Goal: Task Accomplishment & Management: Manage account settings

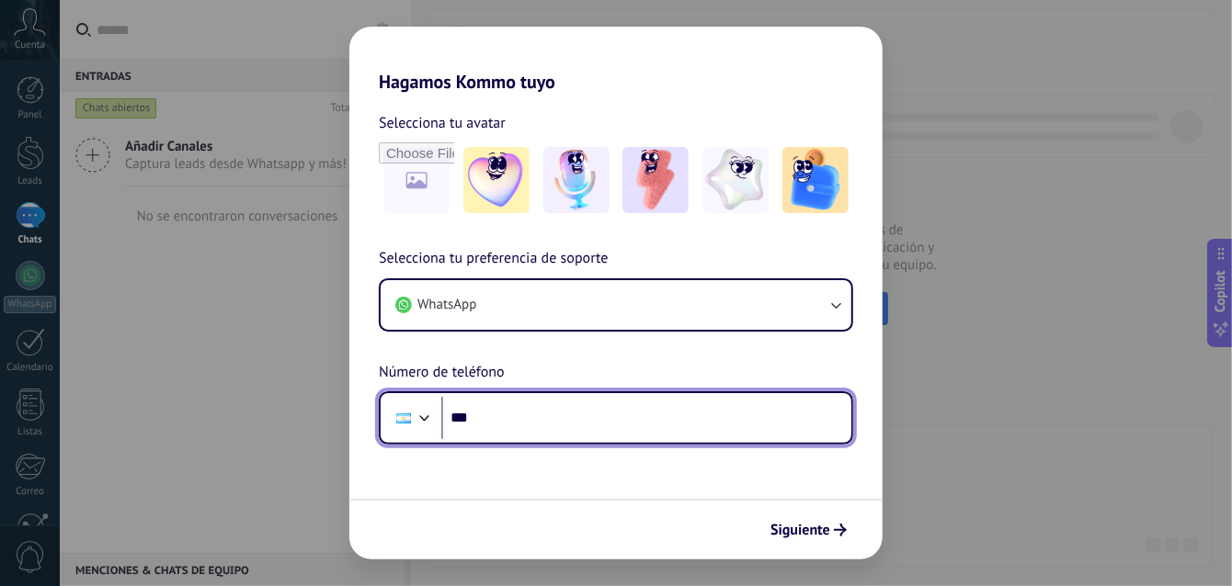
click at [519, 425] on input "***" at bounding box center [646, 418] width 410 height 42
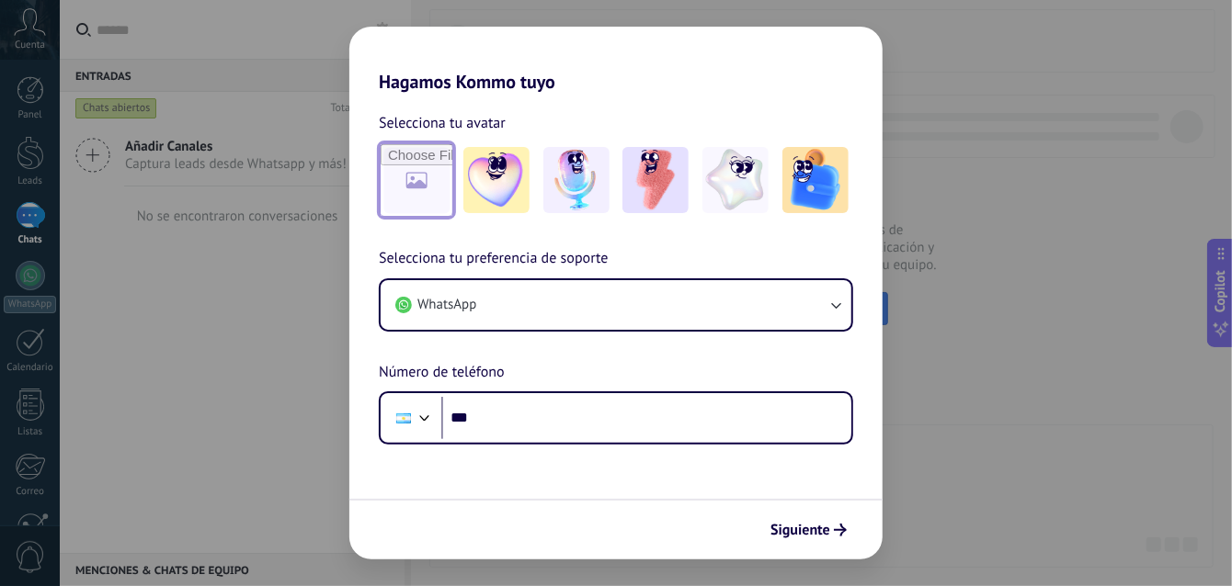
click at [404, 177] on input "file" at bounding box center [416, 180] width 72 height 72
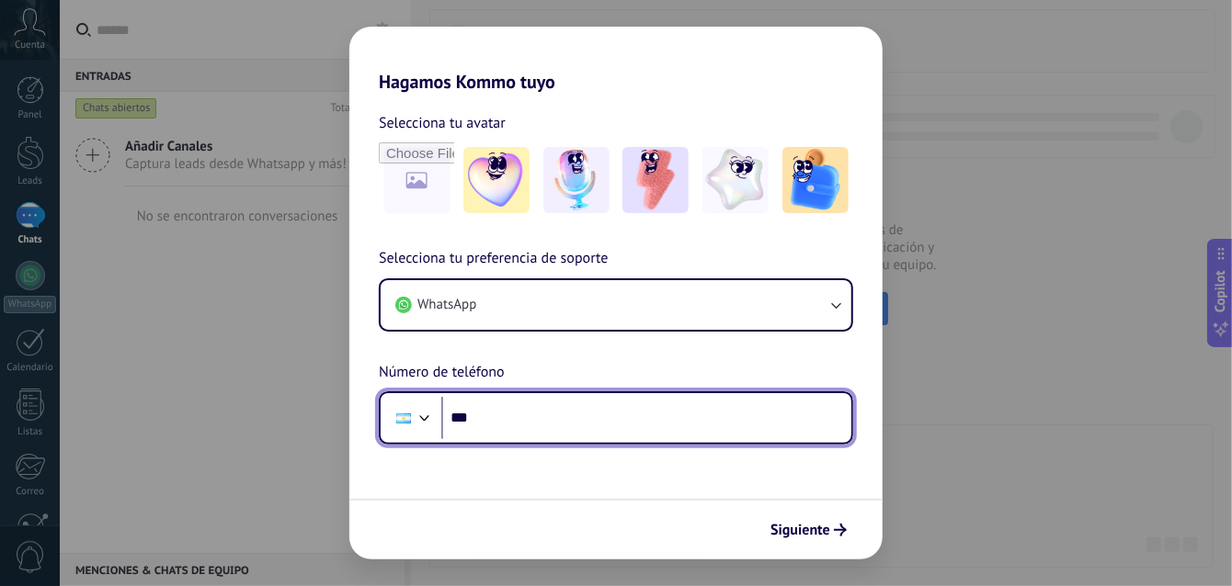
click at [653, 420] on input "***" at bounding box center [646, 418] width 410 height 42
type input "**********"
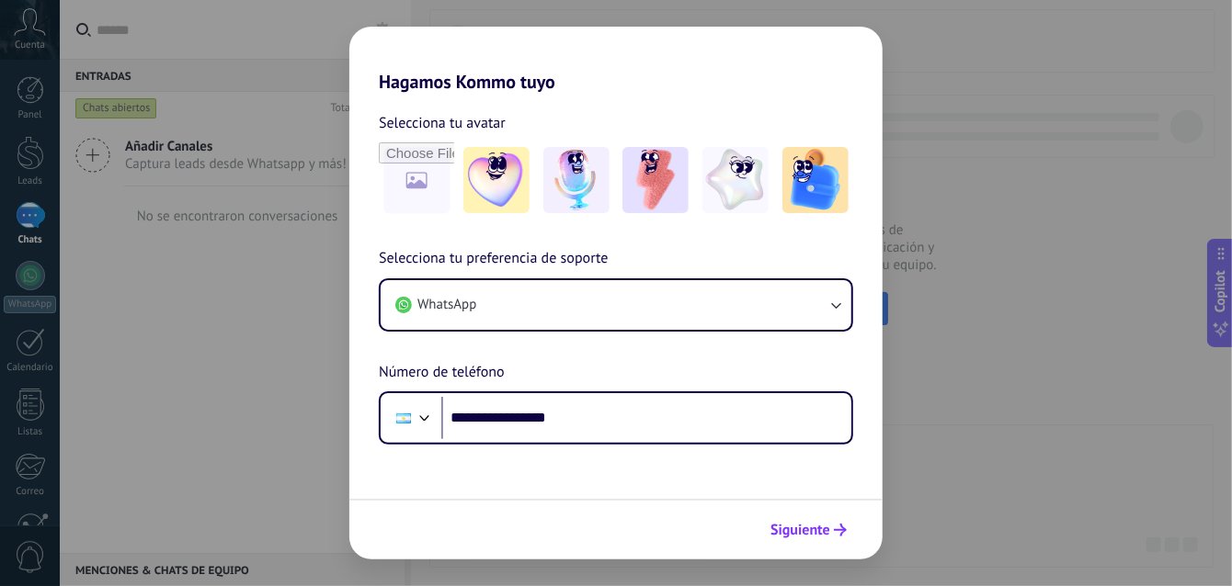
click at [797, 536] on span "Siguiente" at bounding box center [800, 530] width 60 height 13
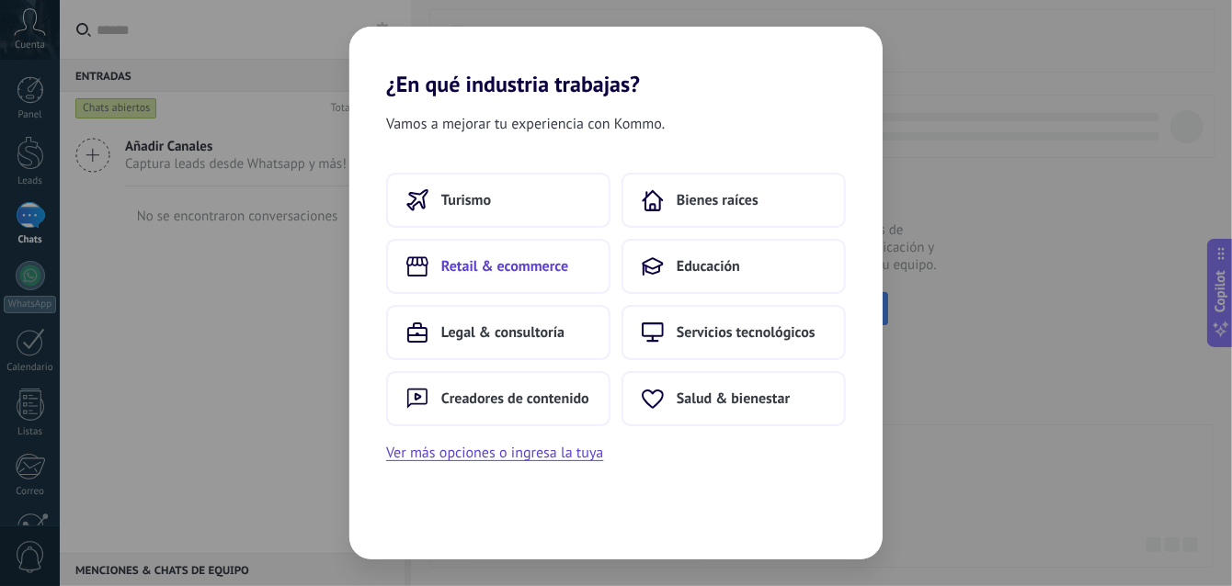
click at [523, 279] on button "Retail & ecommerce" at bounding box center [498, 266] width 224 height 55
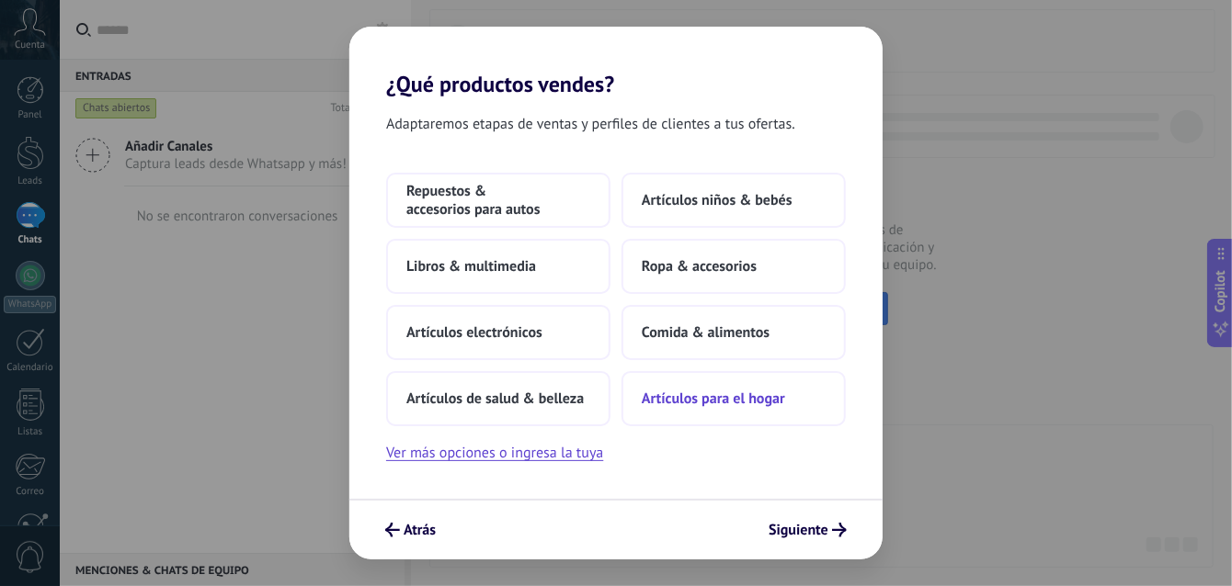
click at [690, 396] on span "Artículos para el hogar" at bounding box center [713, 399] width 143 height 18
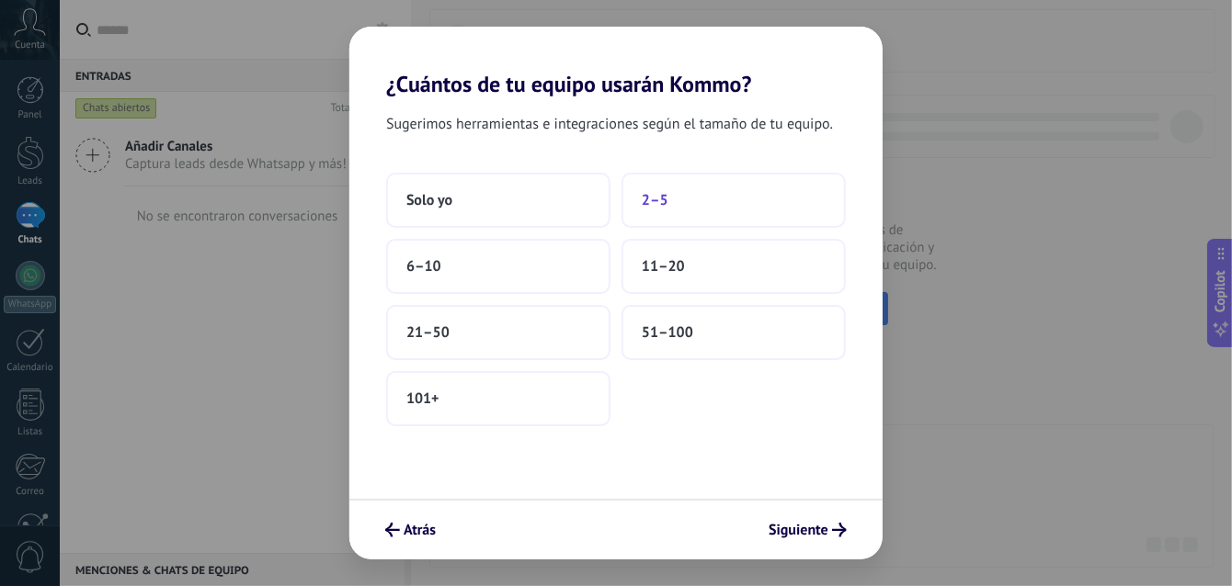
click at [670, 206] on button "2–5" at bounding box center [733, 200] width 224 height 55
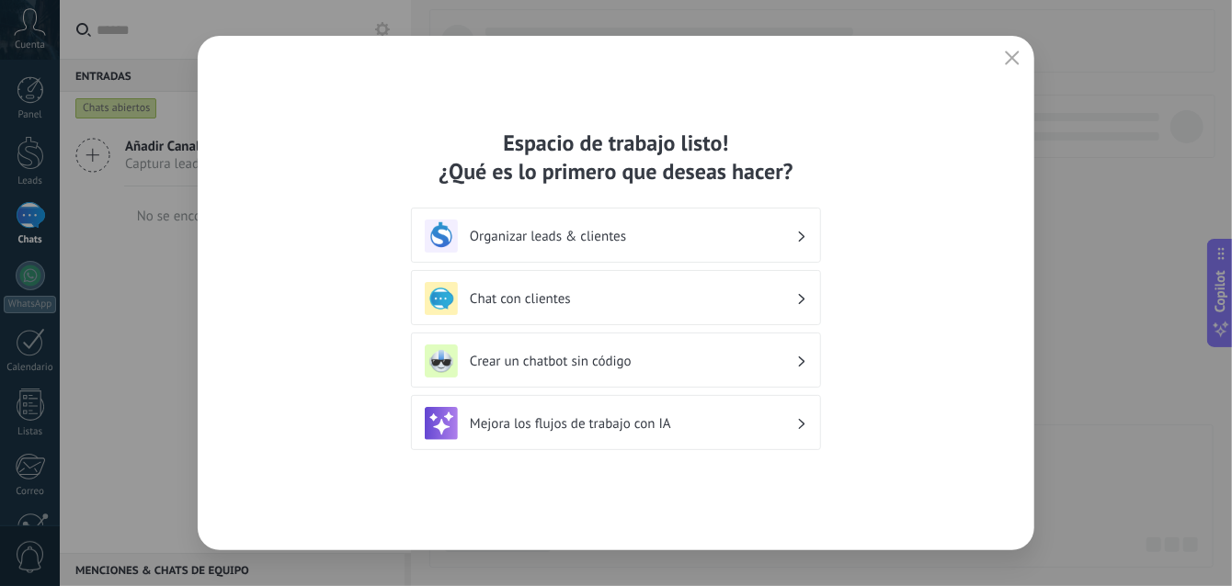
click at [807, 240] on div "Organizar leads & clientes" at bounding box center [616, 235] width 410 height 55
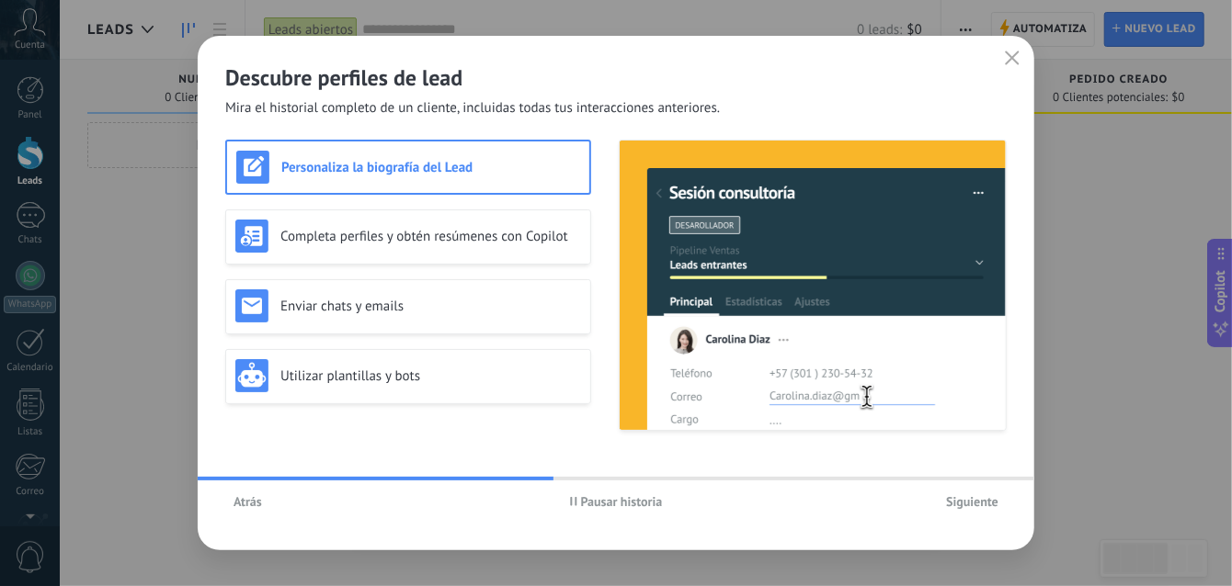
click at [989, 496] on span "Siguiente" at bounding box center [972, 501] width 52 height 13
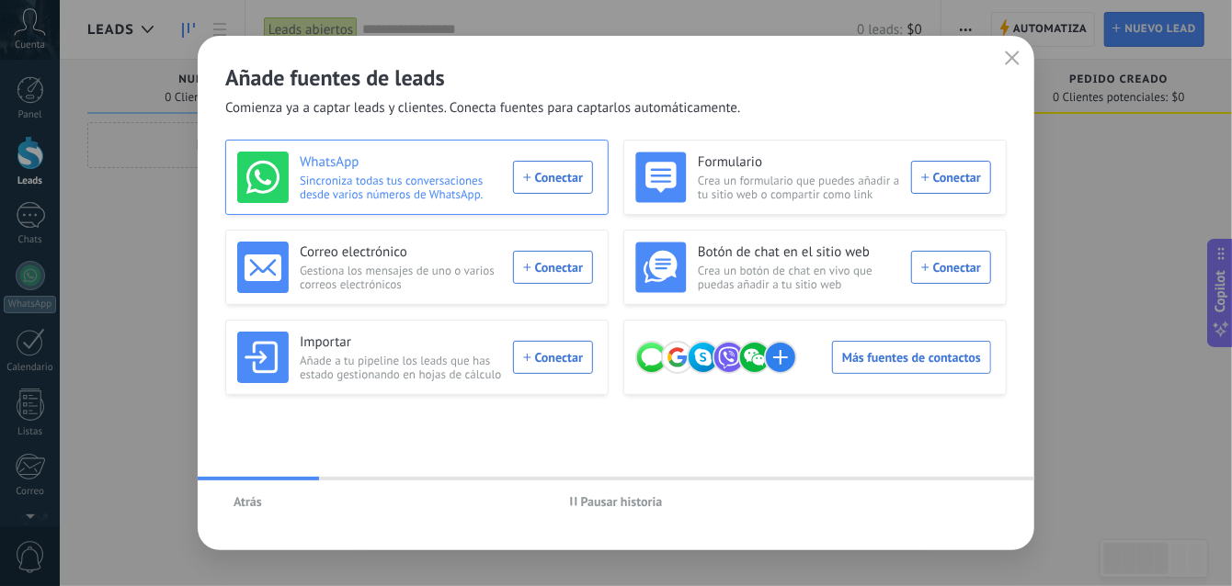
click at [537, 182] on div "WhatsApp Sincroniza todas tus conversaciones desde varios números de WhatsApp. …" at bounding box center [415, 177] width 356 height 51
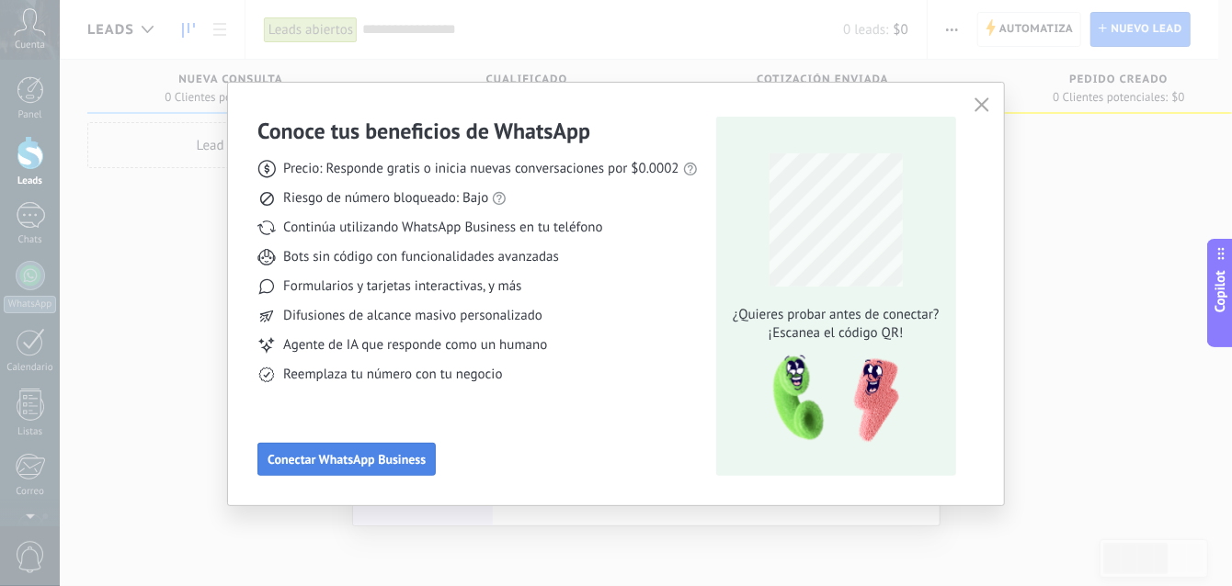
click at [383, 463] on span "Conectar WhatsApp Business" at bounding box center [346, 459] width 158 height 13
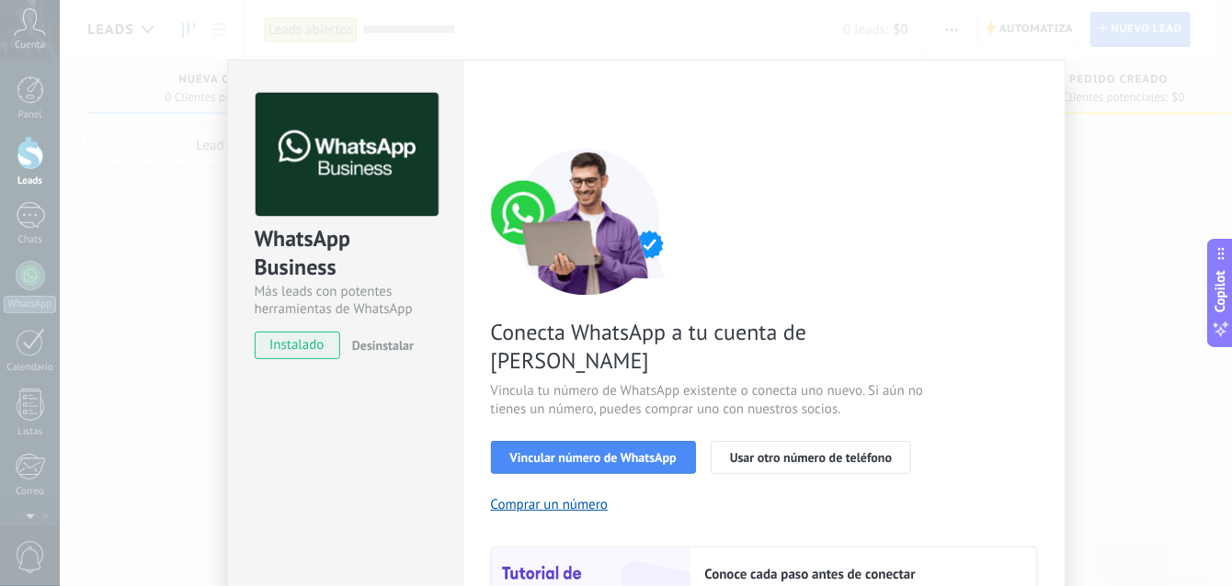
scroll to position [92, 0]
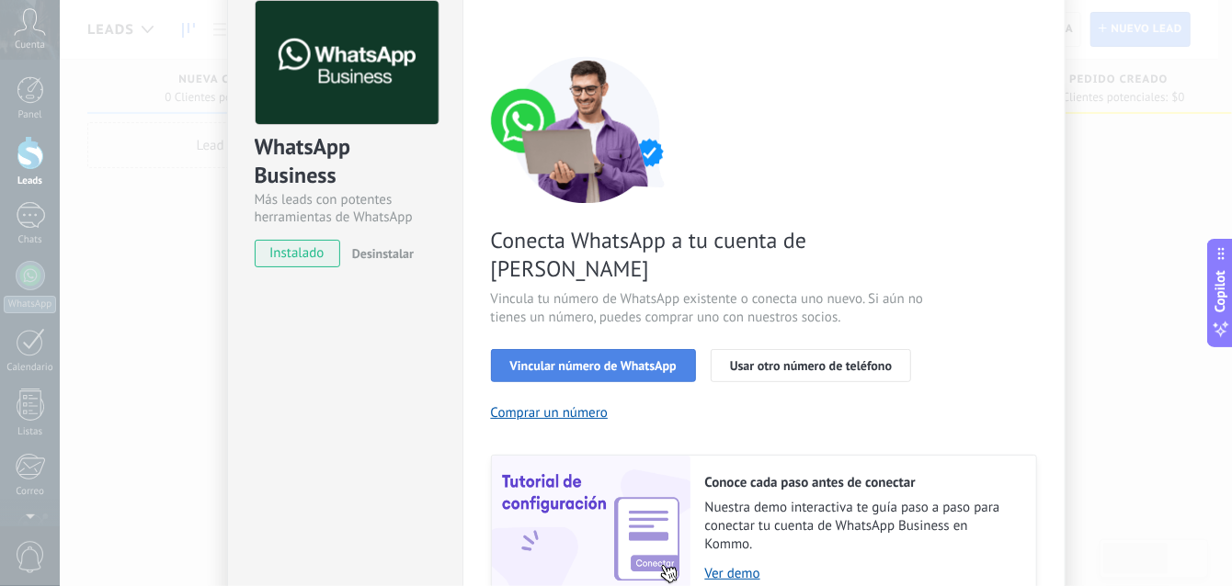
click at [642, 359] on span "Vincular número de WhatsApp" at bounding box center [593, 365] width 166 height 13
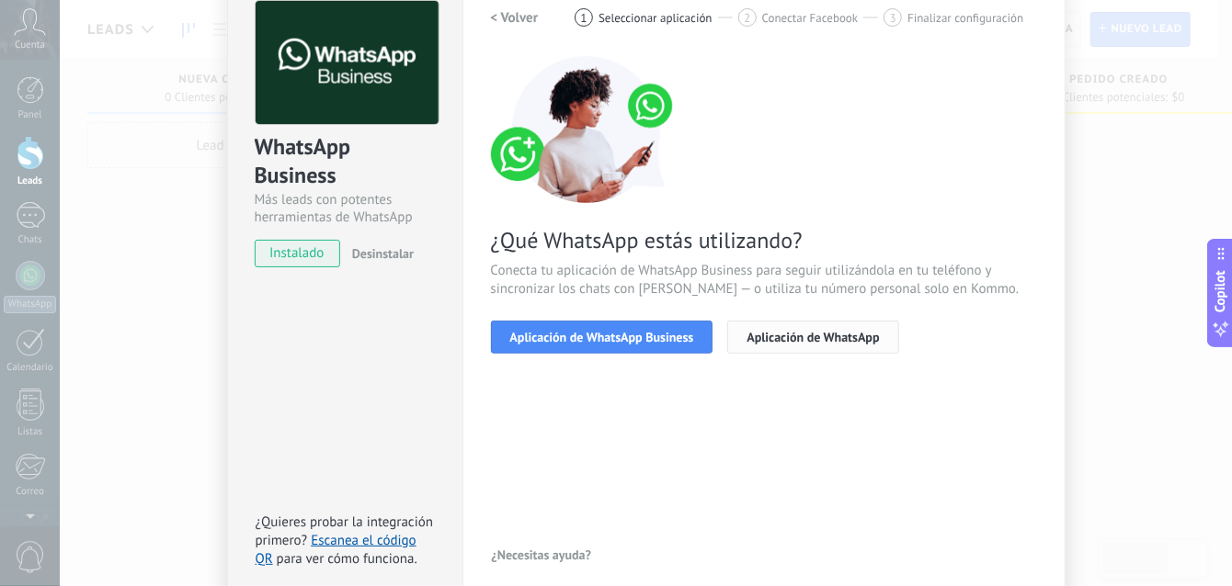
click at [792, 341] on span "Aplicación de WhatsApp" at bounding box center [812, 337] width 132 height 13
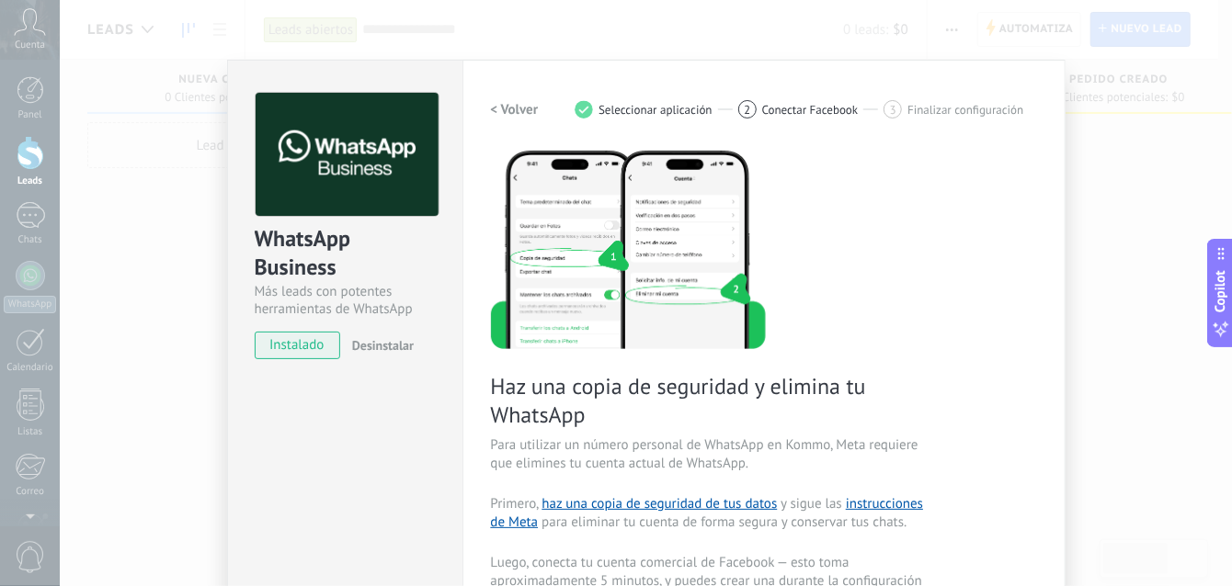
scroll to position [426, 0]
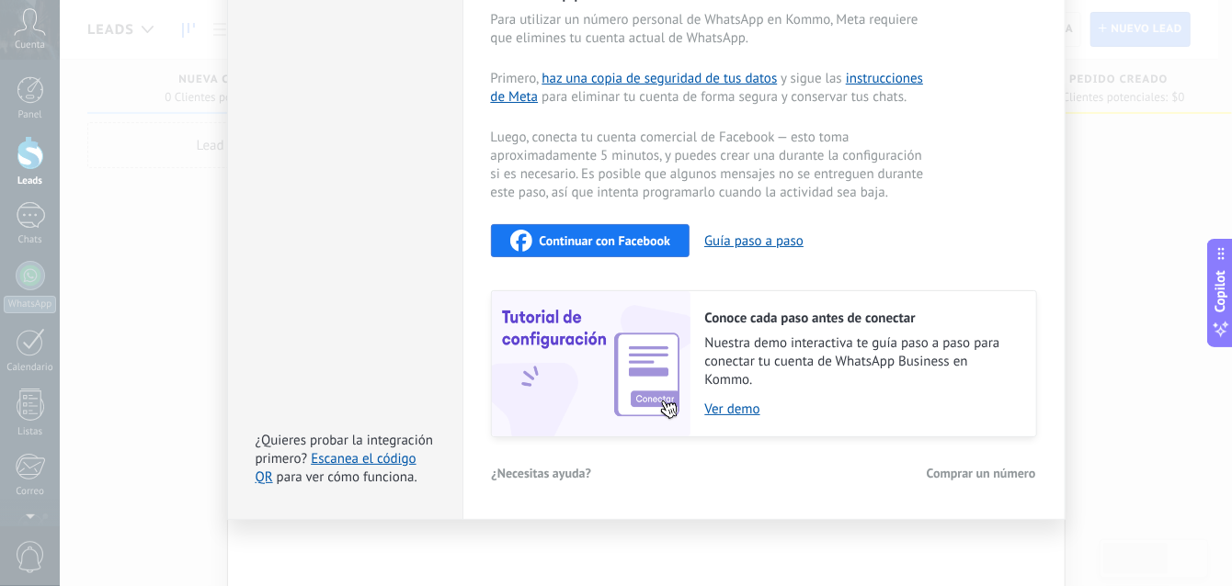
click at [1141, 444] on div "WhatsApp Business Más leads con potentes herramientas de WhatsApp instalado Des…" at bounding box center [646, 293] width 1172 height 586
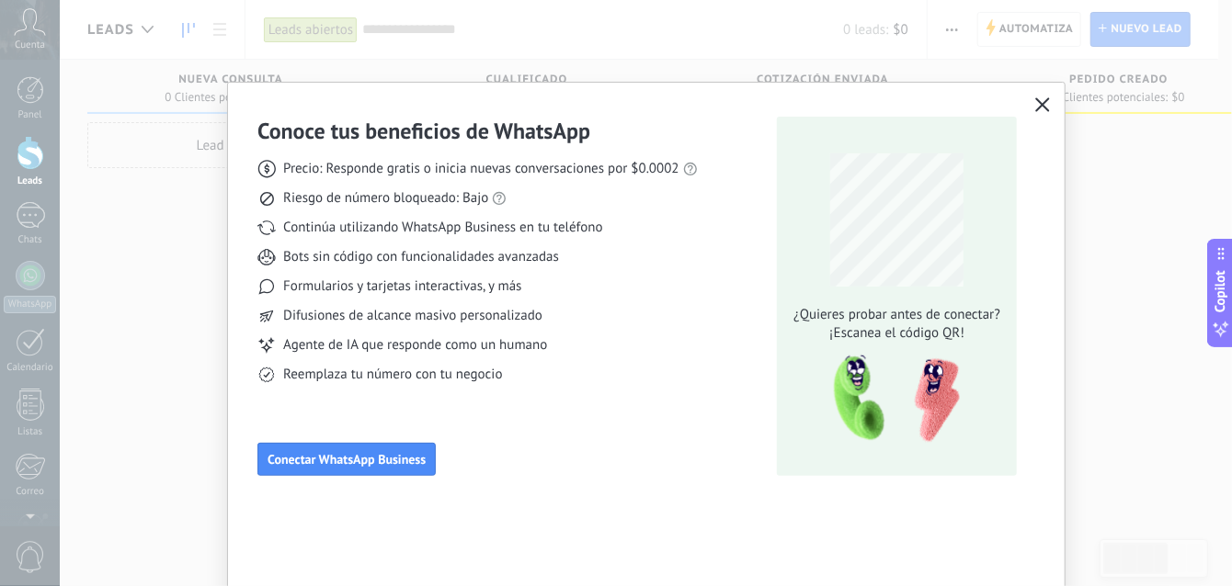
click at [1041, 108] on icon "button" at bounding box center [1042, 104] width 15 height 15
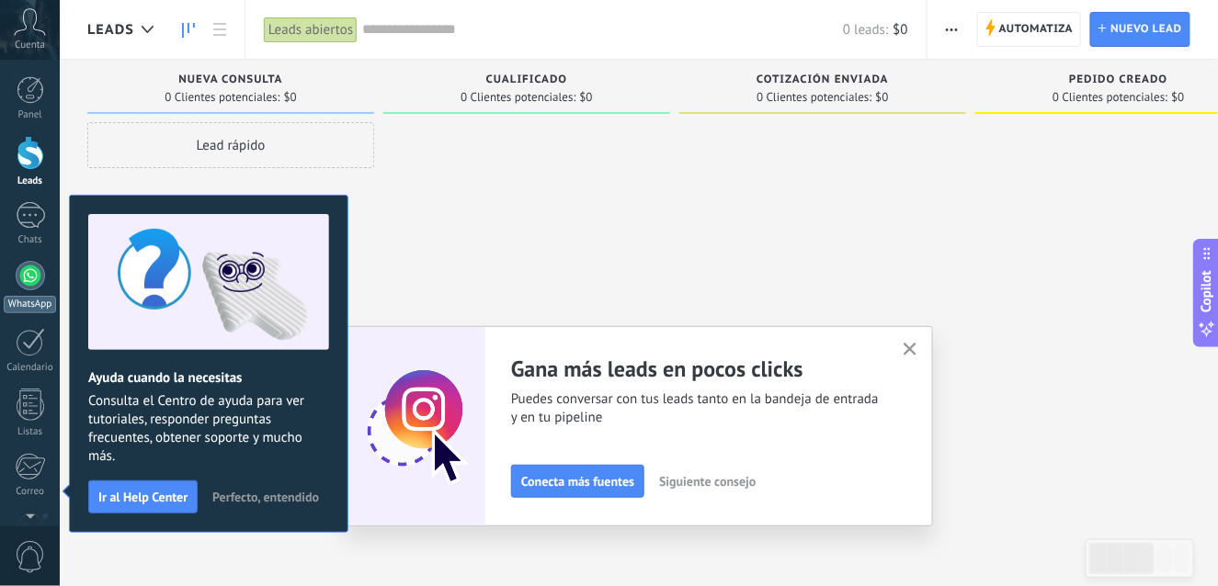
click at [34, 277] on div at bounding box center [30, 275] width 29 height 29
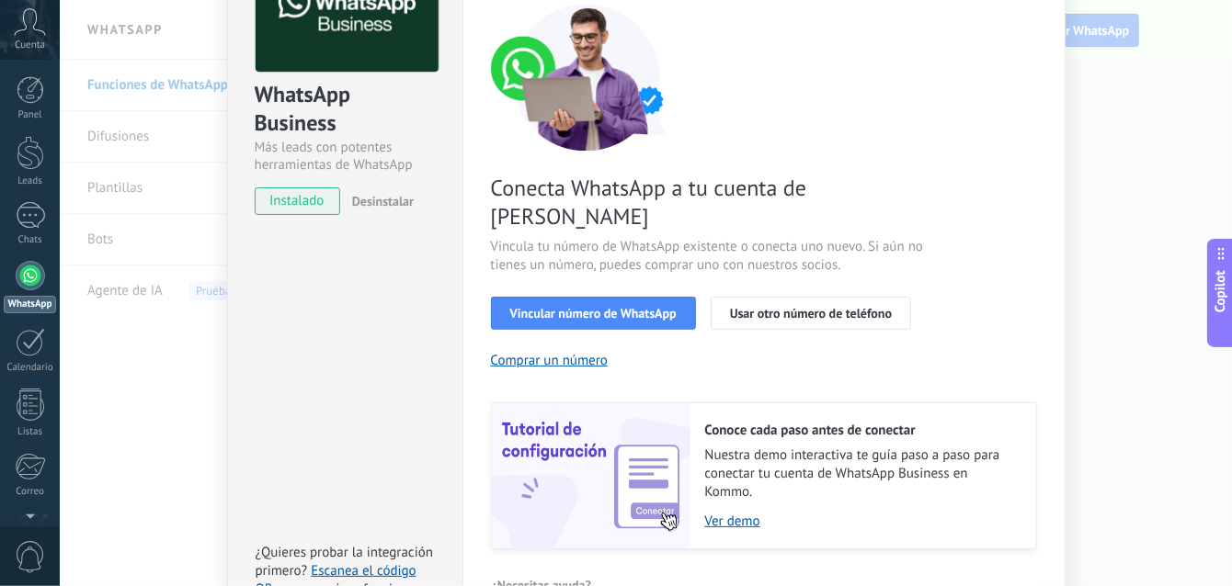
scroll to position [229, 0]
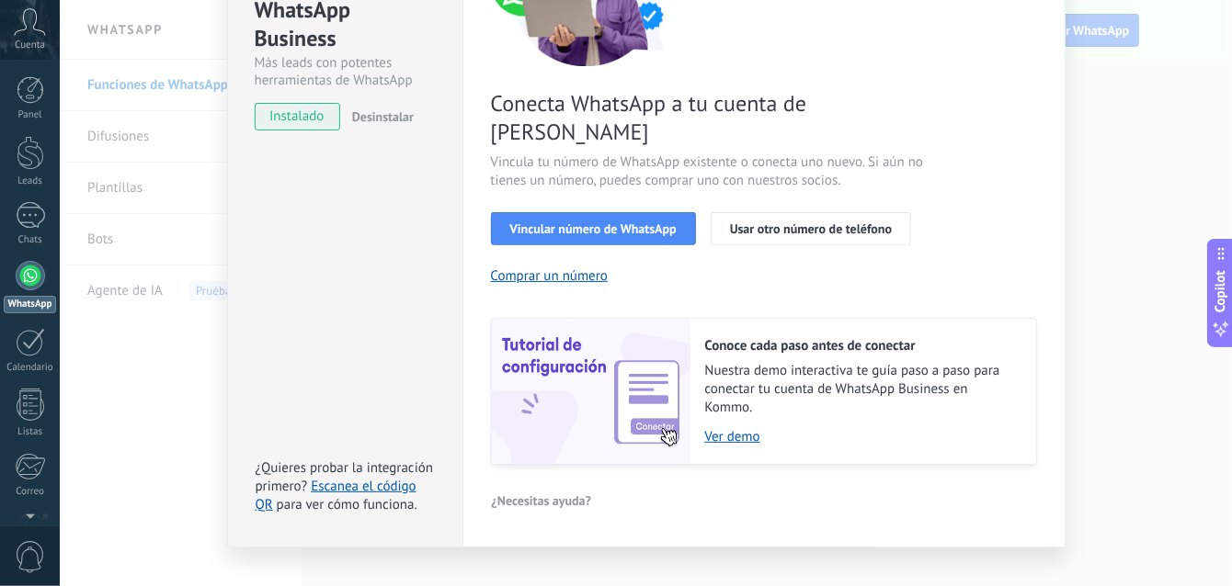
click at [1079, 161] on div "WhatsApp Business Más leads con potentes herramientas de WhatsApp instalado Des…" at bounding box center [646, 293] width 1172 height 586
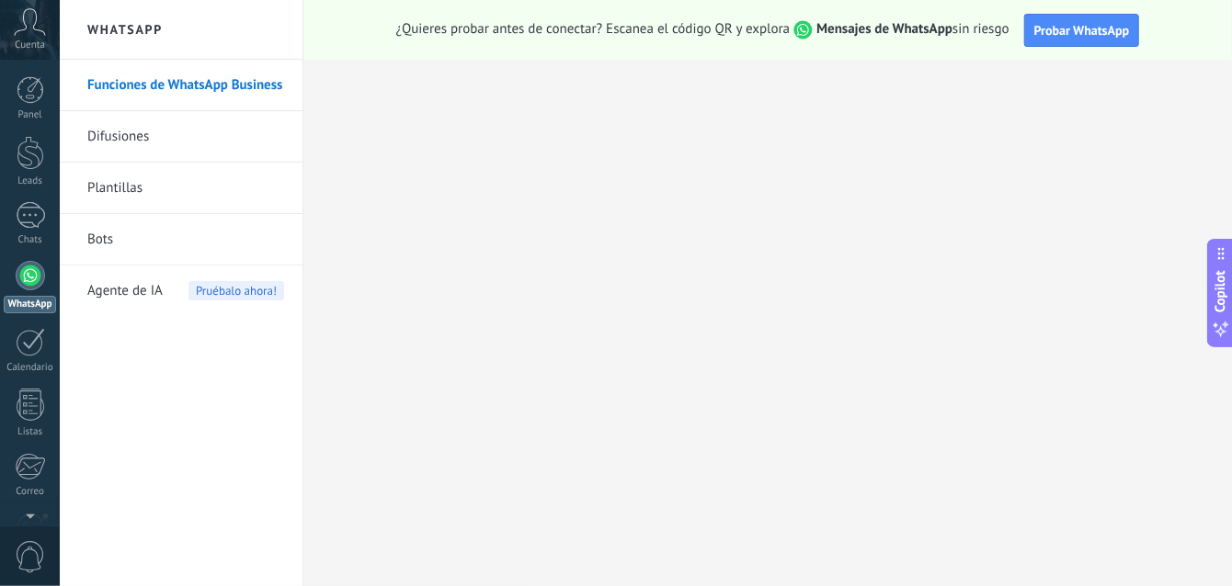
scroll to position [0, 0]
click at [1052, 24] on span "Probar WhatsApp" at bounding box center [1082, 30] width 96 height 17
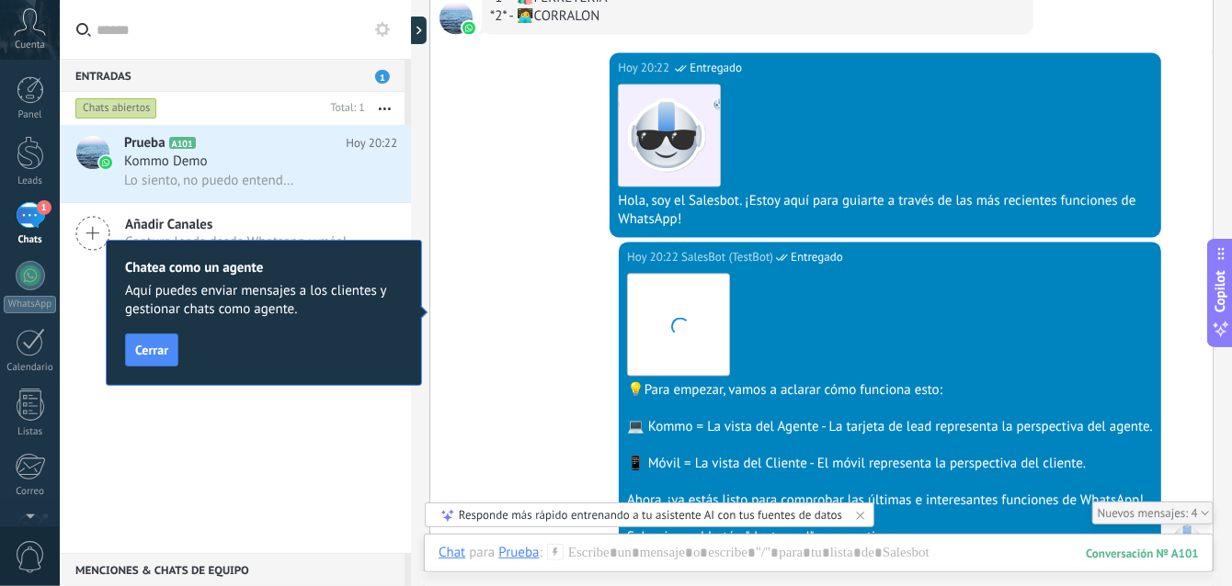
scroll to position [2021, 0]
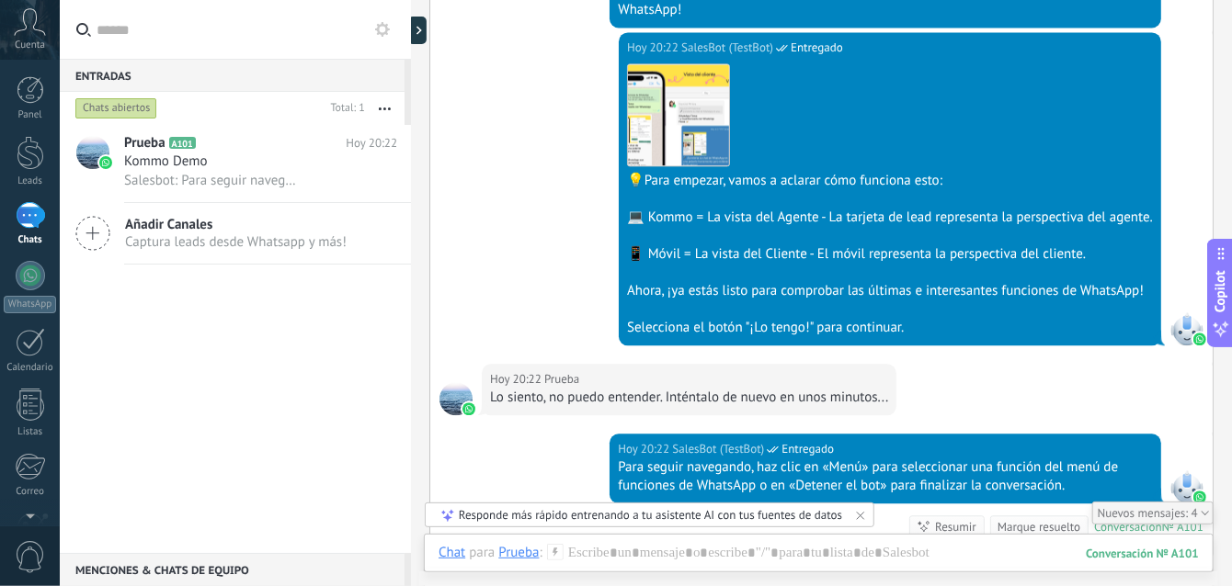
click at [199, 163] on span "Kommo Demo" at bounding box center [166, 162] width 84 height 18
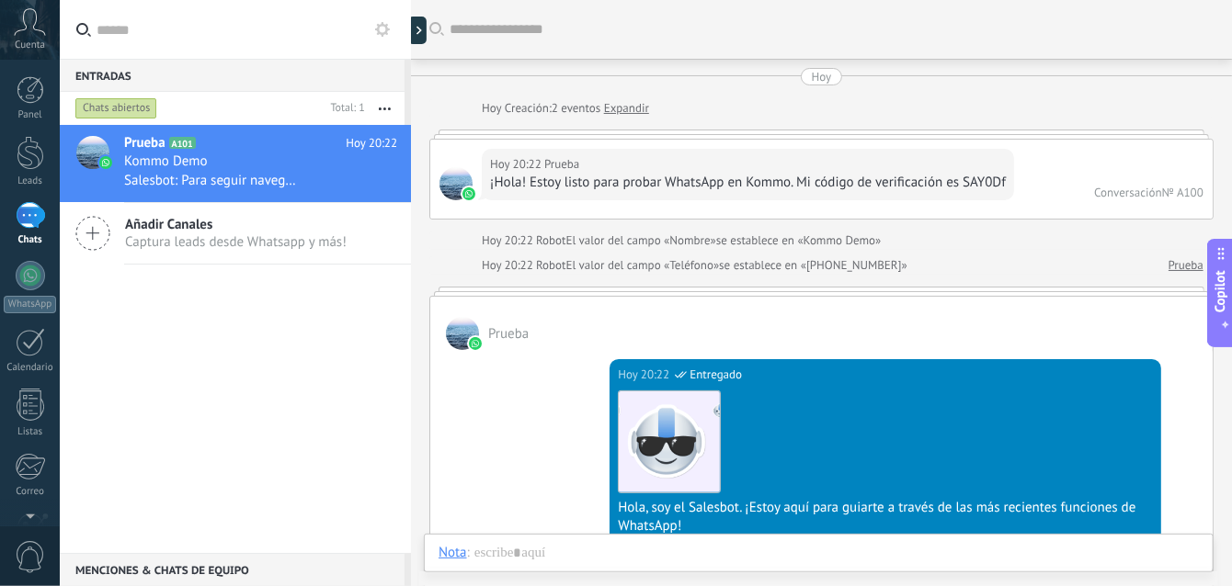
scroll to position [2216, 0]
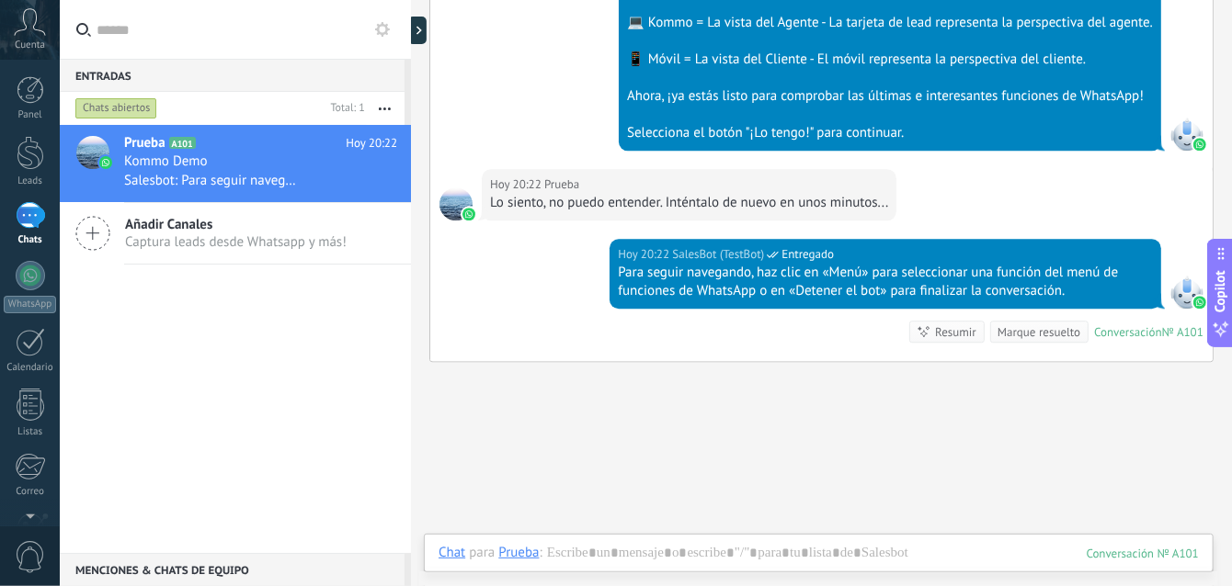
click at [244, 394] on div "Prueba A101 [DATE] 20:22 Kommo Demo Salesbot: Para seguir navegando, haz clic e…" at bounding box center [235, 339] width 351 height 428
click at [121, 113] on div "Chats abiertos" at bounding box center [116, 108] width 82 height 22
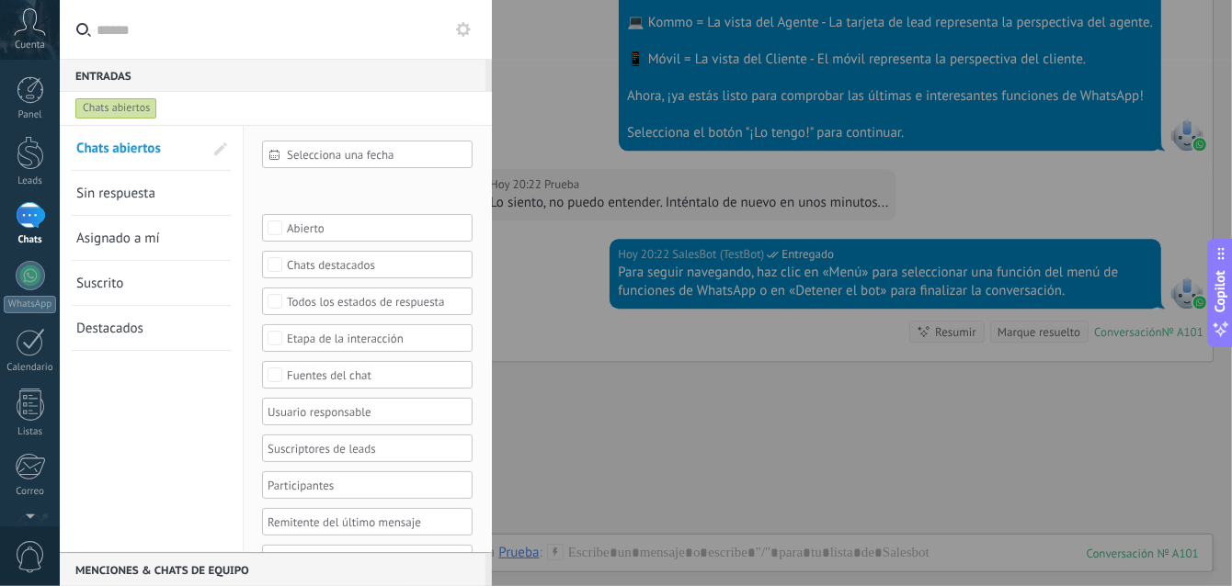
click at [117, 100] on div "Chats abiertos" at bounding box center [116, 108] width 82 height 22
click at [24, 269] on div at bounding box center [30, 275] width 29 height 29
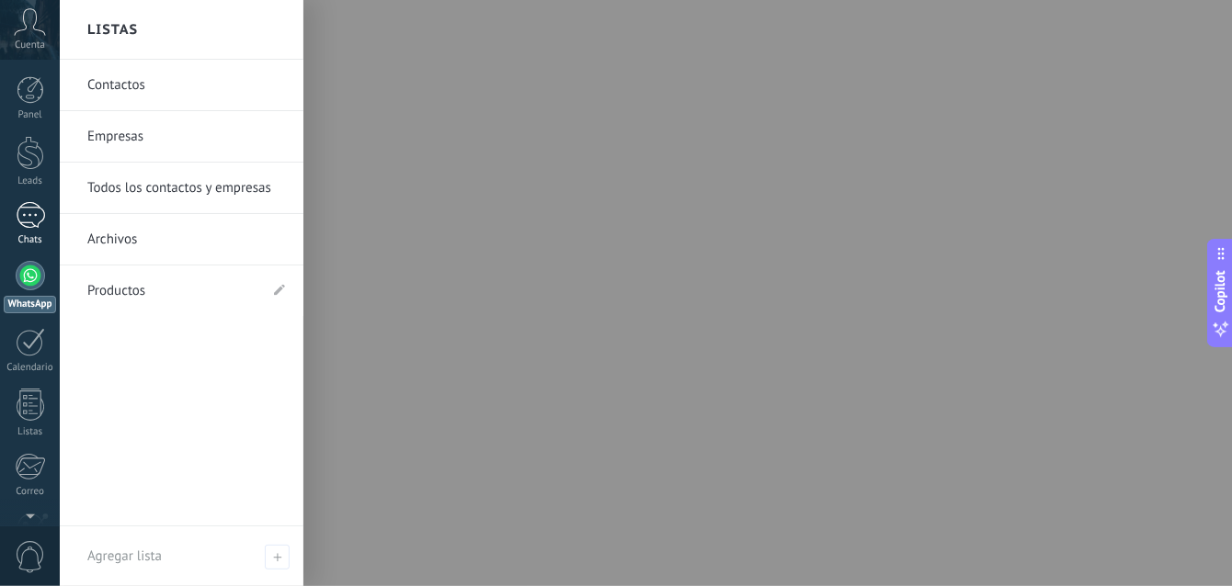
click at [26, 221] on div "1" at bounding box center [30, 215] width 29 height 27
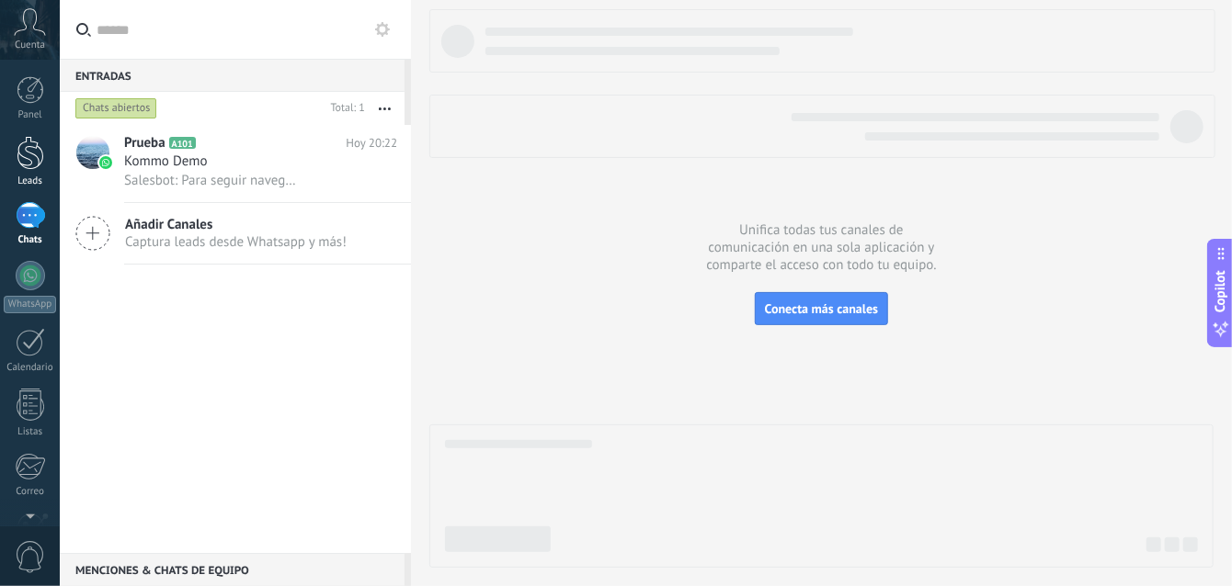
click at [22, 163] on div at bounding box center [31, 153] width 28 height 34
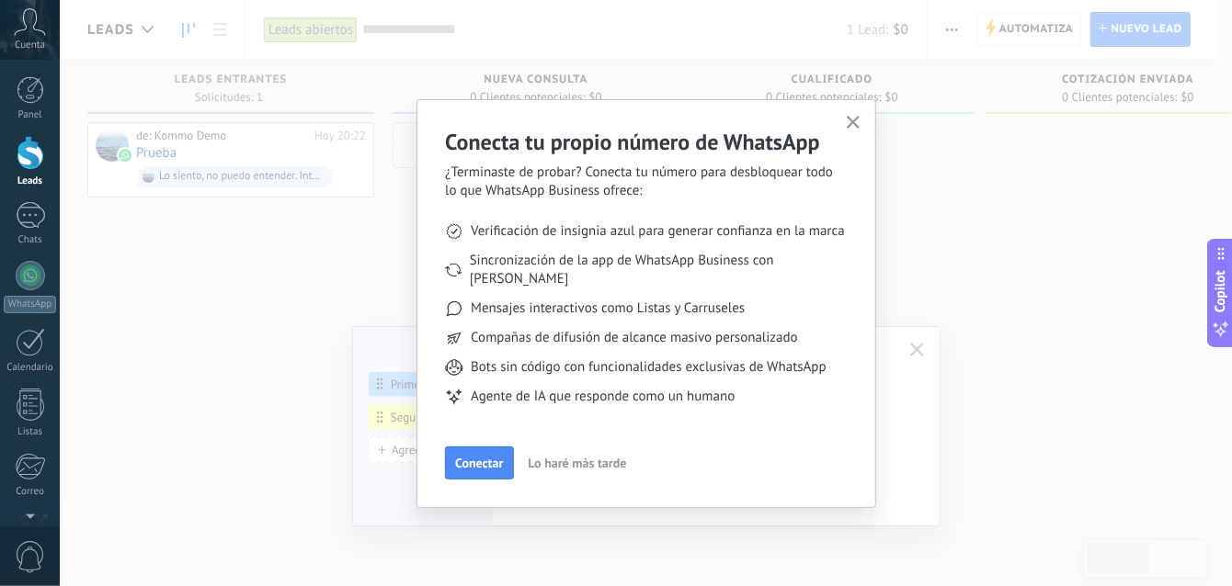
click at [859, 126] on icon "button" at bounding box center [853, 123] width 14 height 14
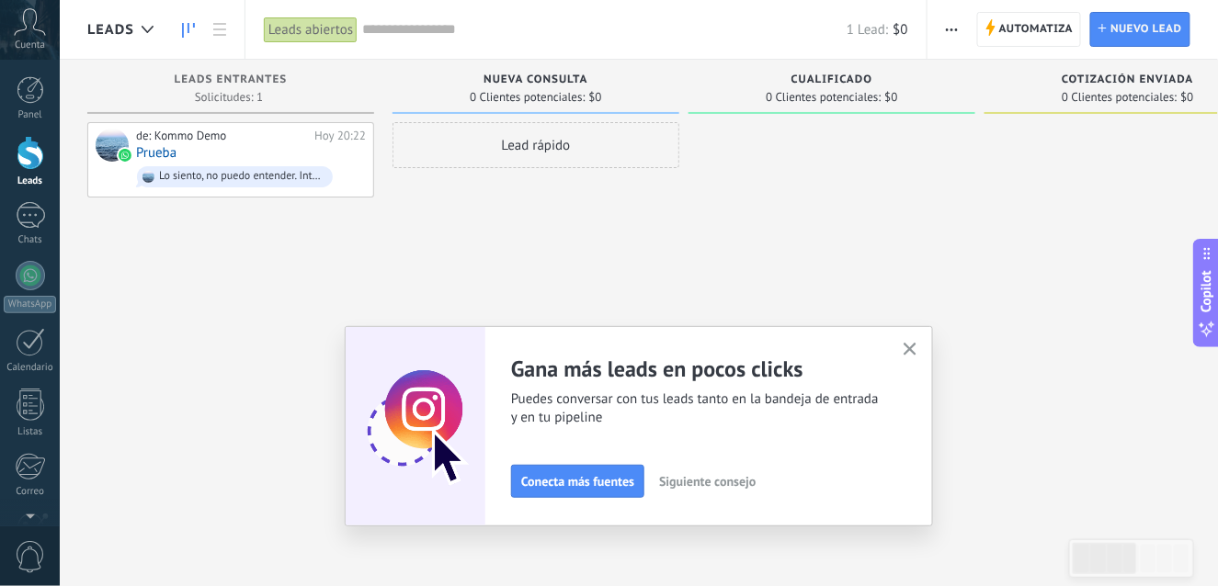
click at [916, 349] on use "button" at bounding box center [910, 350] width 14 height 14
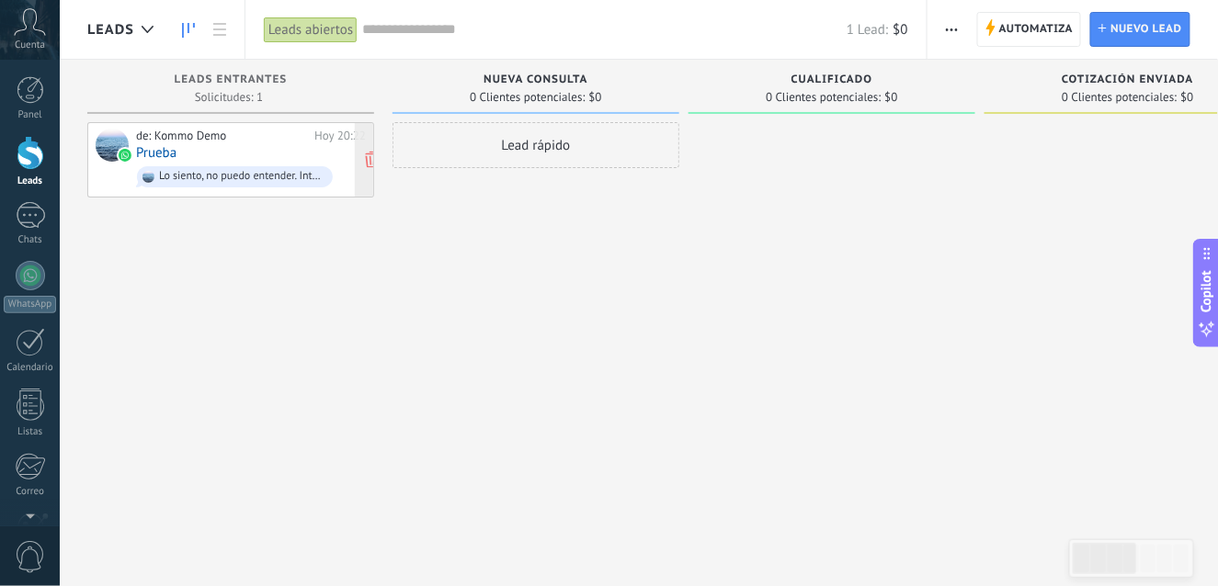
click at [220, 172] on div "Lo siento, no puedo entender. Inténtalo de nuevo en unos minutos..." at bounding box center [241, 176] width 165 height 13
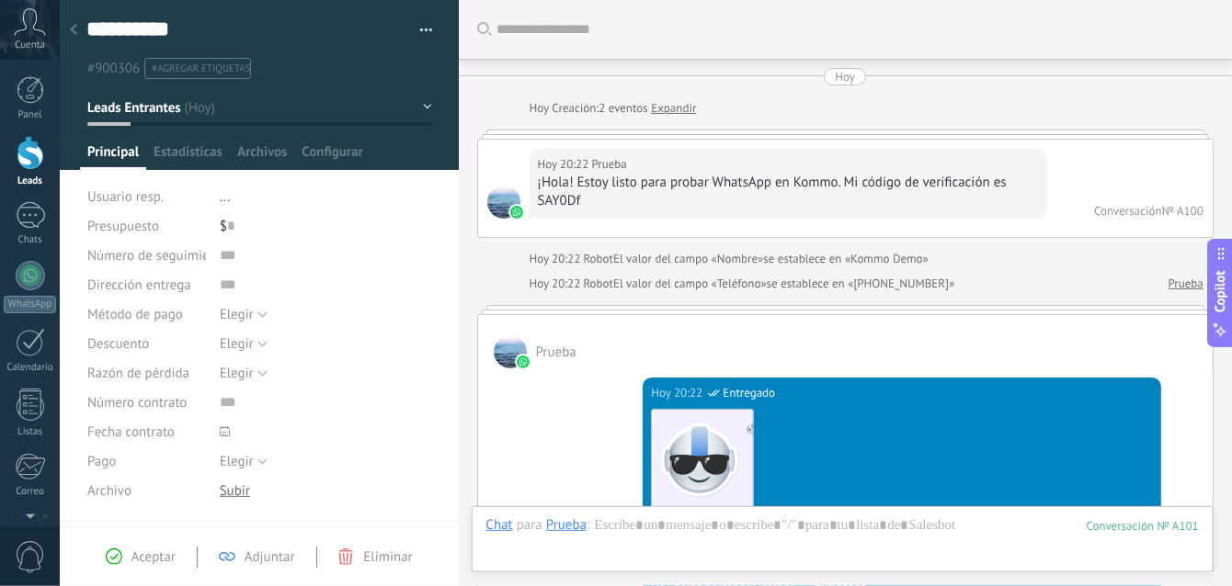
scroll to position [2397, 0]
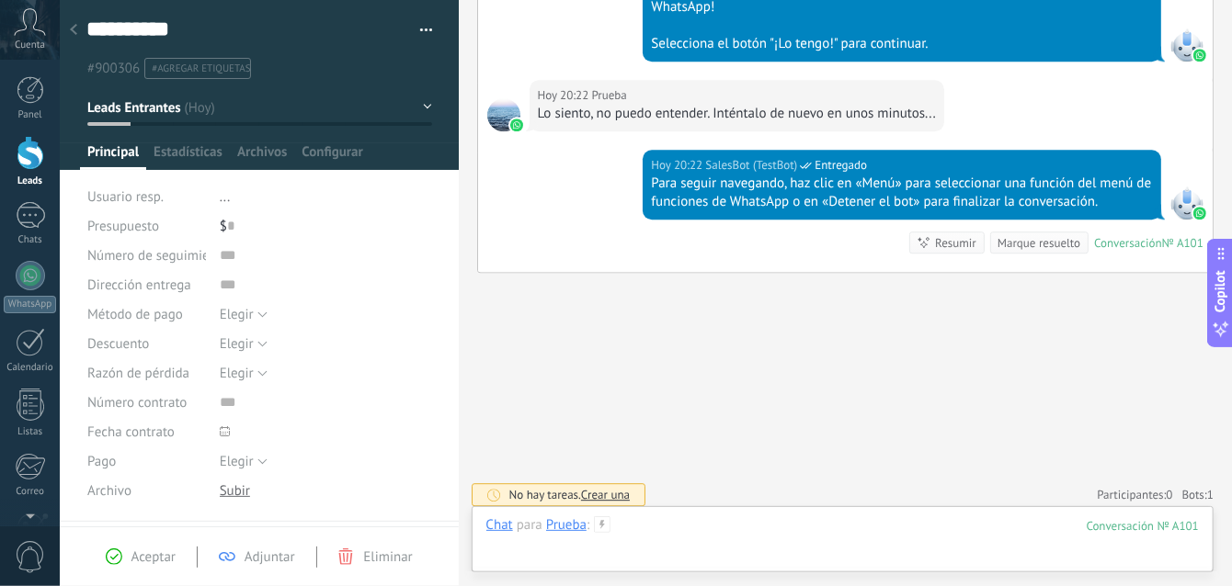
click at [716, 528] on div at bounding box center [842, 544] width 713 height 55
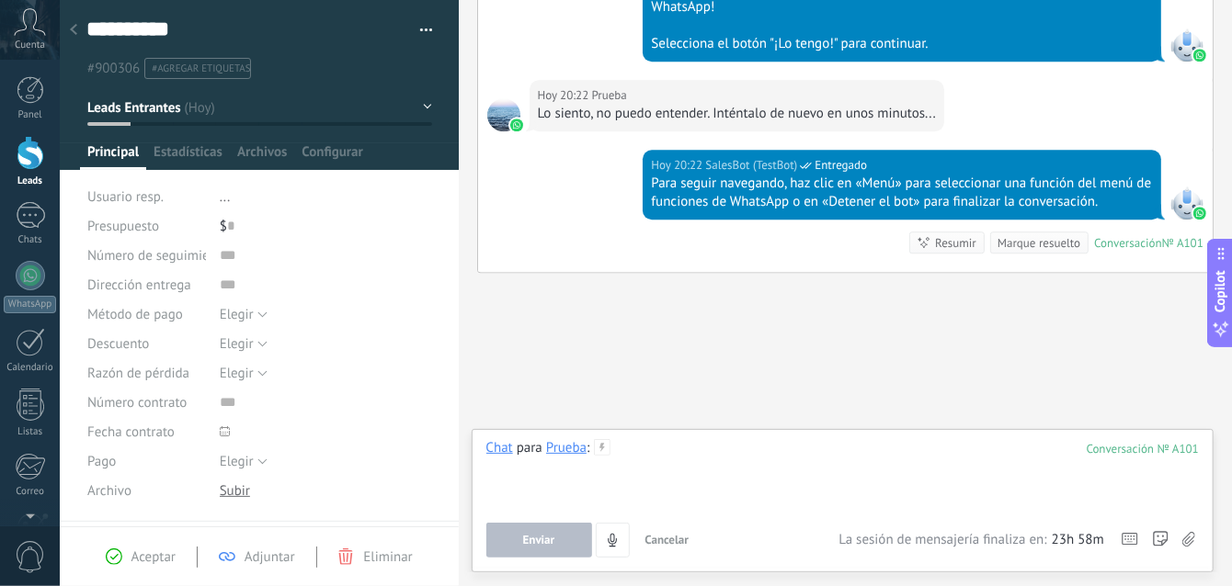
scroll to position [2305, 0]
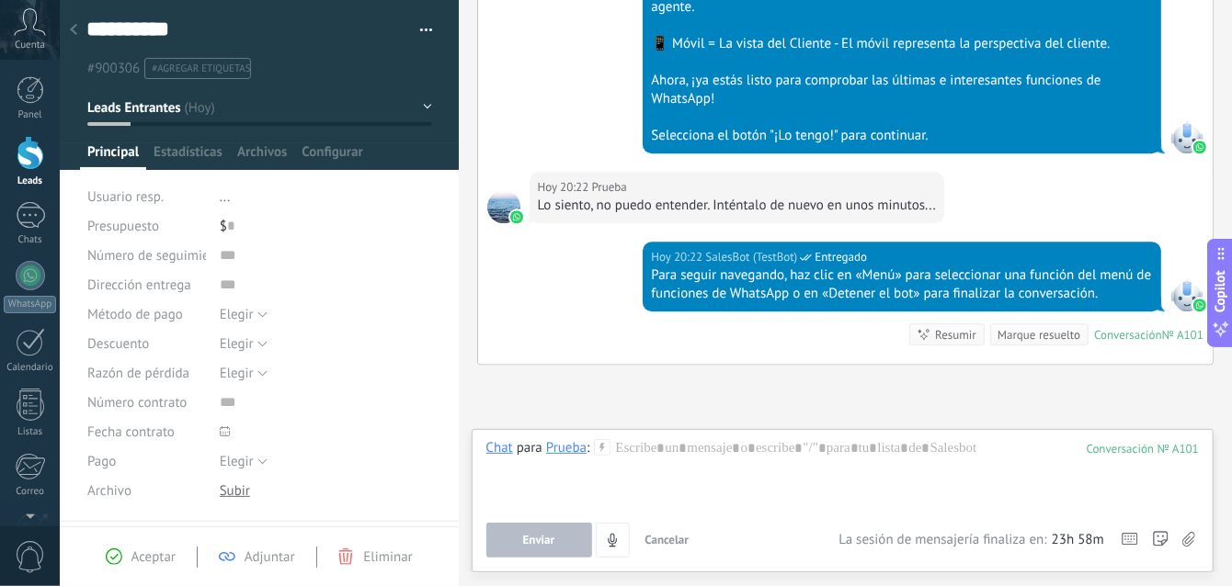
click at [500, 194] on div at bounding box center [503, 206] width 33 height 33
click at [202, 151] on span "Estadísticas" at bounding box center [187, 156] width 69 height 27
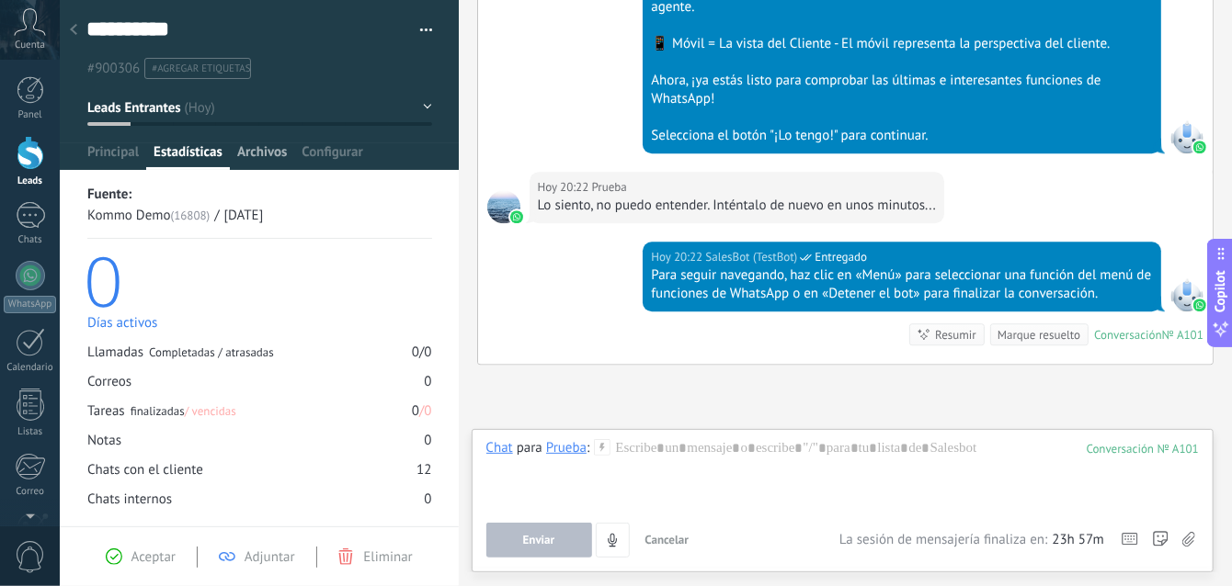
click at [267, 144] on span "Archivos" at bounding box center [262, 156] width 50 height 27
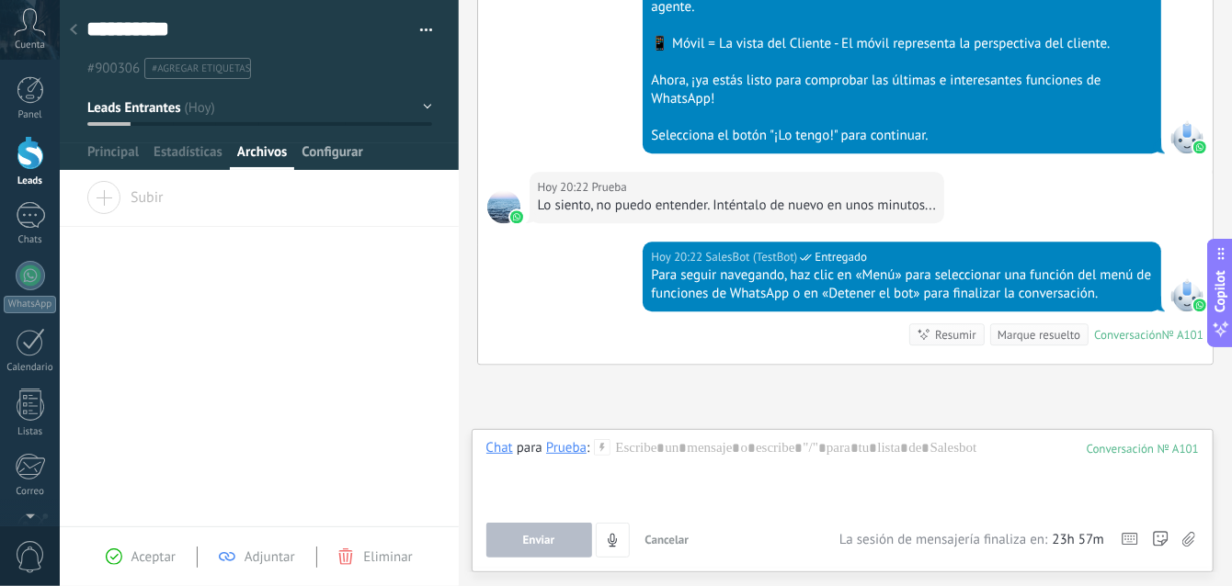
click at [314, 143] on span "Configurar" at bounding box center [331, 156] width 61 height 27
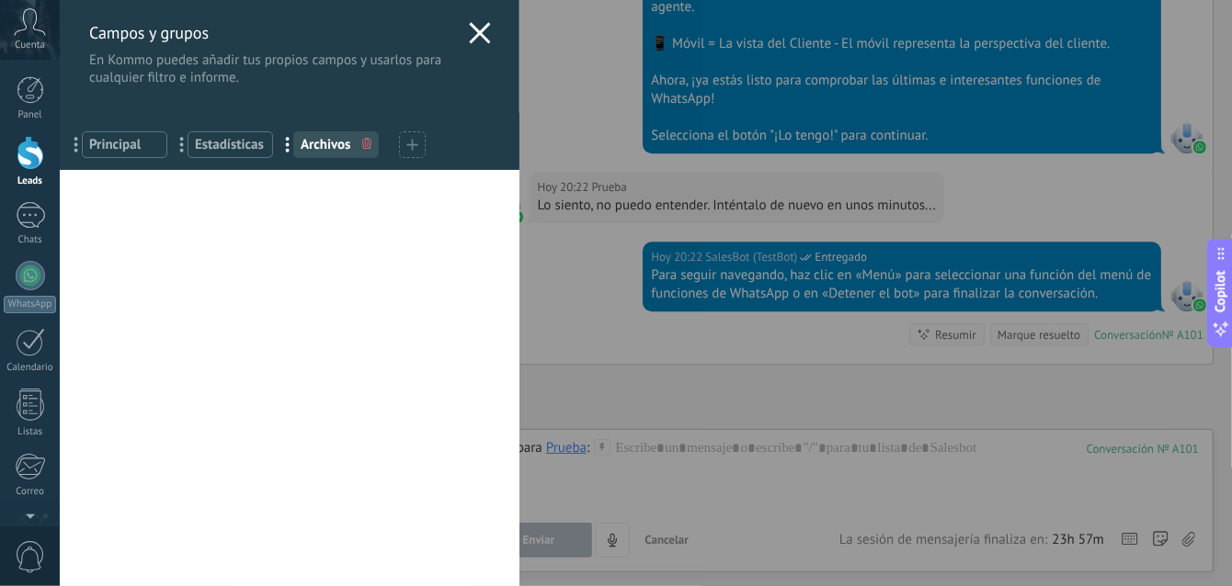
drag, startPoint x: 134, startPoint y: 146, endPoint x: 136, endPoint y: 174, distance: 27.6
click at [134, 146] on span "Principal" at bounding box center [124, 144] width 71 height 17
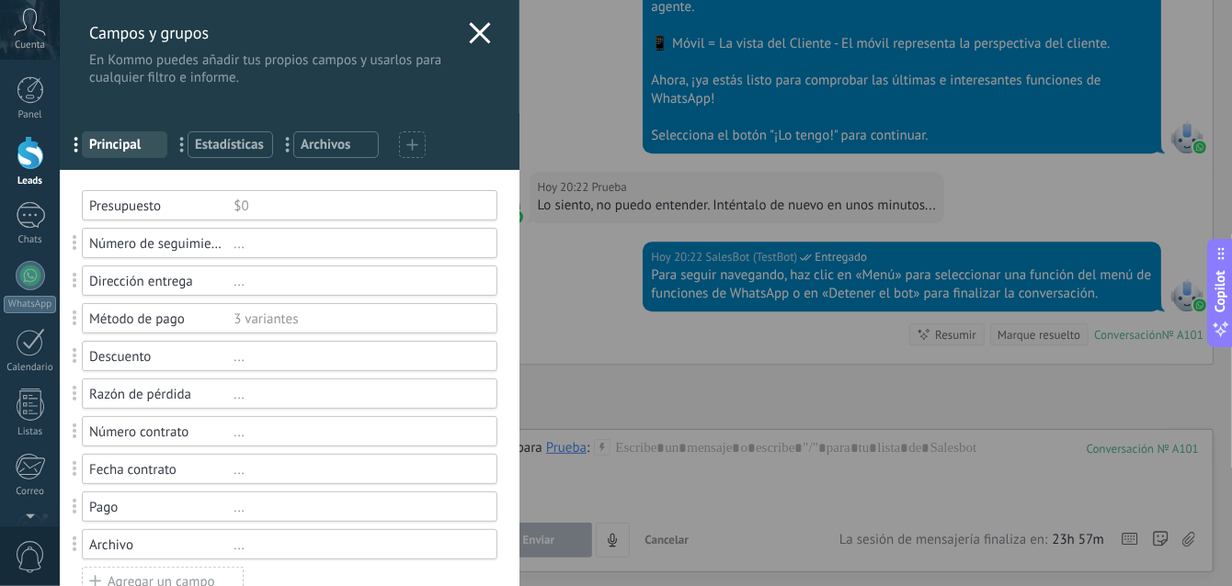
click at [473, 27] on icon at bounding box center [480, 33] width 22 height 22
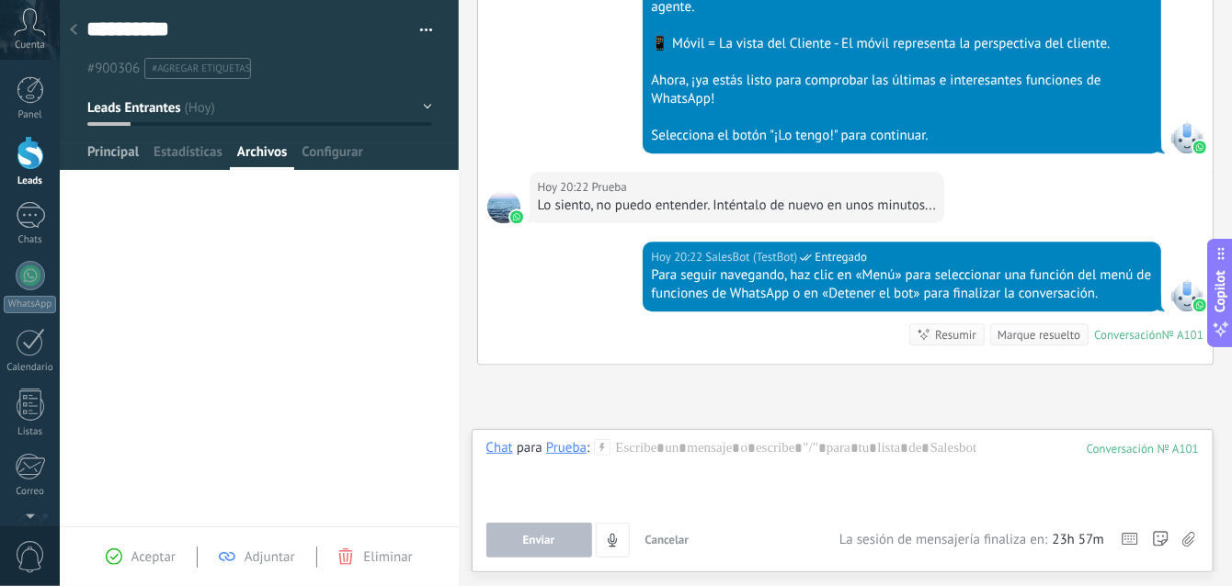
click at [123, 154] on span "Principal" at bounding box center [112, 156] width 51 height 27
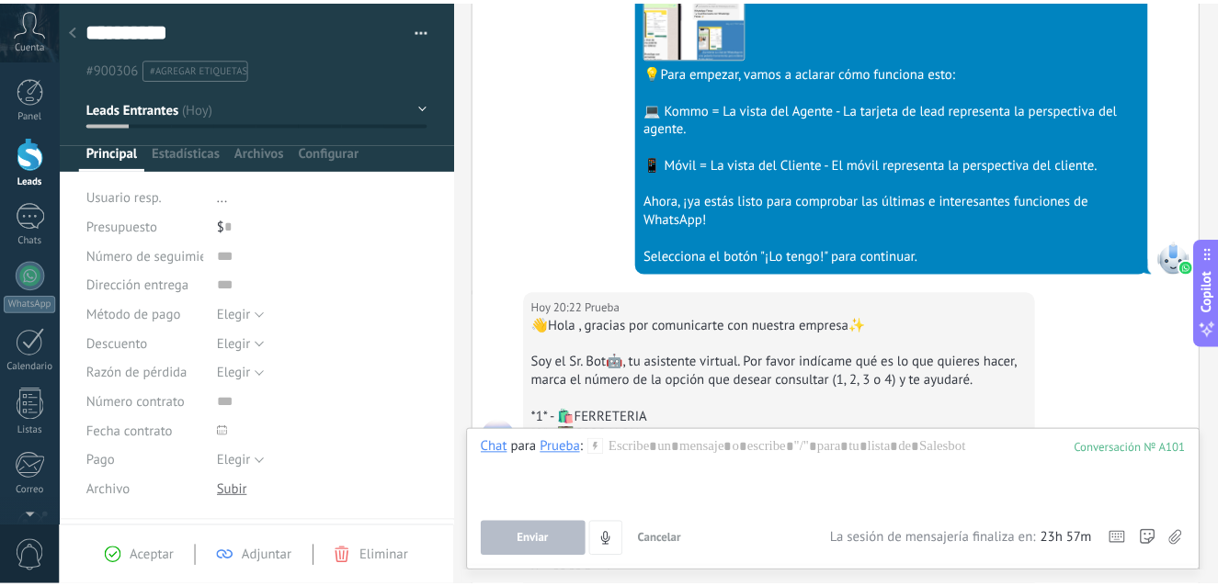
scroll to position [735, 0]
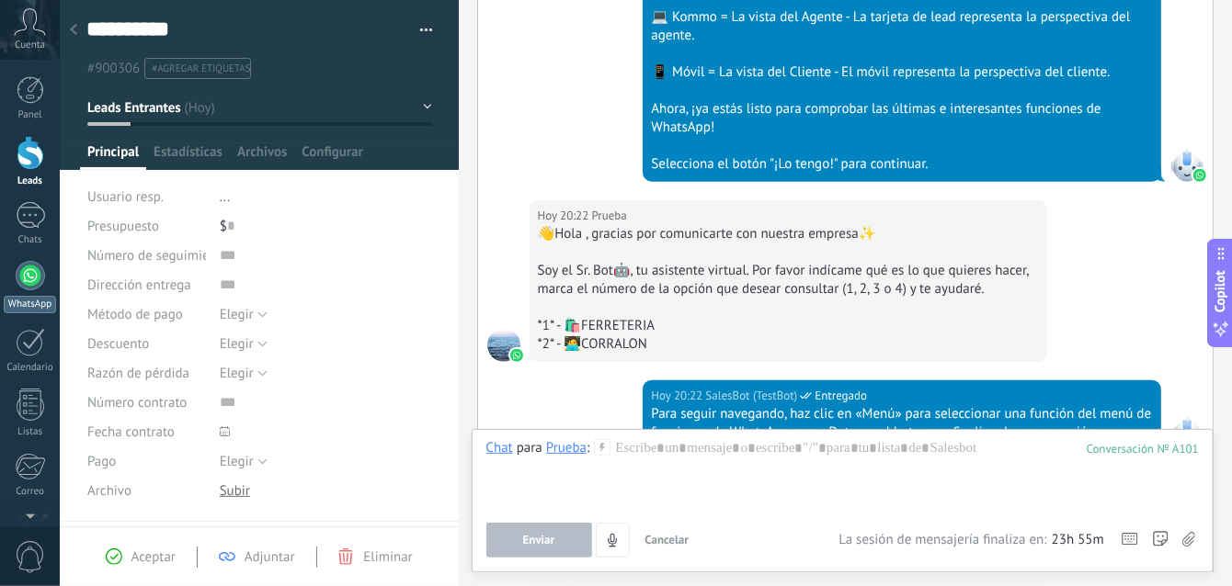
click at [33, 268] on div at bounding box center [30, 275] width 29 height 29
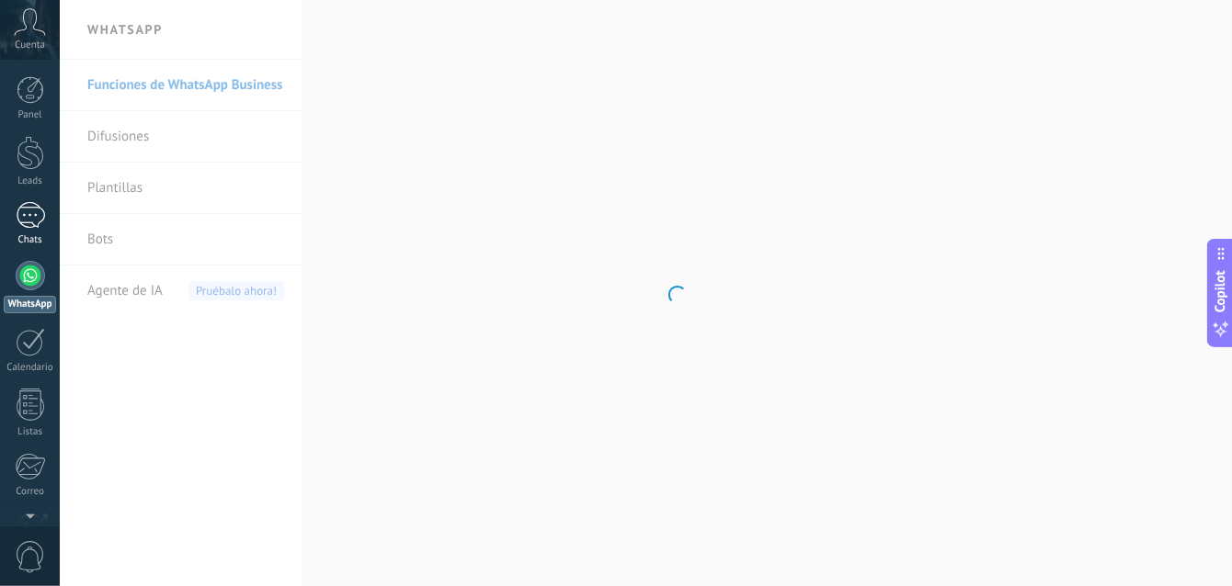
click at [42, 211] on div "1" at bounding box center [30, 215] width 29 height 27
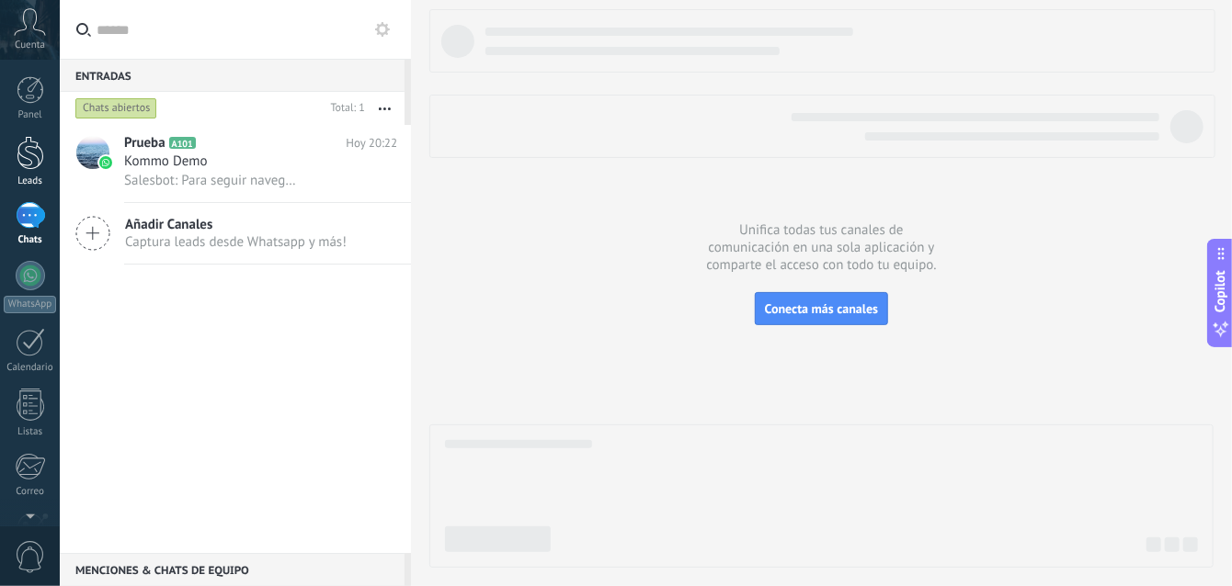
click at [24, 161] on div at bounding box center [31, 153] width 28 height 34
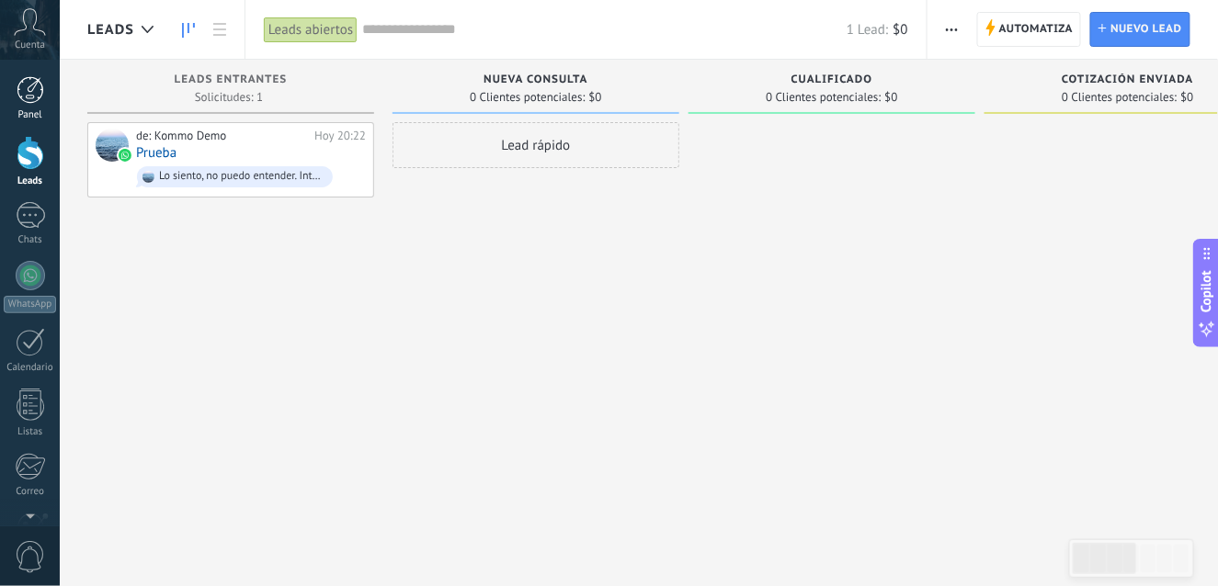
click at [37, 89] on div at bounding box center [31, 90] width 28 height 28
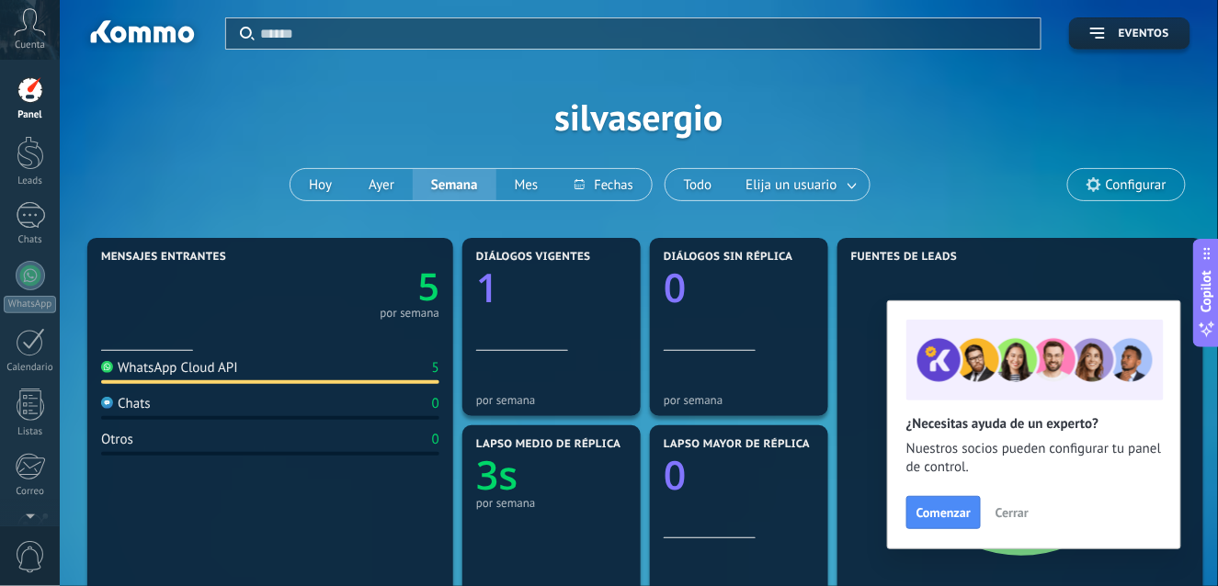
click at [28, 103] on div at bounding box center [31, 90] width 28 height 28
click at [333, 189] on button "Hoy" at bounding box center [320, 184] width 60 height 31
click at [1005, 515] on span "Cerrar" at bounding box center [1011, 512] width 33 height 13
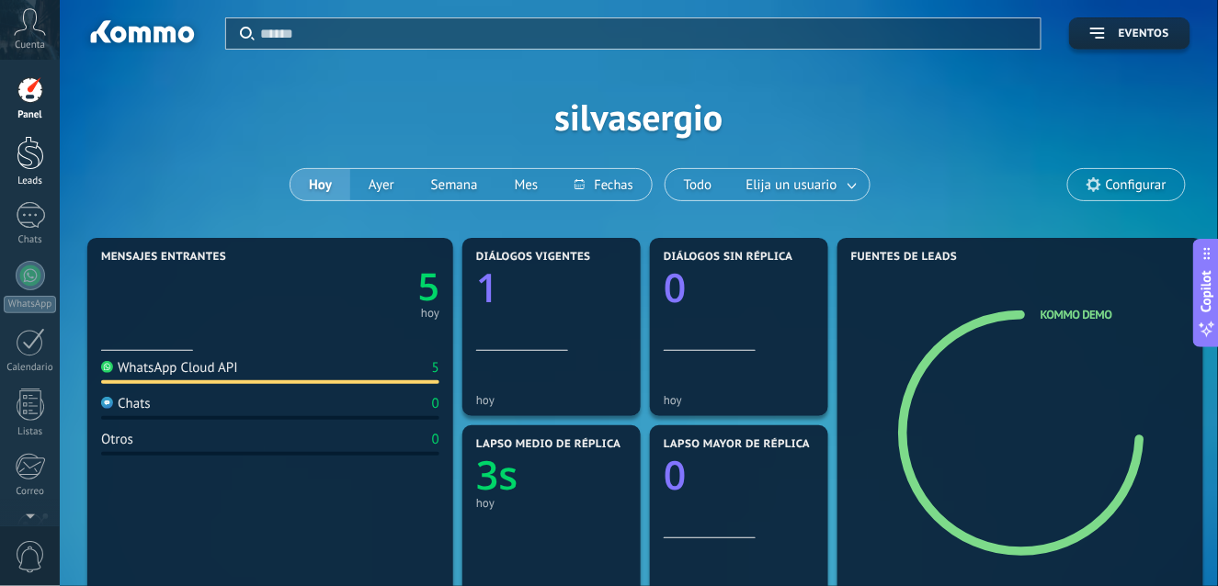
click at [37, 150] on div at bounding box center [31, 153] width 28 height 34
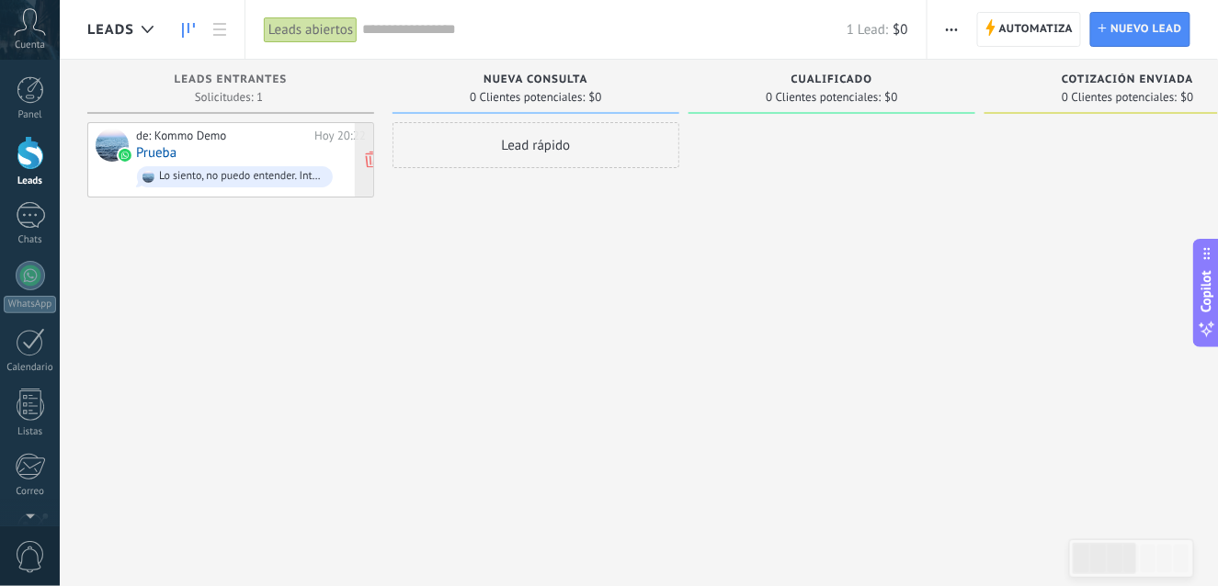
click at [203, 159] on div "de: Kommo Demo [DATE] 20:22 Prueba Lo siento, no puedo entender. Inténtalo de n…" at bounding box center [251, 160] width 230 height 62
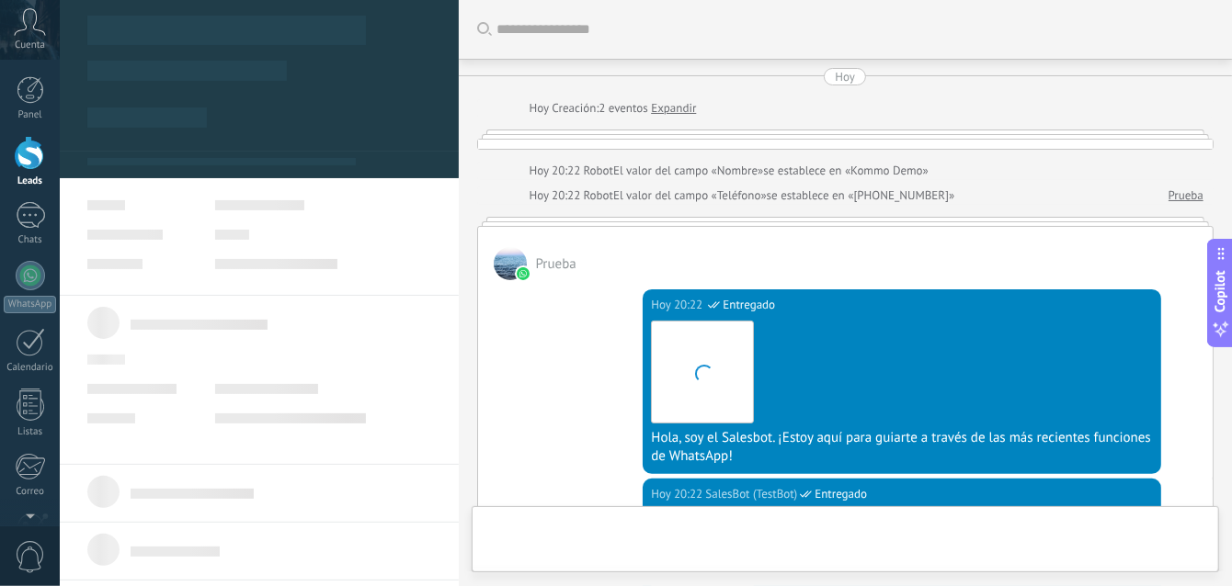
type textarea "**********"
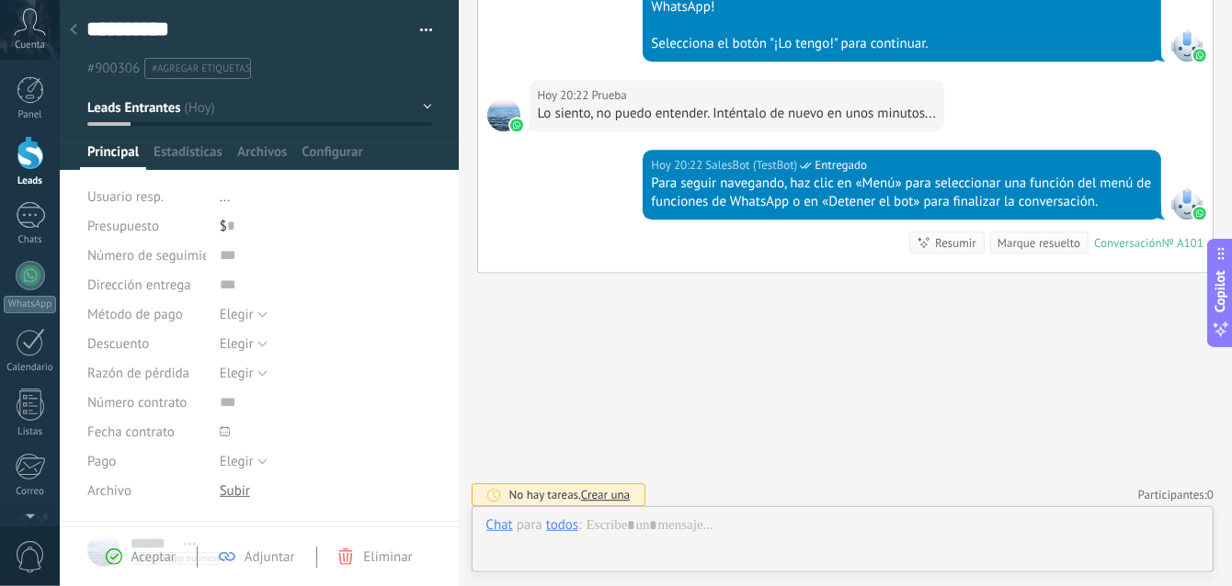
scroll to position [28, 0]
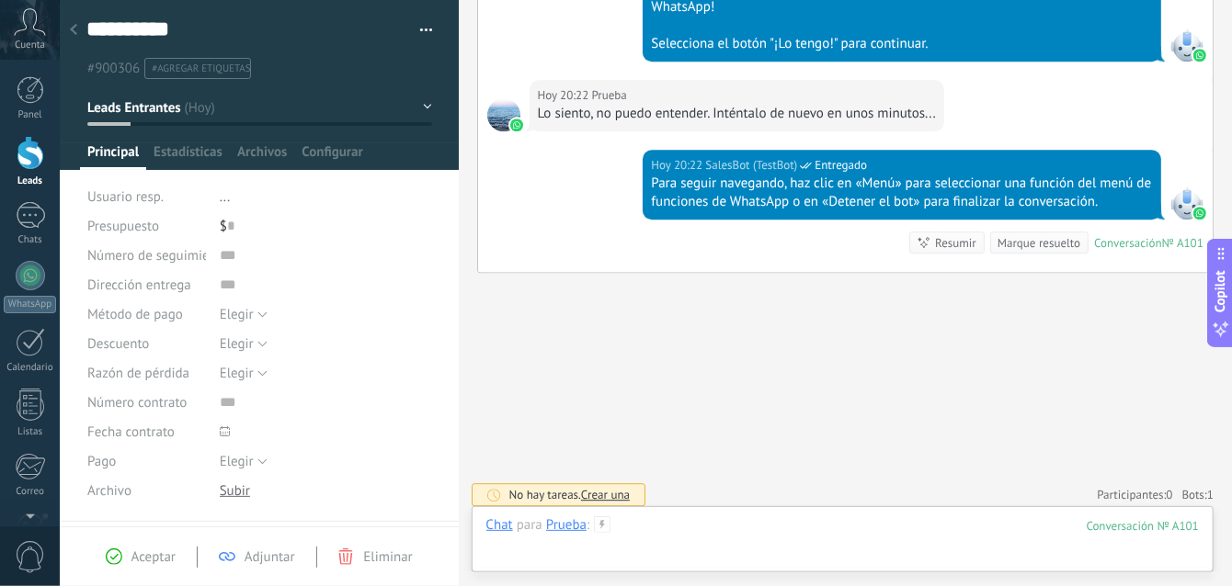
click at [744, 524] on div at bounding box center [842, 544] width 713 height 55
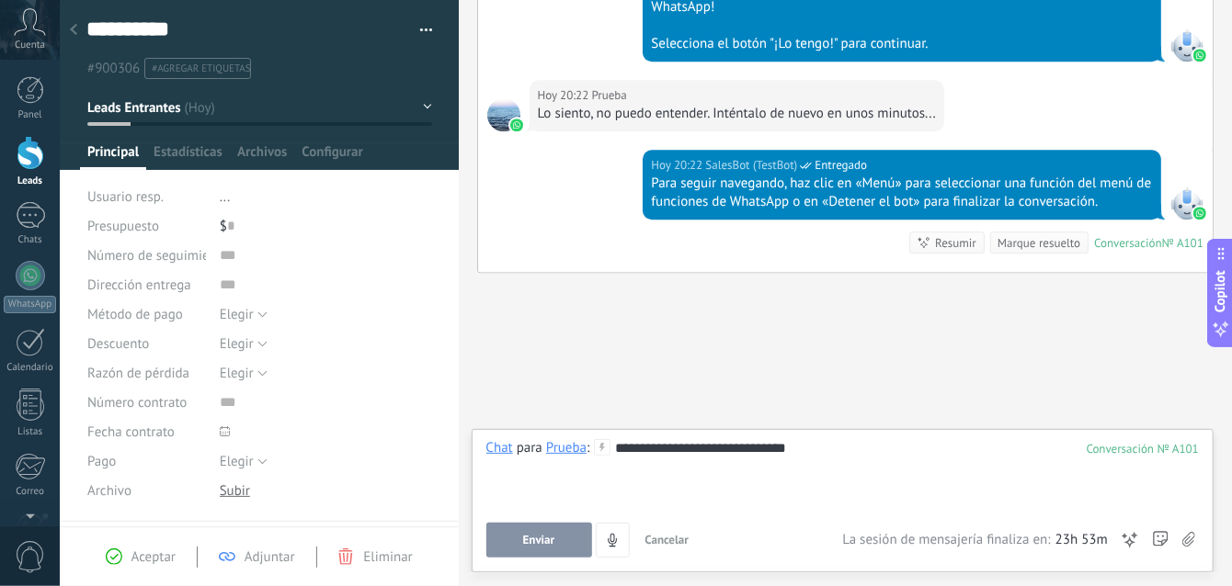
click at [539, 531] on button "Enviar" at bounding box center [539, 540] width 106 height 35
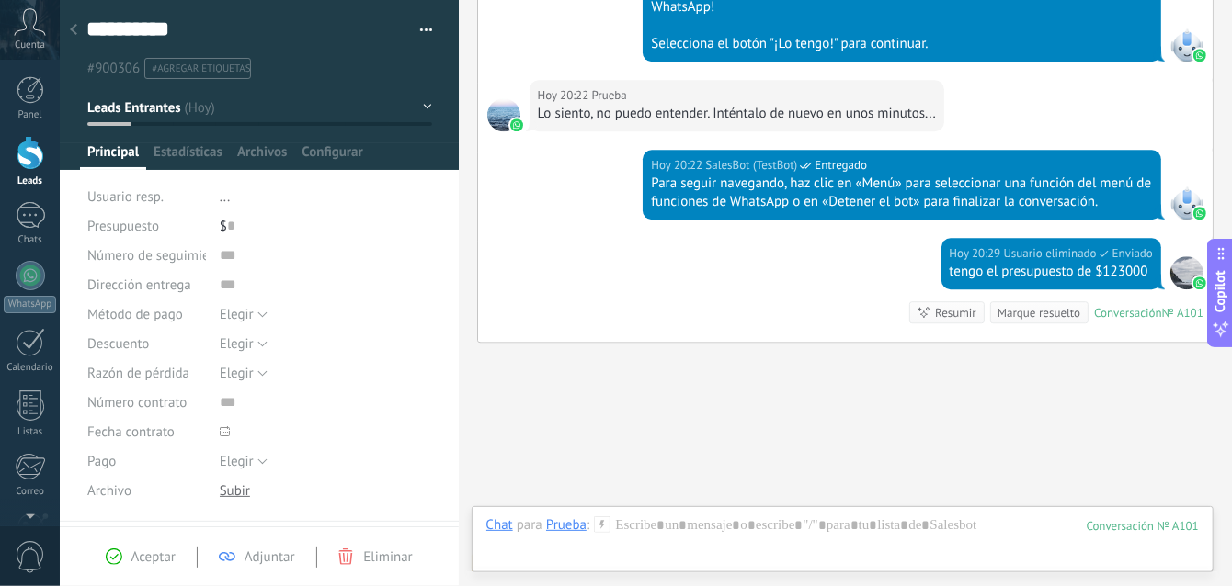
scroll to position [2467, 0]
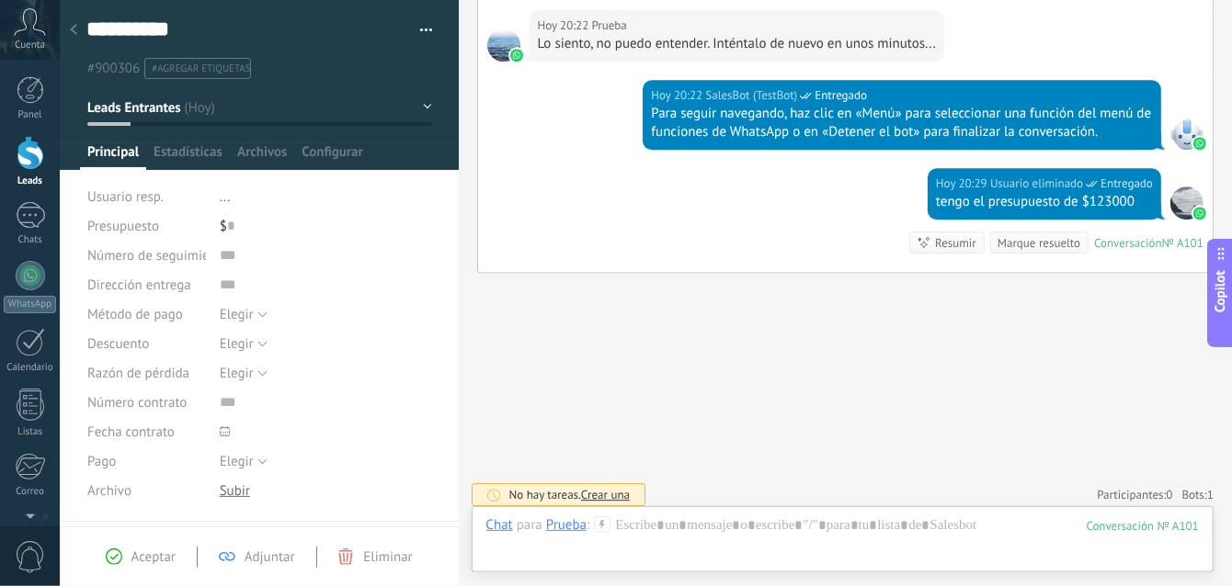
click at [245, 493] on div at bounding box center [235, 491] width 30 height 17
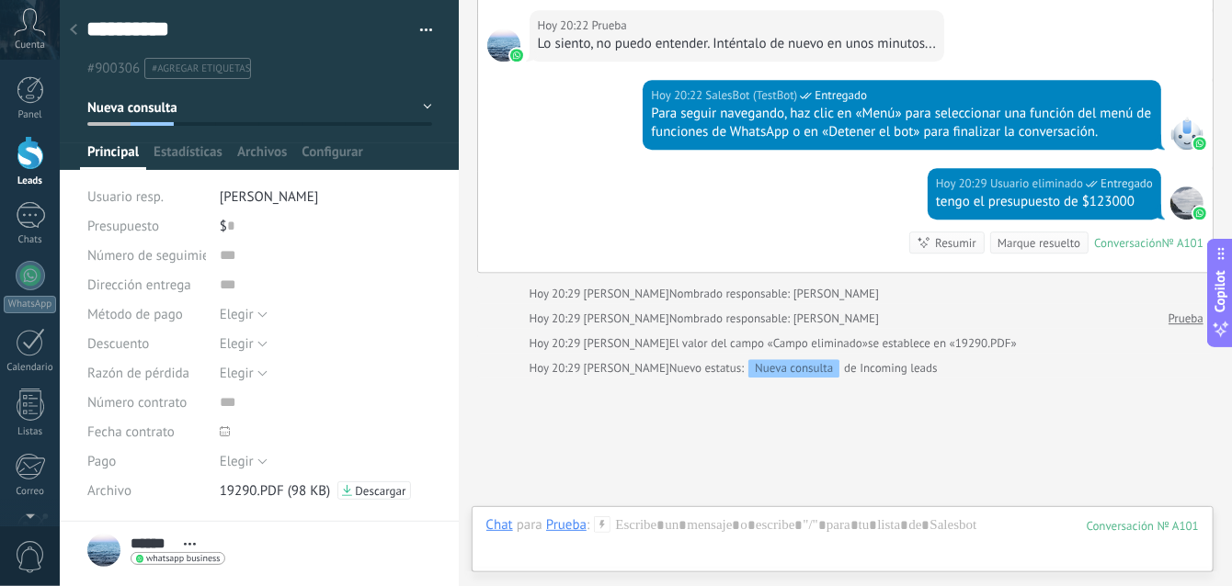
scroll to position [2572, 0]
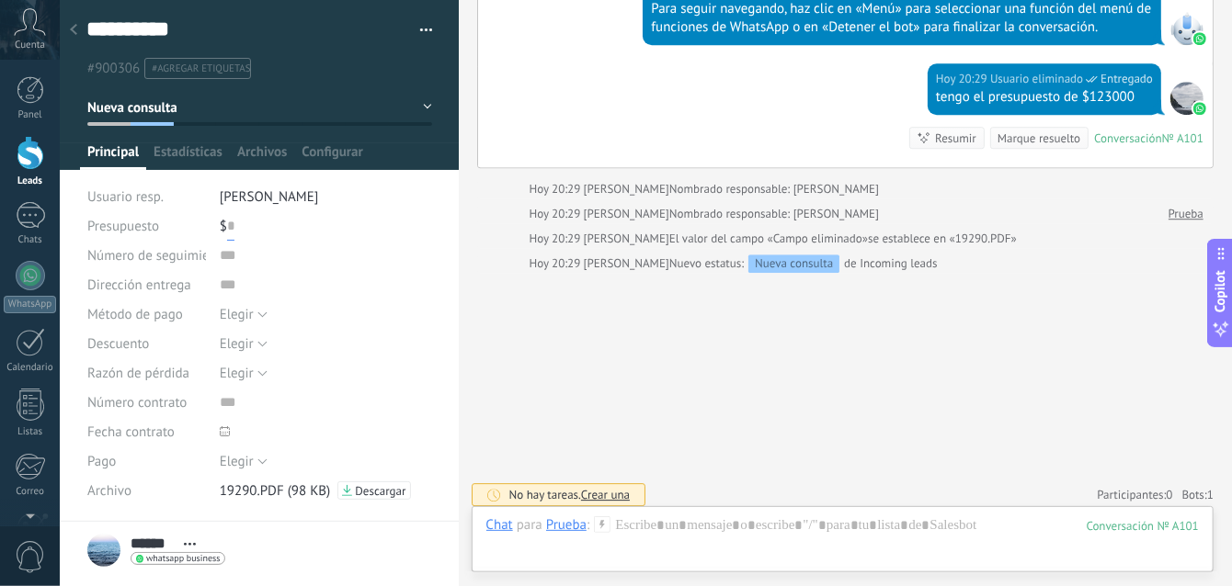
click at [228, 221] on input "text" at bounding box center [230, 225] width 7 height 29
type input "*******"
click at [233, 252] on input "text" at bounding box center [326, 255] width 212 height 29
type input "*****"
click at [233, 282] on input "text" at bounding box center [326, 284] width 212 height 29
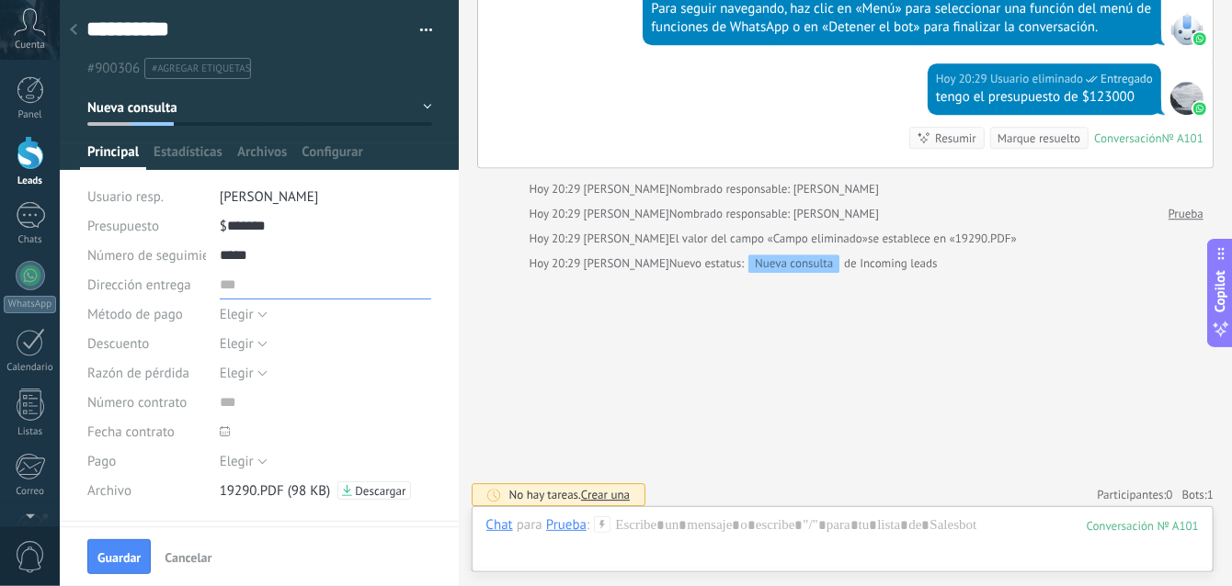
type input "**********"
click at [238, 317] on span "Elegir" at bounding box center [237, 314] width 34 height 17
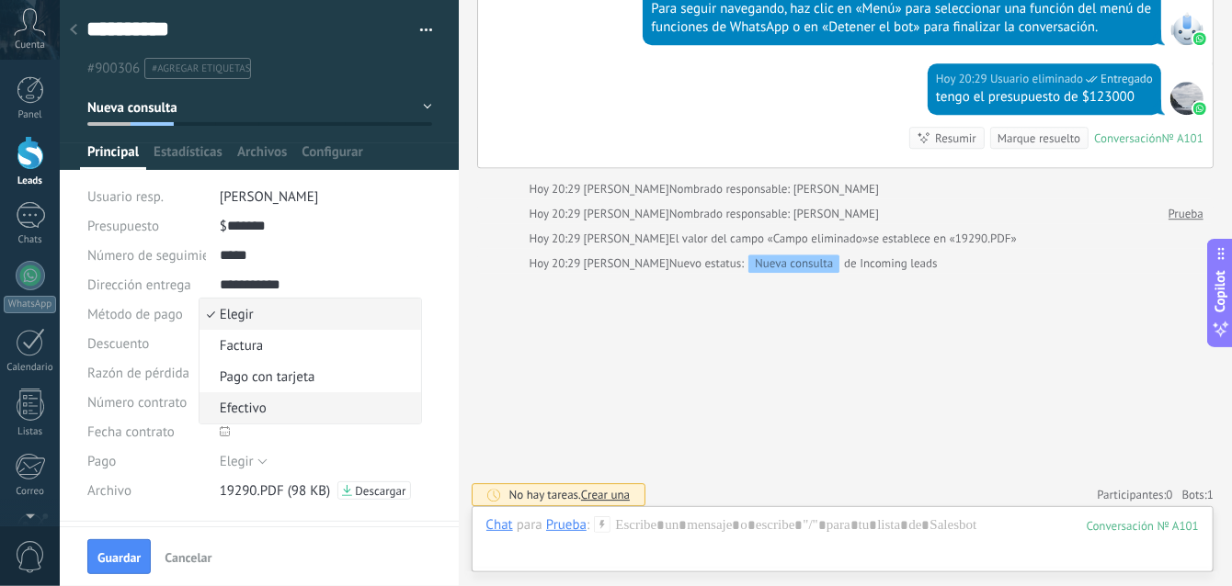
click at [270, 408] on span "Efectivo" at bounding box center [307, 408] width 217 height 17
click at [253, 334] on button "Elegir" at bounding box center [244, 343] width 48 height 29
click at [376, 303] on div "Elegir [GEOGRAPHIC_DATA] Pago con tarjeta Efectivo Efectivo" at bounding box center [326, 314] width 212 height 29
click at [246, 365] on span "Elegir" at bounding box center [237, 373] width 34 height 17
click at [369, 327] on div "Elegir [GEOGRAPHIC_DATA] Pago con tarjeta Efectivo Efectivo" at bounding box center [326, 314] width 212 height 29
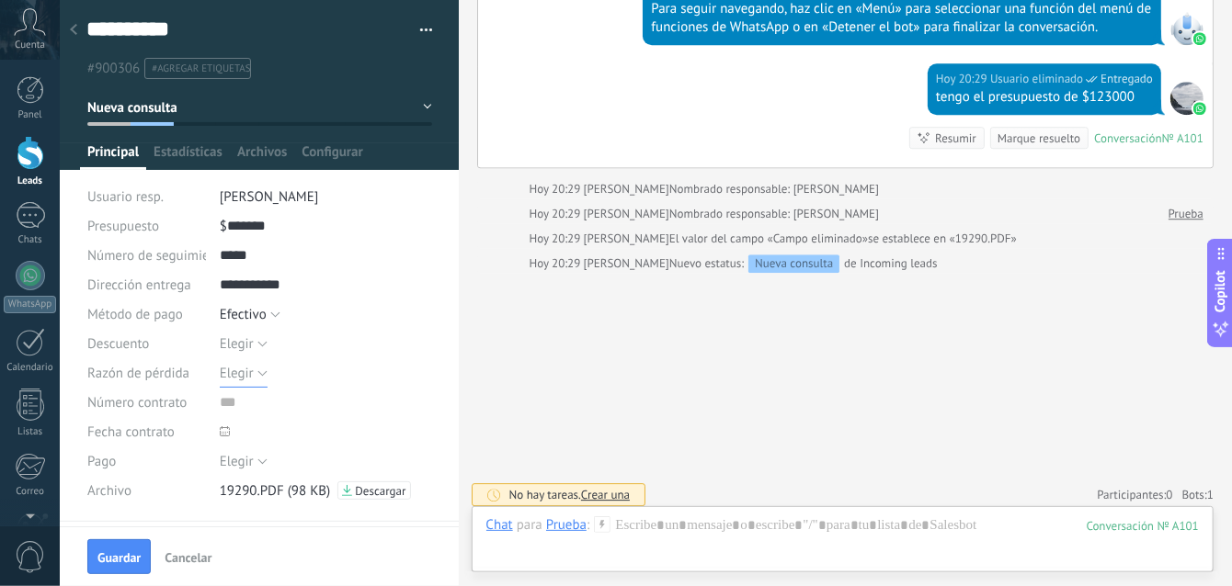
click at [254, 386] on button "Elegir" at bounding box center [244, 372] width 48 height 29
click at [351, 325] on div "Elegir [GEOGRAPHIC_DATA] Pago con tarjeta Efectivo Efectivo" at bounding box center [326, 314] width 212 height 29
click at [229, 431] on div at bounding box center [224, 431] width 19 height 19
click at [240, 459] on span "Elegir" at bounding box center [237, 461] width 34 height 17
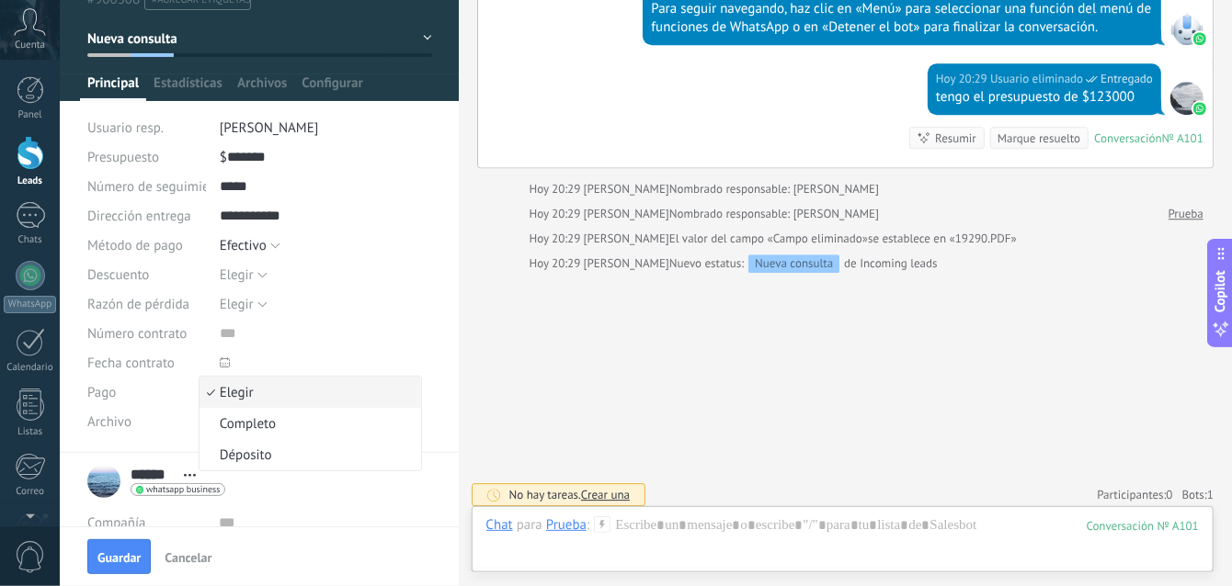
scroll to position [77, 0]
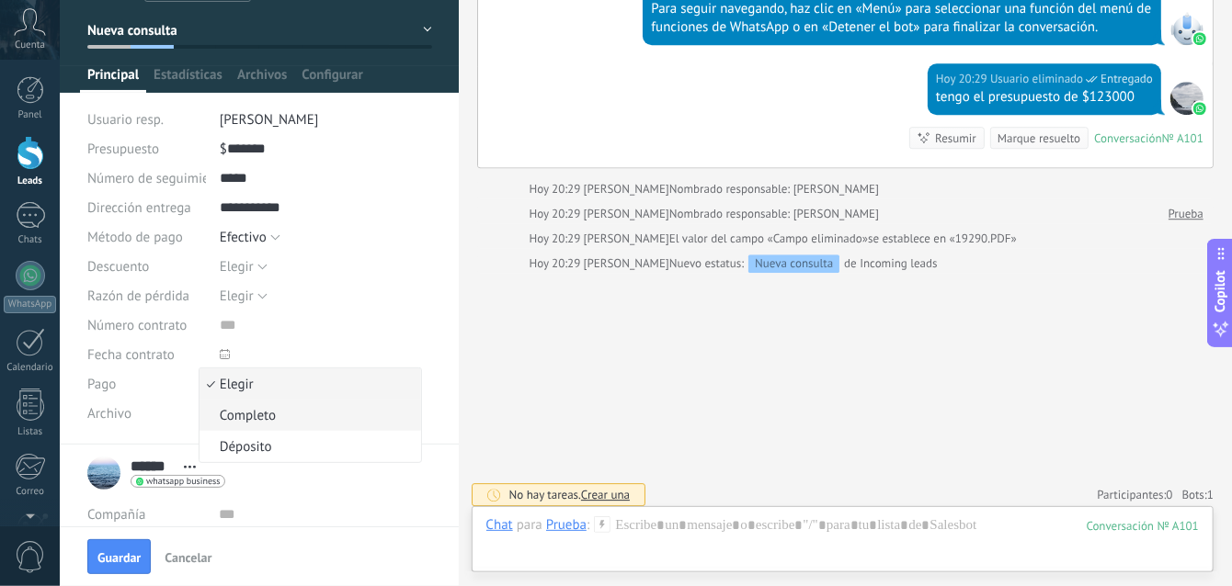
click at [246, 417] on span "Completo" at bounding box center [307, 415] width 217 height 17
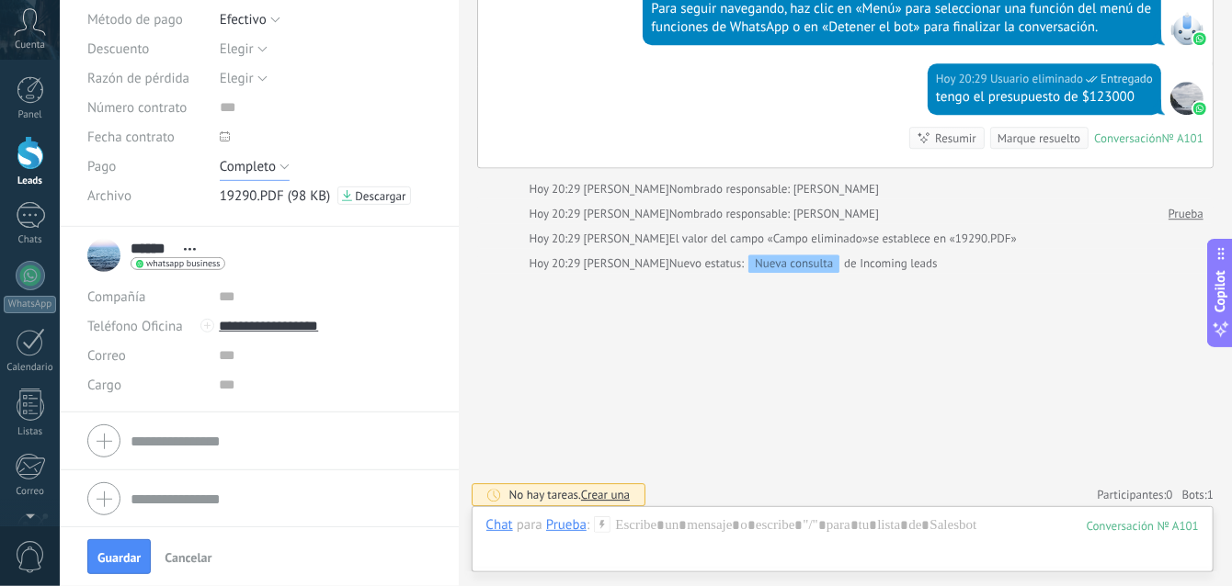
scroll to position [0, 0]
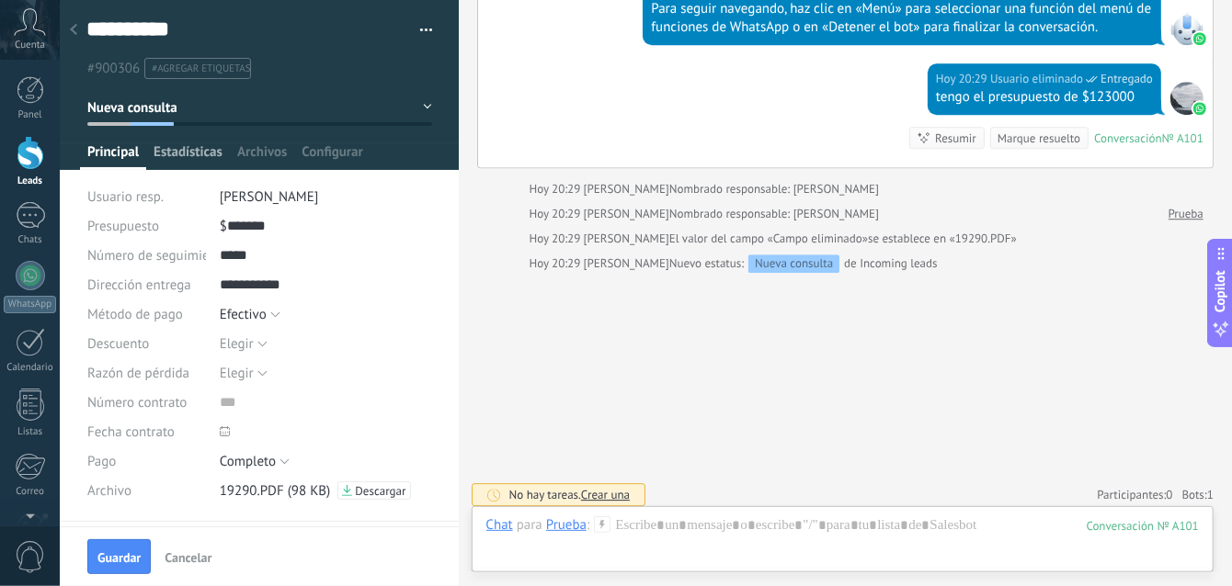
click at [187, 169] on span "Estadísticas" at bounding box center [187, 156] width 69 height 27
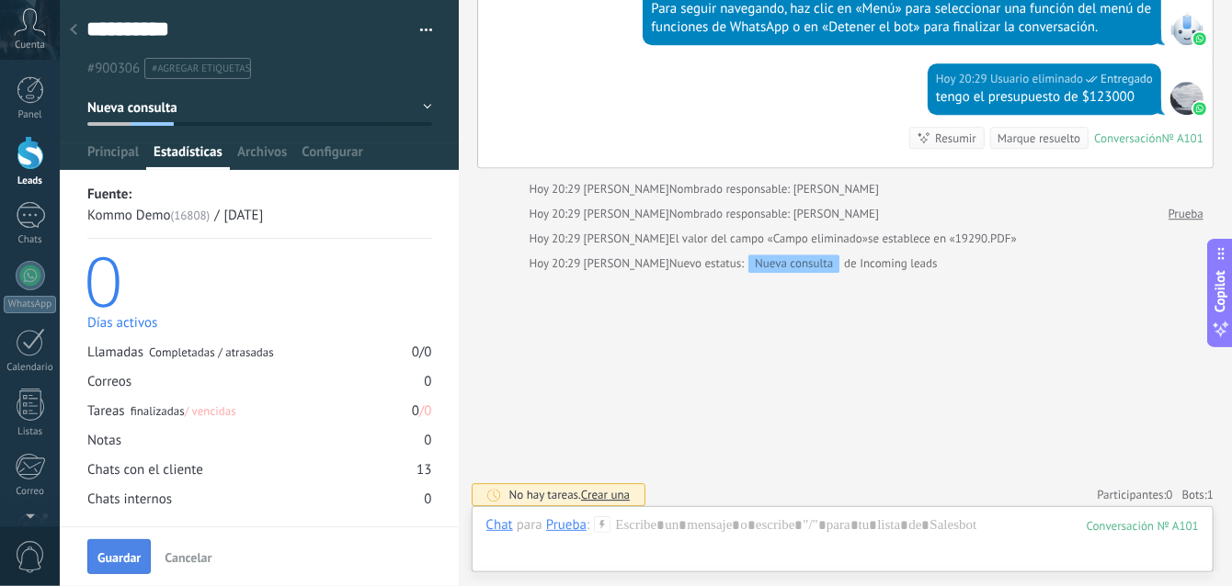
click at [126, 570] on button "Guardar" at bounding box center [118, 556] width 63 height 35
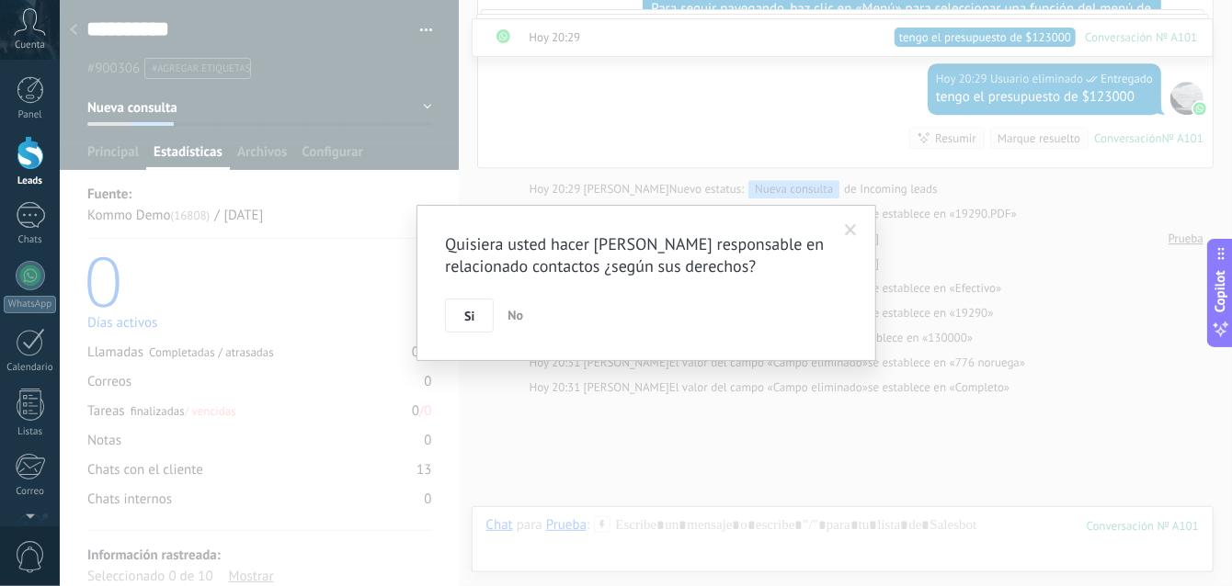
scroll to position [2696, 0]
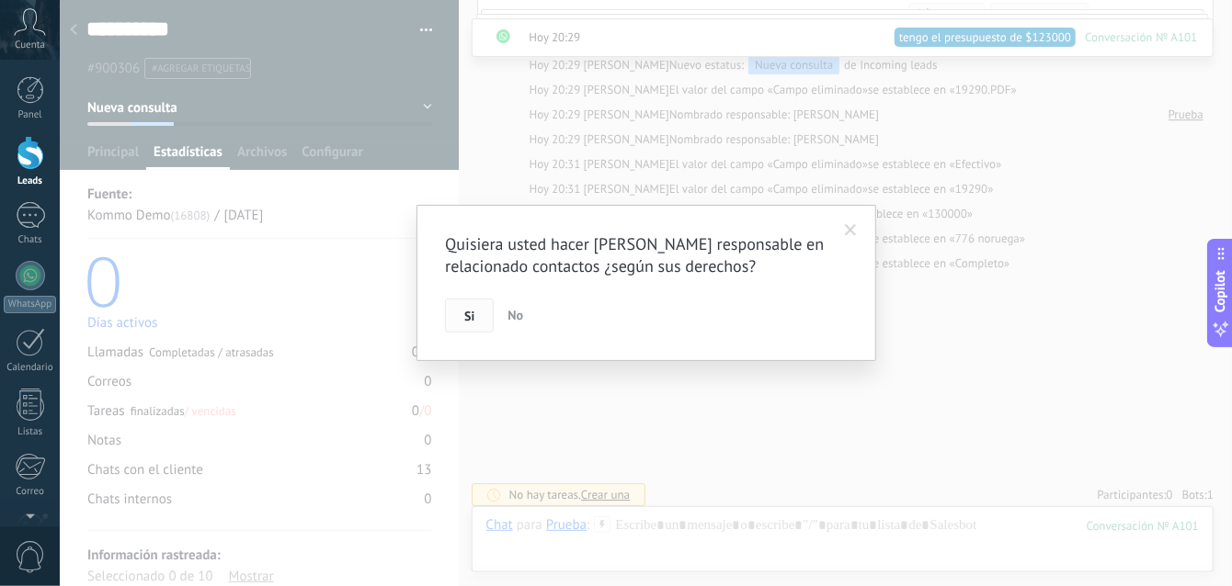
click at [471, 334] on button "Si" at bounding box center [469, 316] width 49 height 35
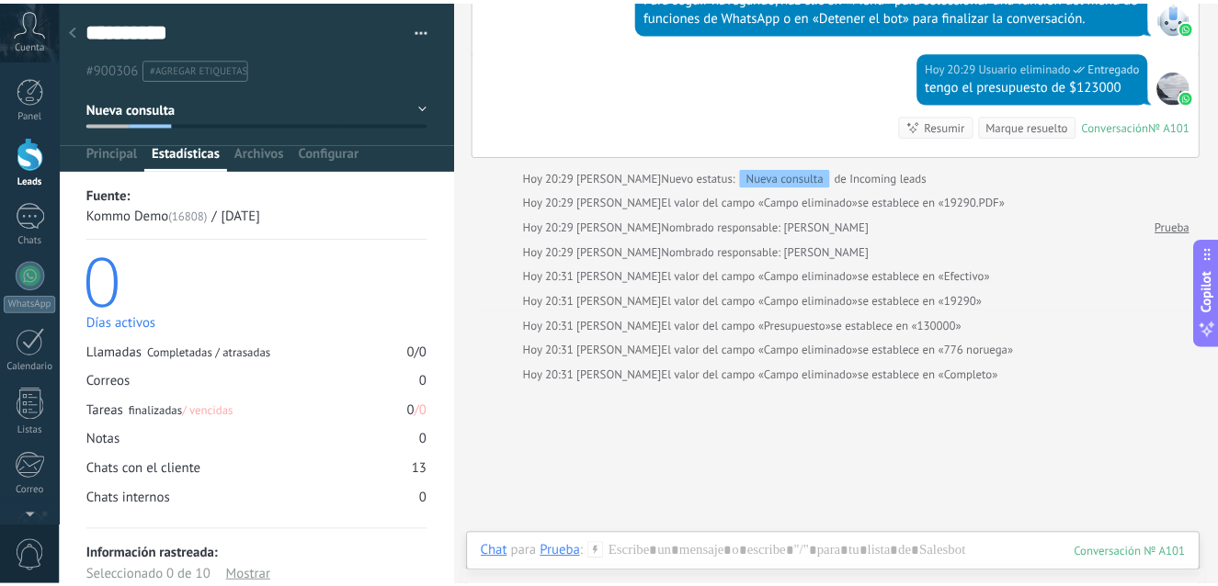
scroll to position [2564, 0]
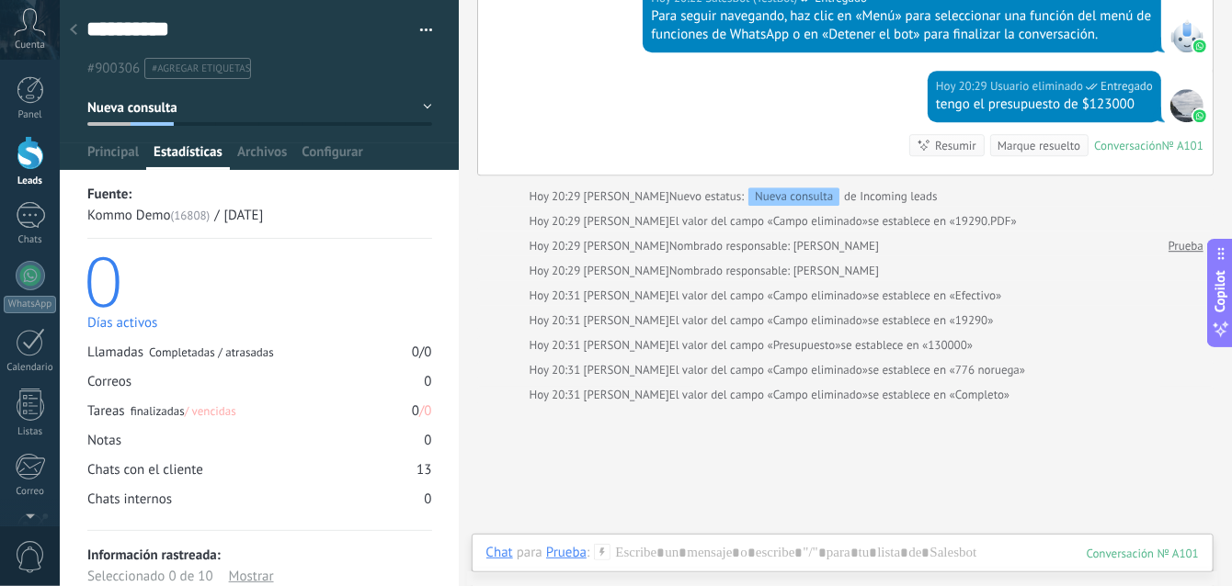
click at [38, 143] on div at bounding box center [31, 153] width 28 height 34
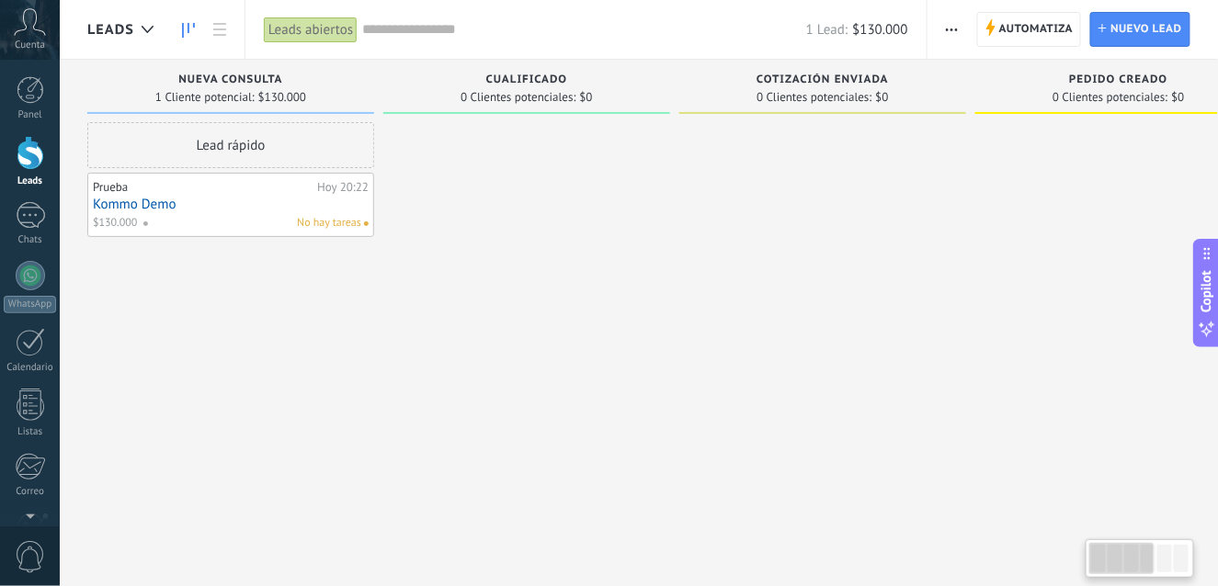
click at [372, 331] on div "Lead rápido Prueba [DATE] 20:22 Kommo Demo $130.000 No hay tareas" at bounding box center [230, 295] width 287 height 346
click at [19, 82] on div at bounding box center [31, 90] width 28 height 28
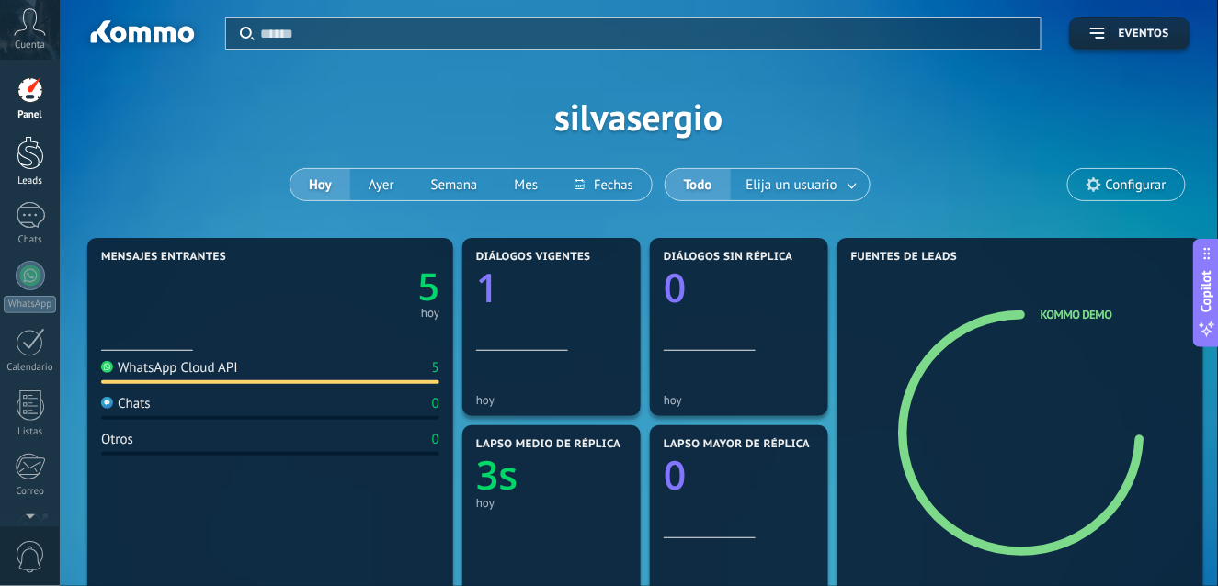
click at [30, 166] on div at bounding box center [31, 153] width 28 height 34
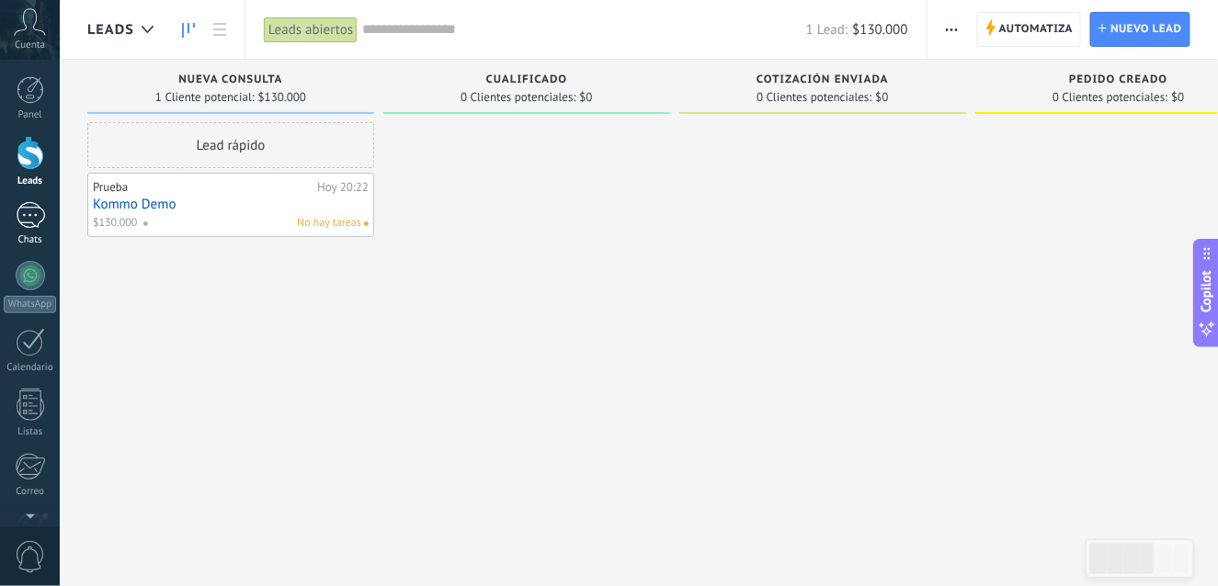
click at [38, 223] on div "1" at bounding box center [30, 215] width 29 height 27
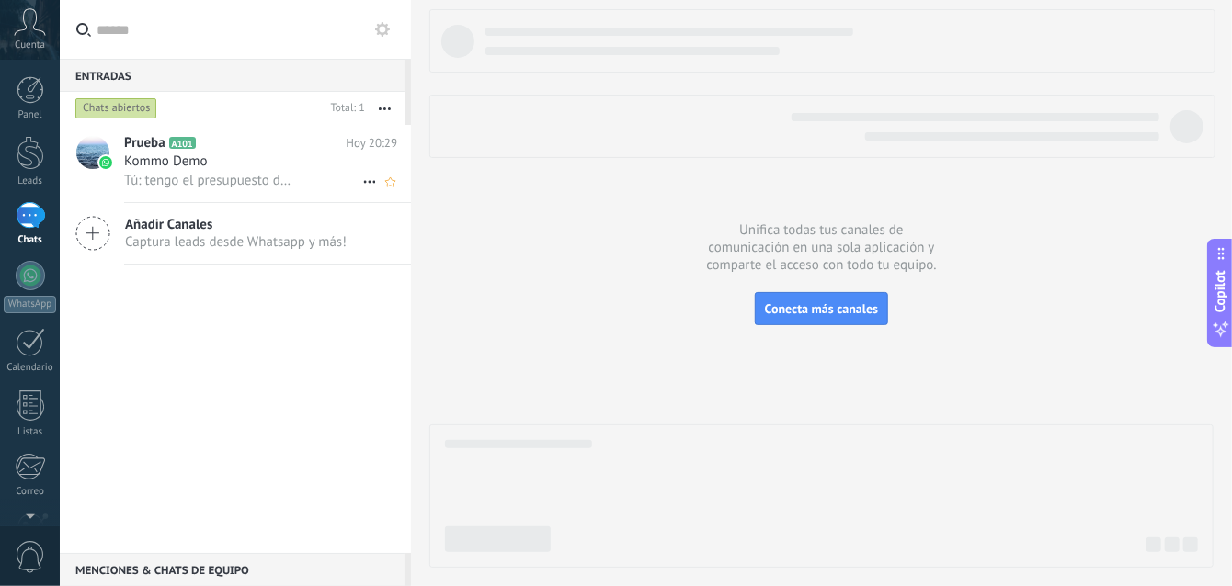
click at [168, 176] on span "Tú: tengo el presupuesto de $123000" at bounding box center [210, 180] width 172 height 17
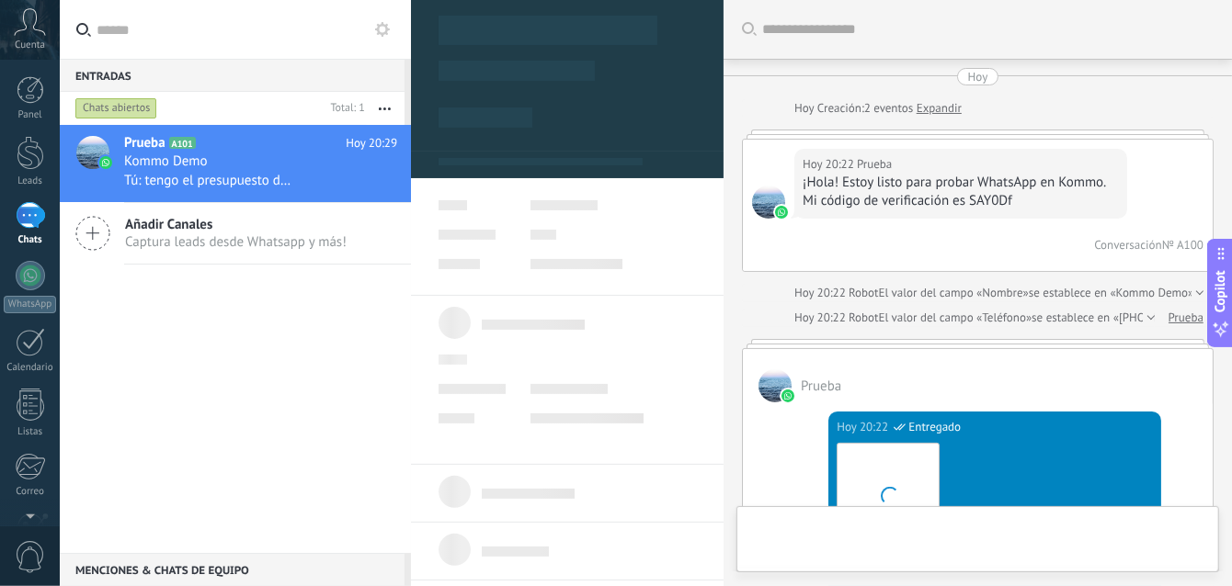
type textarea "**********"
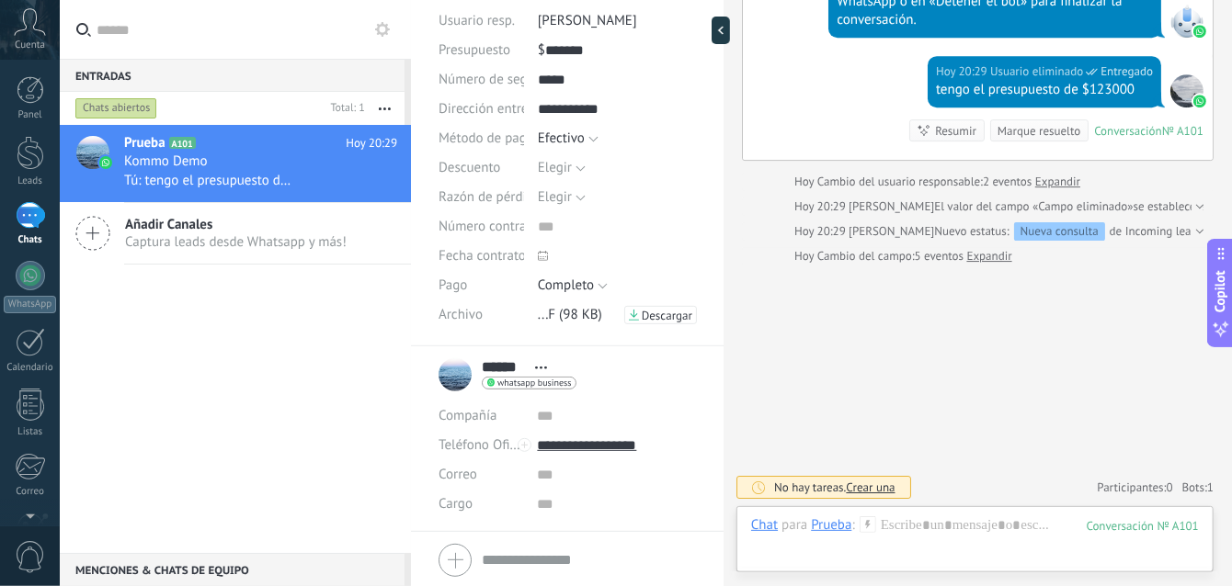
scroll to position [238, 0]
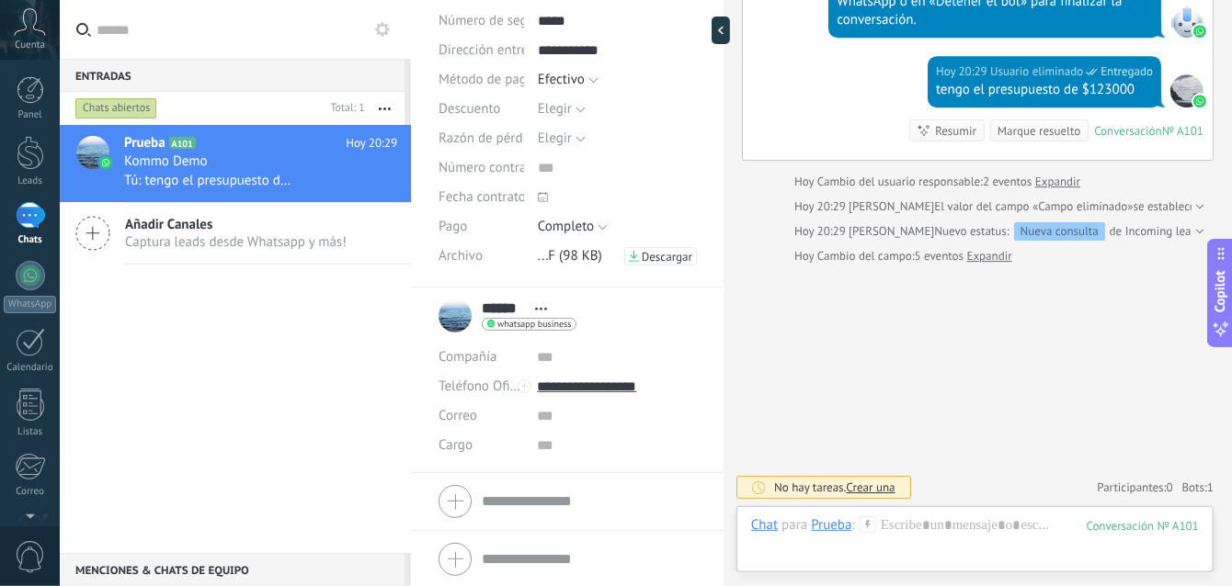
click at [868, 487] on span "Crear una" at bounding box center [870, 488] width 49 height 16
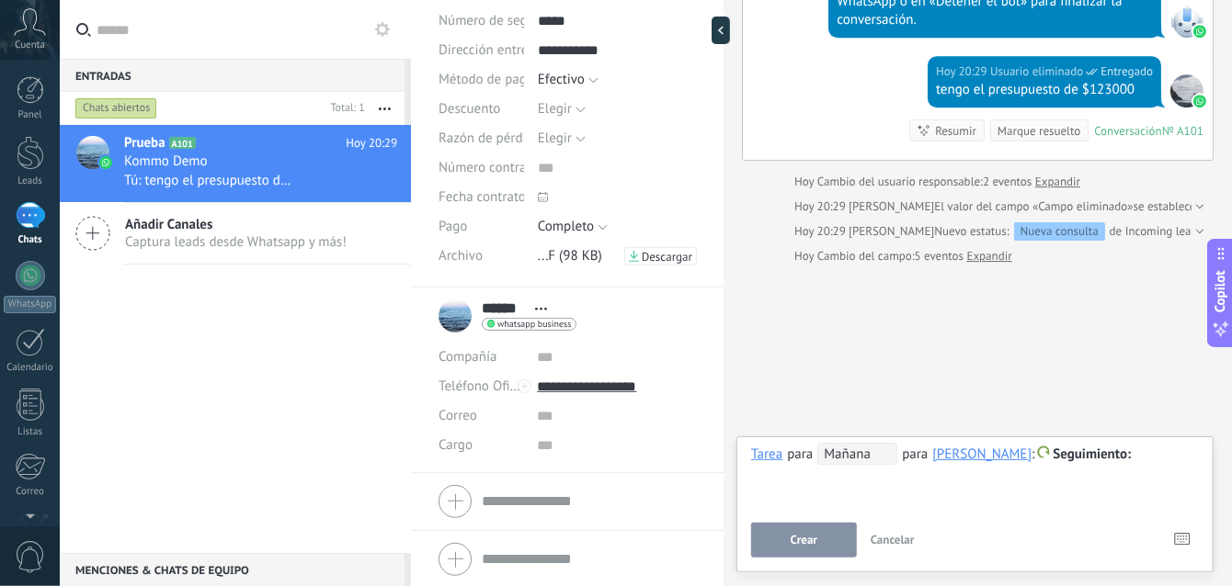
click at [1137, 544] on div "Crear Cancelar Atajos – seleccionar acción – insertar valor del campo" at bounding box center [975, 540] width 448 height 35
click at [850, 452] on span "Mañana" at bounding box center [857, 454] width 80 height 22
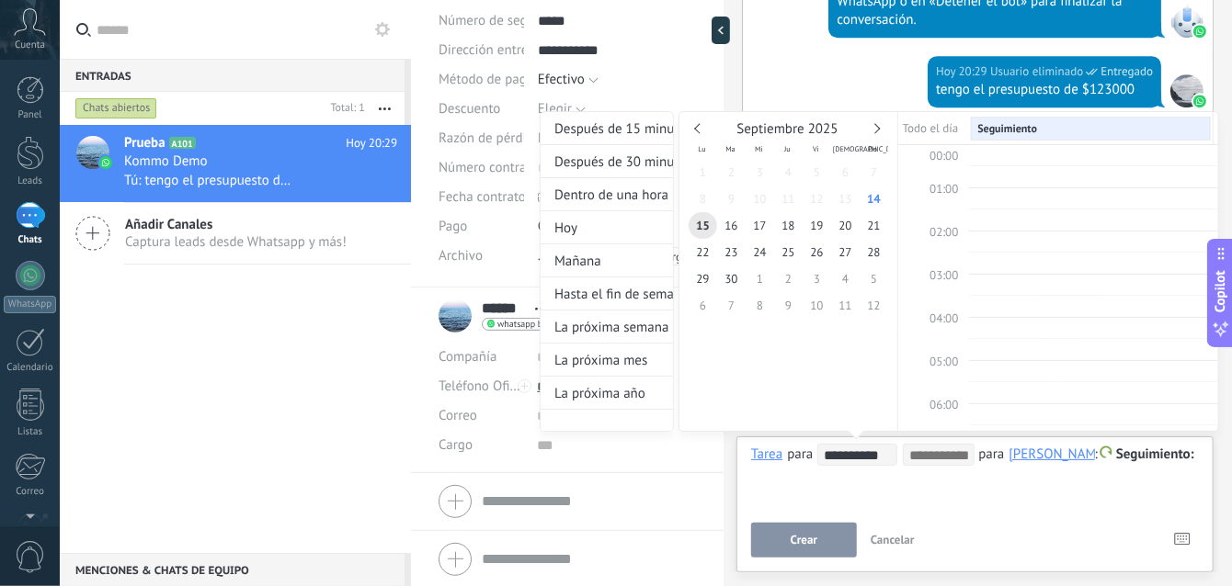
scroll to position [341, 0]
type input "**********"
click at [727, 222] on span "16" at bounding box center [731, 225] width 28 height 27
click at [937, 229] on span "10:00" at bounding box center [943, 237] width 28 height 16
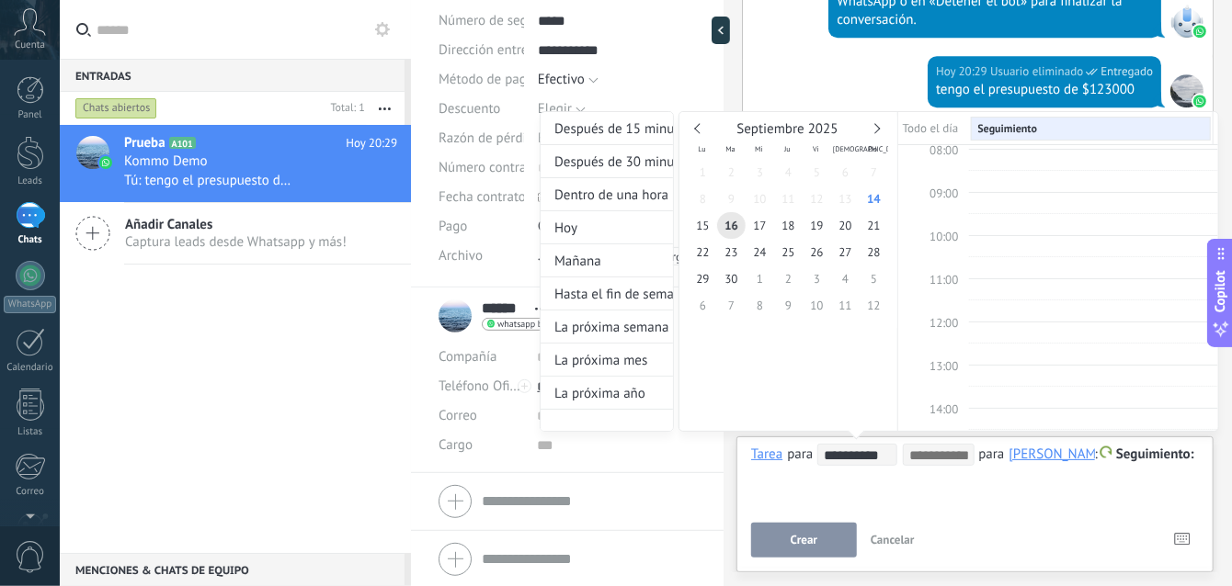
click at [937, 229] on span "10:00" at bounding box center [943, 237] width 28 height 16
click at [955, 233] on span "10:00" at bounding box center [943, 237] width 28 height 16
type input "**********"
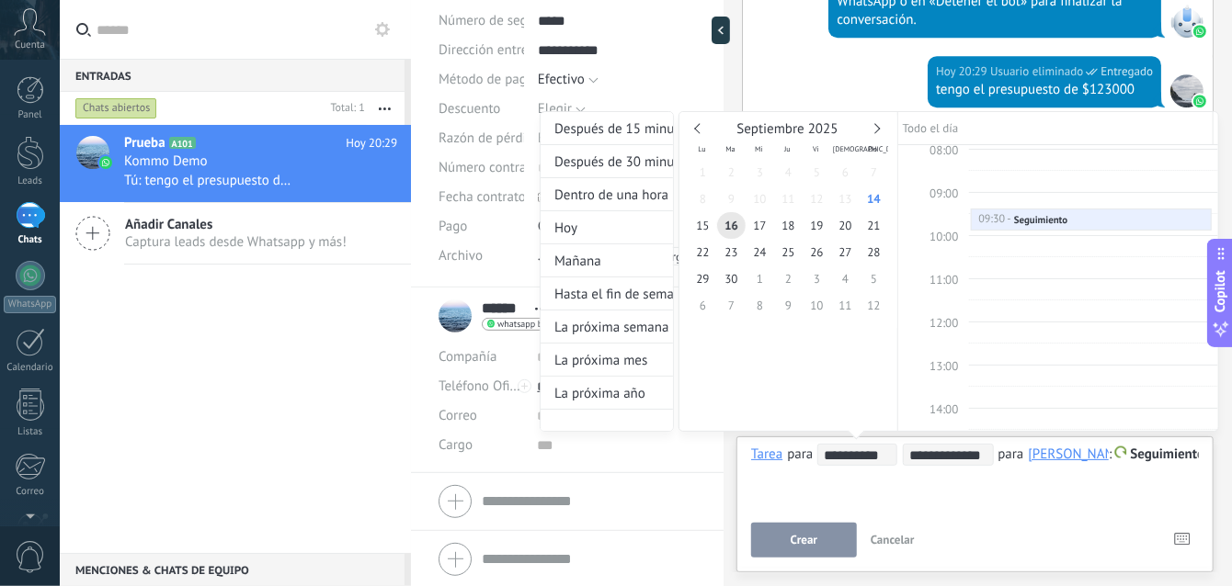
click at [1156, 506] on div at bounding box center [616, 293] width 1232 height 586
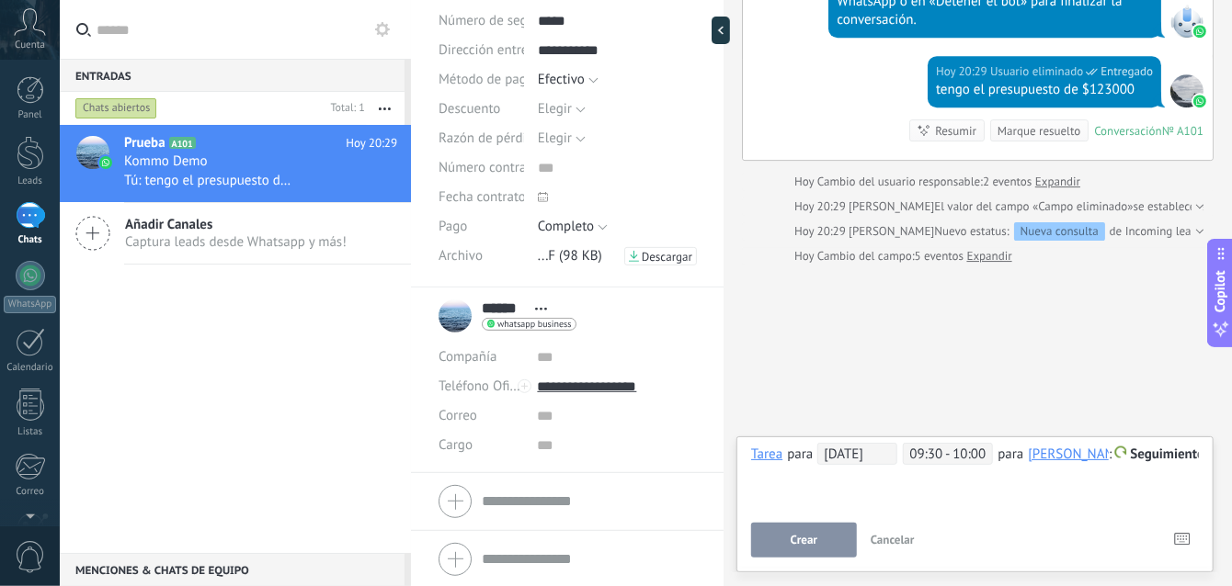
click at [815, 547] on span "Crear" at bounding box center [803, 540] width 27 height 13
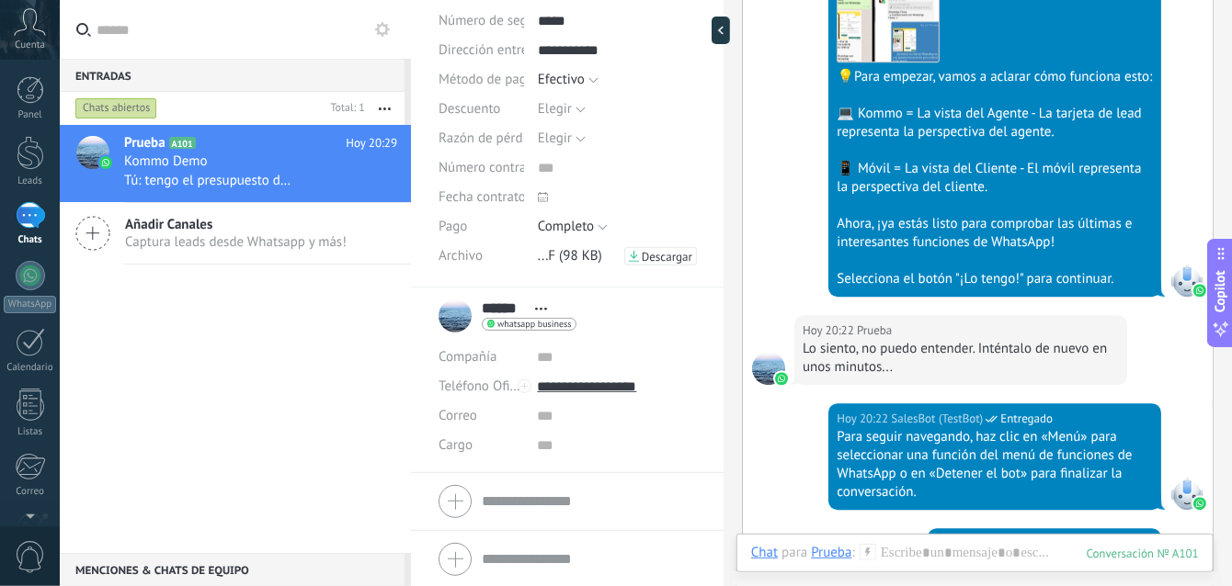
scroll to position [2457, 0]
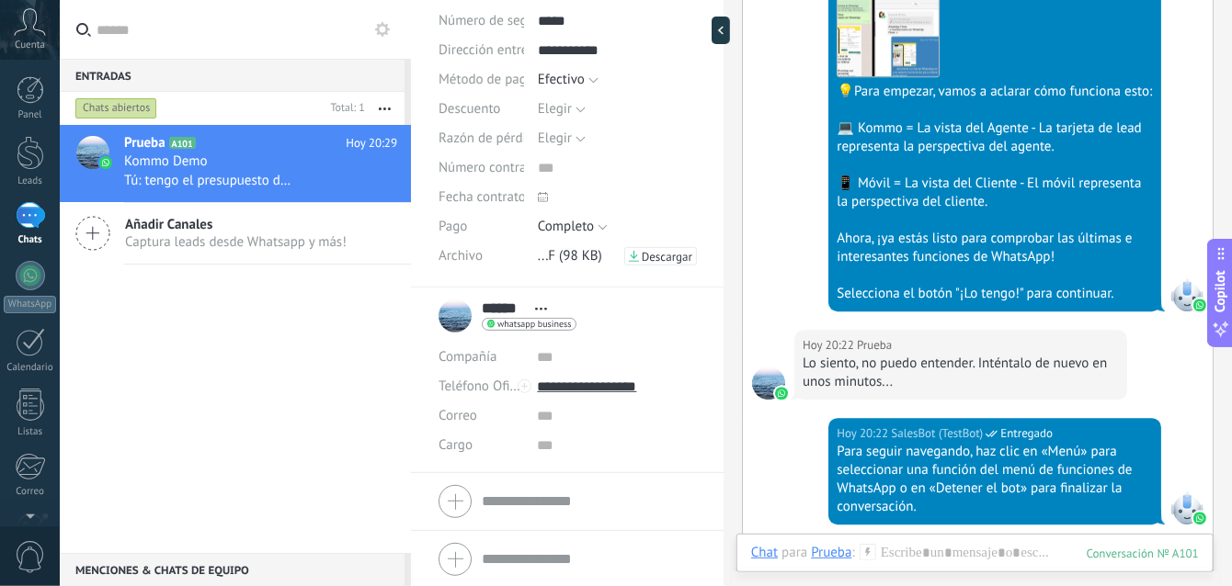
click at [865, 548] on icon at bounding box center [867, 552] width 17 height 17
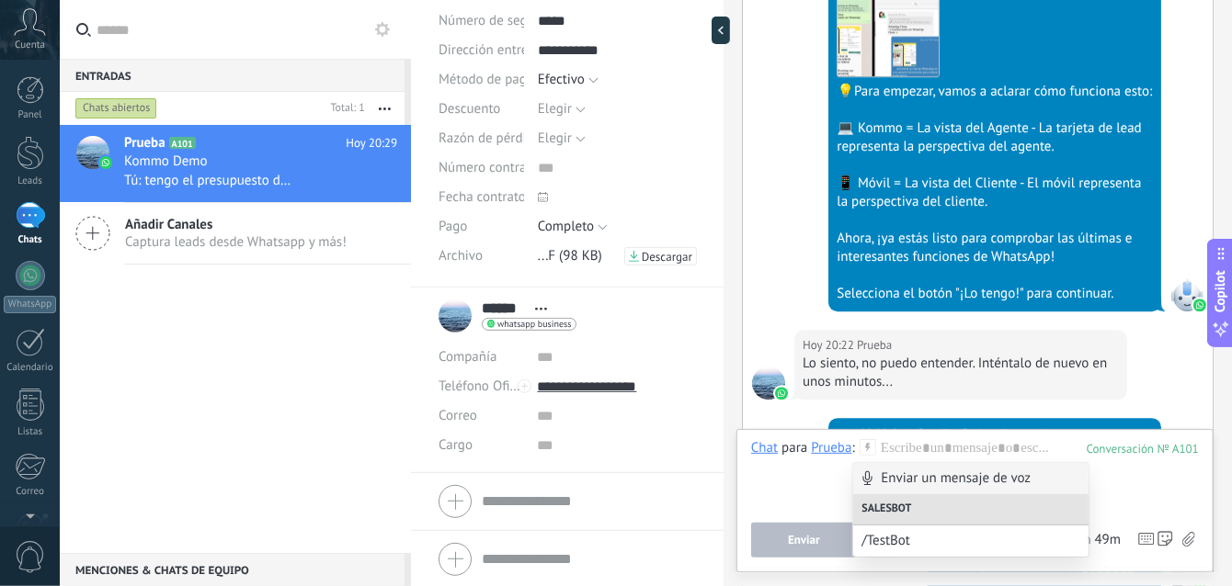
click at [1018, 330] on div "[DATE] 20:22 SalesBot (TestBot) Entregado Descargar 💡Para empezar, vamos a acla…" at bounding box center [978, 136] width 470 height 387
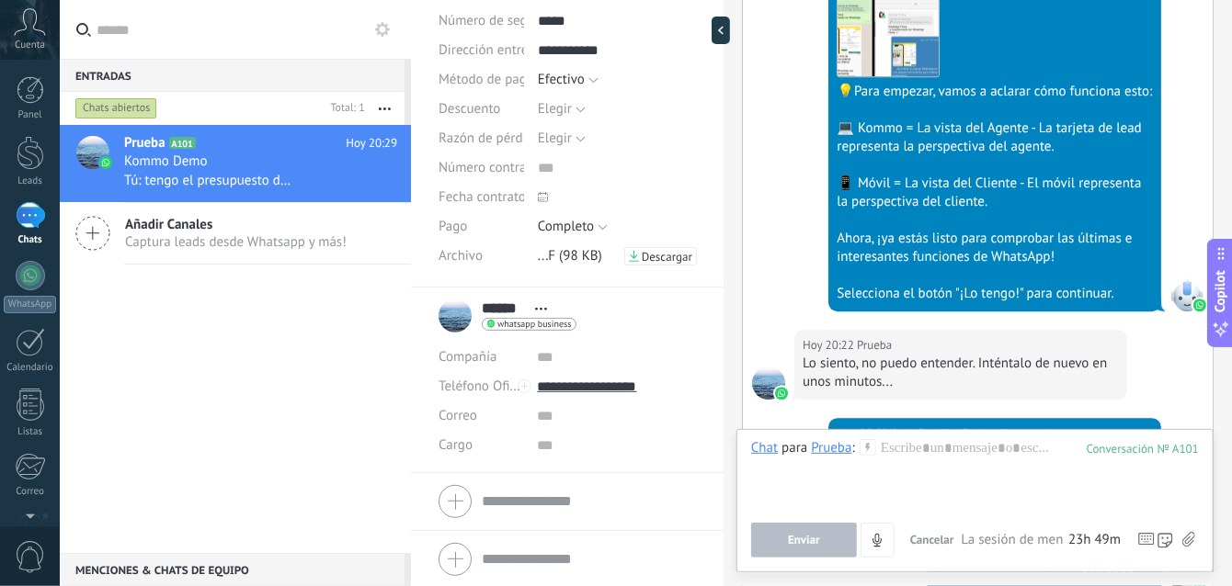
click at [1189, 535] on icon at bounding box center [1188, 540] width 13 height 16
click at [0, 0] on input "file" at bounding box center [0, 0] width 0 height 0
click at [1029, 537] on span "La sesión de mensajería finaliza en:" at bounding box center [1012, 540] width 103 height 18
click at [1088, 538] on span "23h 48m" at bounding box center [1094, 540] width 52 height 18
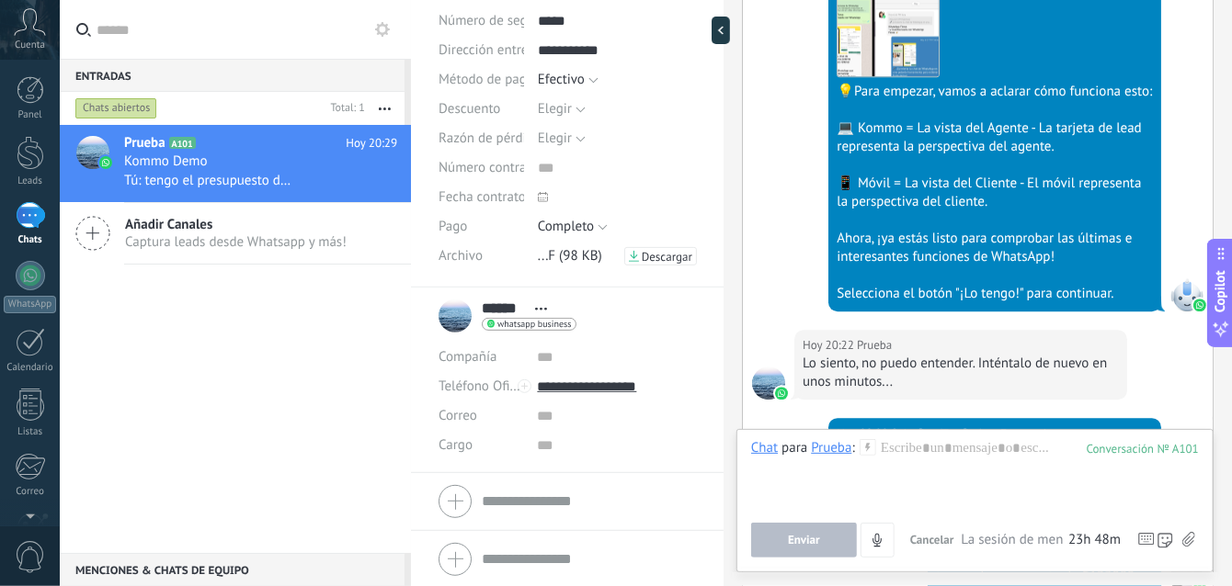
click at [1088, 538] on span "23h 48m" at bounding box center [1094, 540] width 52 height 18
click at [971, 442] on div at bounding box center [975, 474] width 448 height 70
click at [986, 449] on div "**********" at bounding box center [975, 474] width 449 height 70
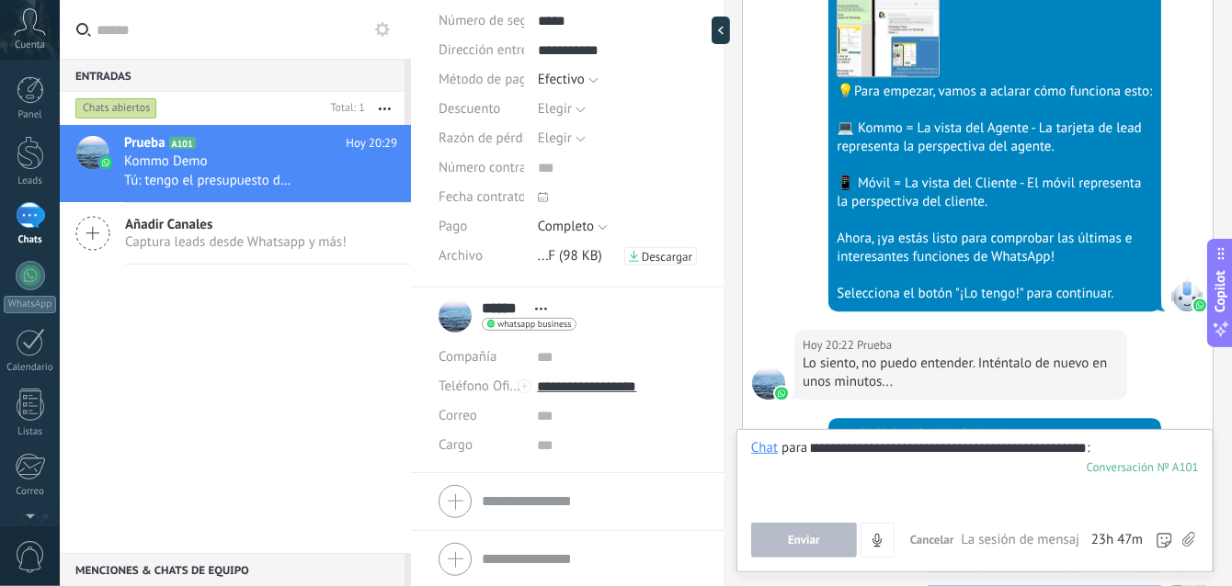
scroll to position [0, 494]
type input "**********"
click at [911, 481] on div at bounding box center [975, 474] width 449 height 70
click at [1121, 541] on span "23h 47m" at bounding box center [1116, 540] width 51 height 18
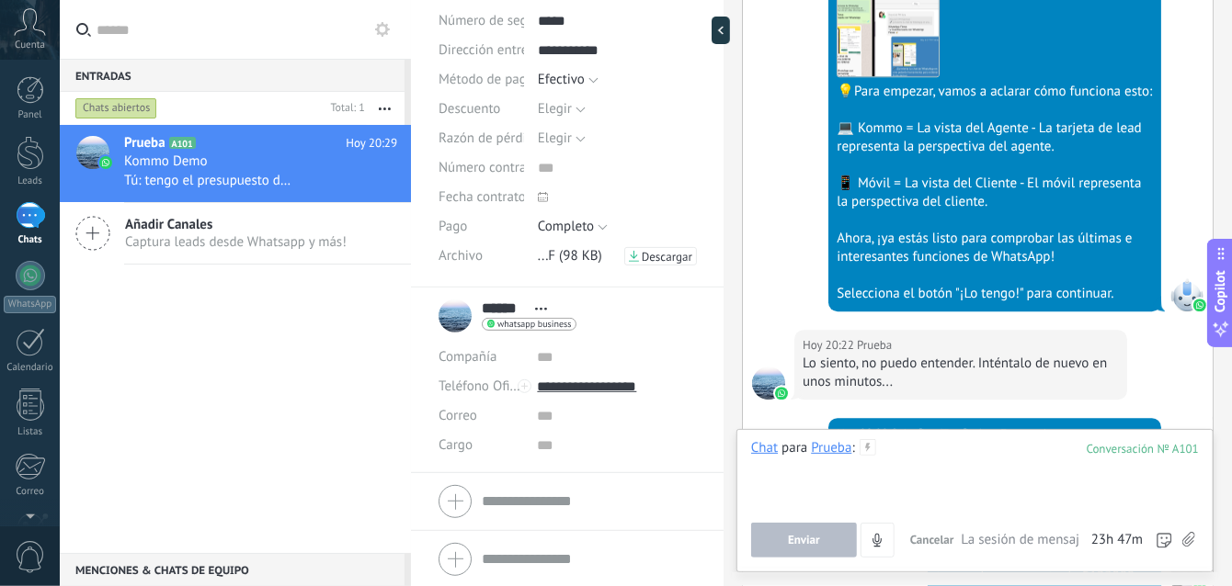
click at [1000, 457] on div at bounding box center [975, 474] width 449 height 70
drag, startPoint x: 1000, startPoint y: 452, endPoint x: 1009, endPoint y: 479, distance: 28.2
click at [1009, 479] on div at bounding box center [975, 474] width 449 height 70
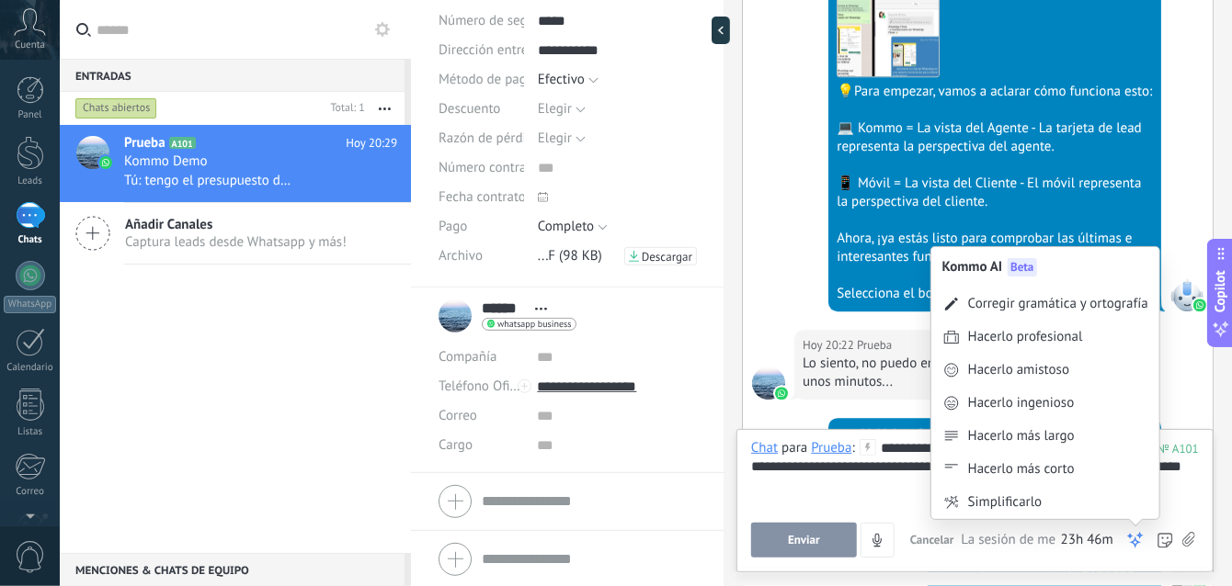
click at [1135, 535] on icon at bounding box center [1135, 540] width 18 height 18
click at [1066, 373] on div "Hacerlo amistoso" at bounding box center [1018, 370] width 101 height 18
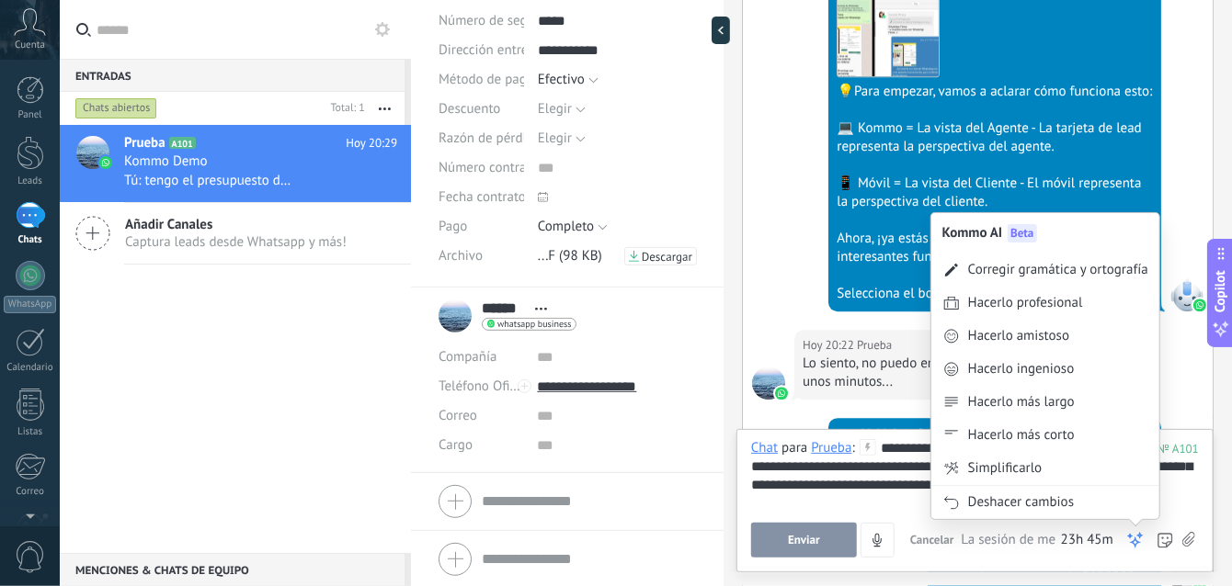
click at [1131, 540] on icon at bounding box center [1135, 540] width 18 height 18
click at [1071, 302] on div "Hacerlo profesional" at bounding box center [1025, 303] width 115 height 18
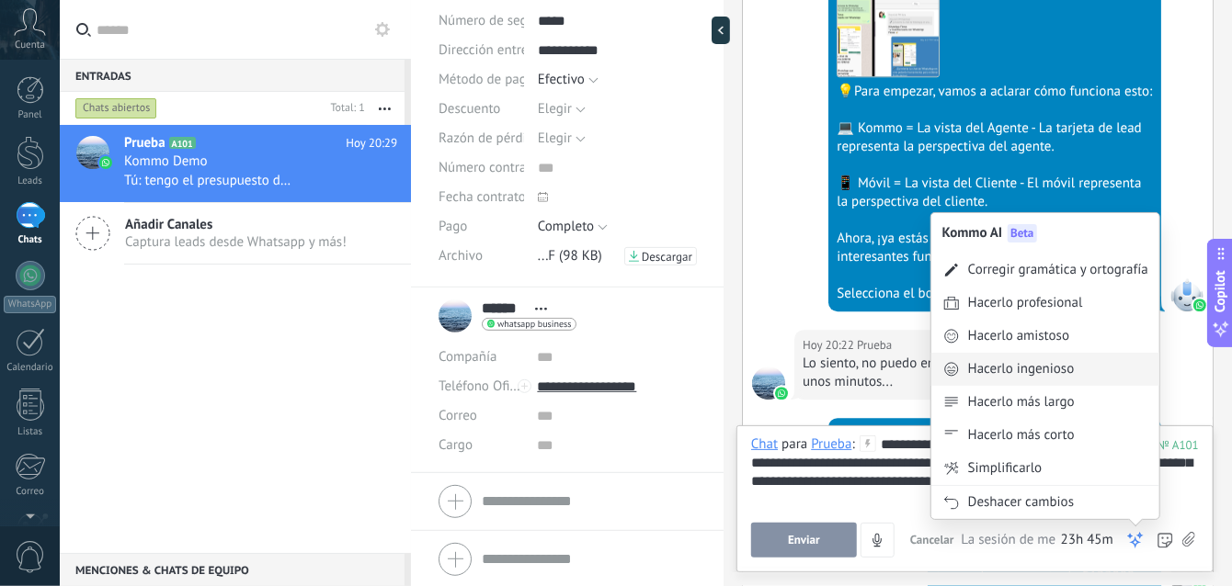
click at [1032, 362] on div "Hacerlo ingenioso" at bounding box center [1021, 369] width 107 height 18
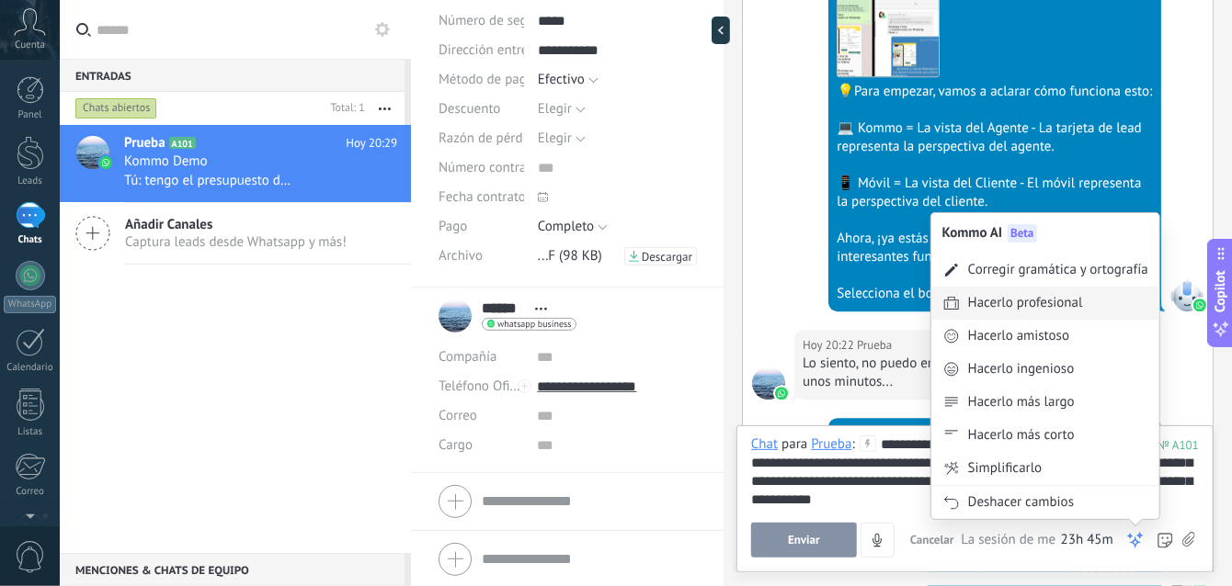
click at [1023, 300] on div "Hacerlo profesional" at bounding box center [1025, 303] width 115 height 18
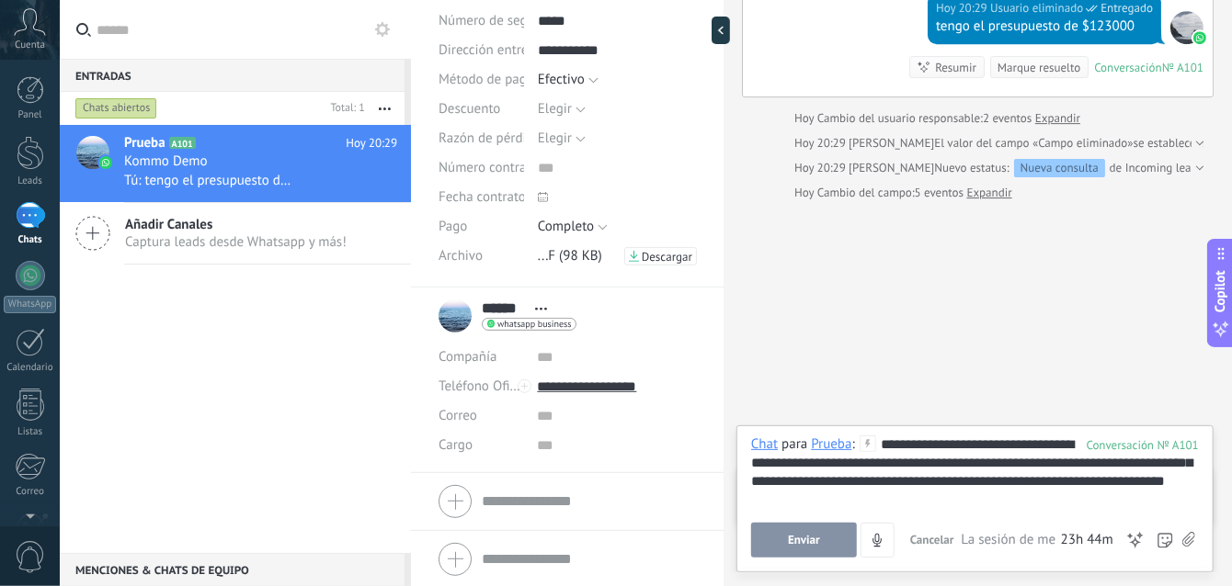
scroll to position [3036, 0]
click at [269, 338] on div "Prueba A101 [DATE] 20:29 Kommo Demo Tú: tengo el presupuesto de $123000 Añadir …" at bounding box center [235, 339] width 351 height 428
click at [22, 343] on div at bounding box center [30, 342] width 29 height 28
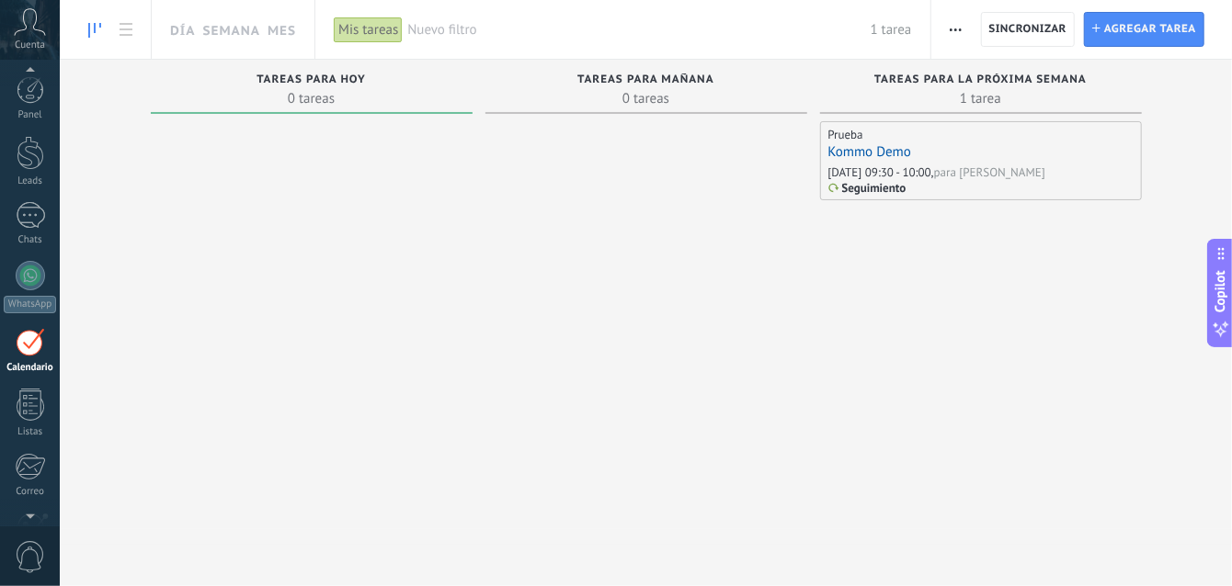
scroll to position [51, 0]
click at [16, 215] on link "WhatsApp" at bounding box center [30, 236] width 60 height 52
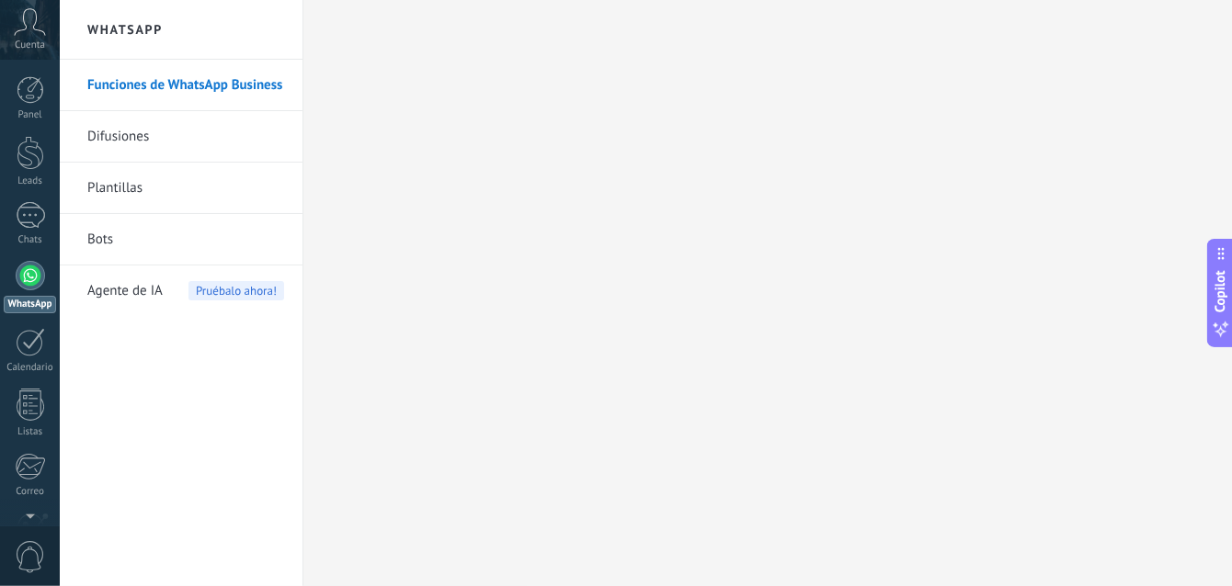
click at [246, 290] on span "Pruébalo ahora!" at bounding box center [236, 290] width 96 height 19
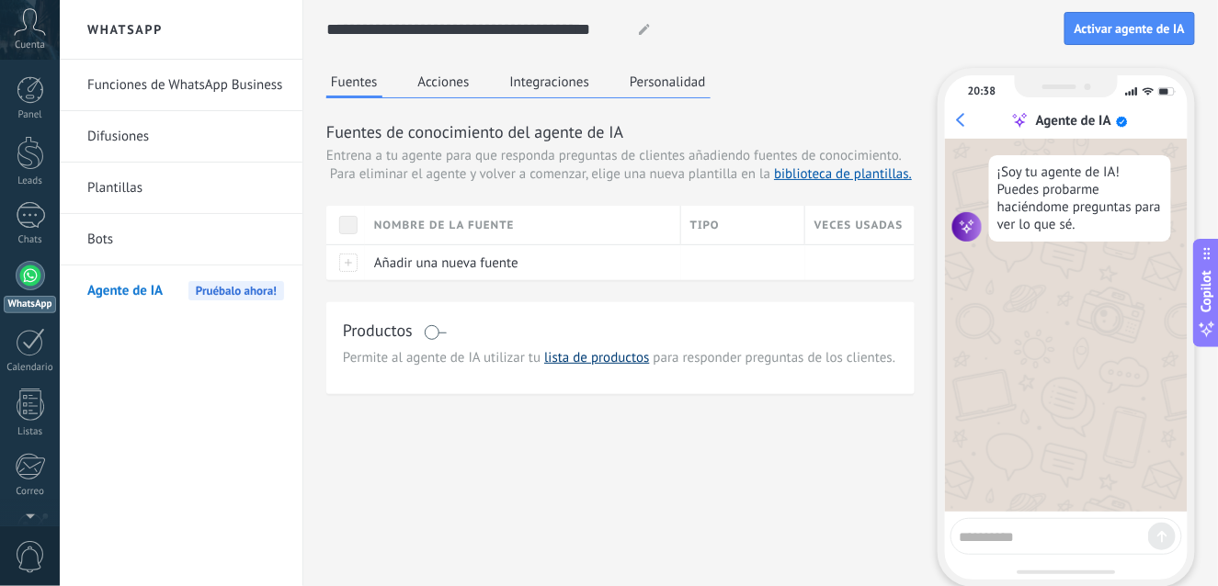
click at [584, 358] on link "lista de productos" at bounding box center [596, 357] width 105 height 17
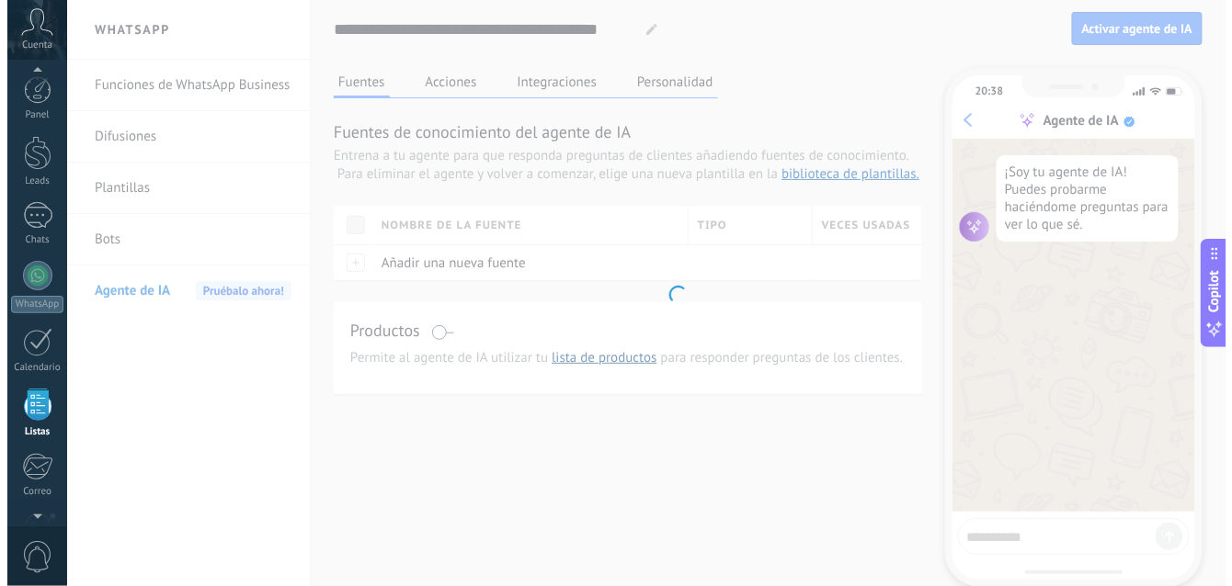
scroll to position [112, 0]
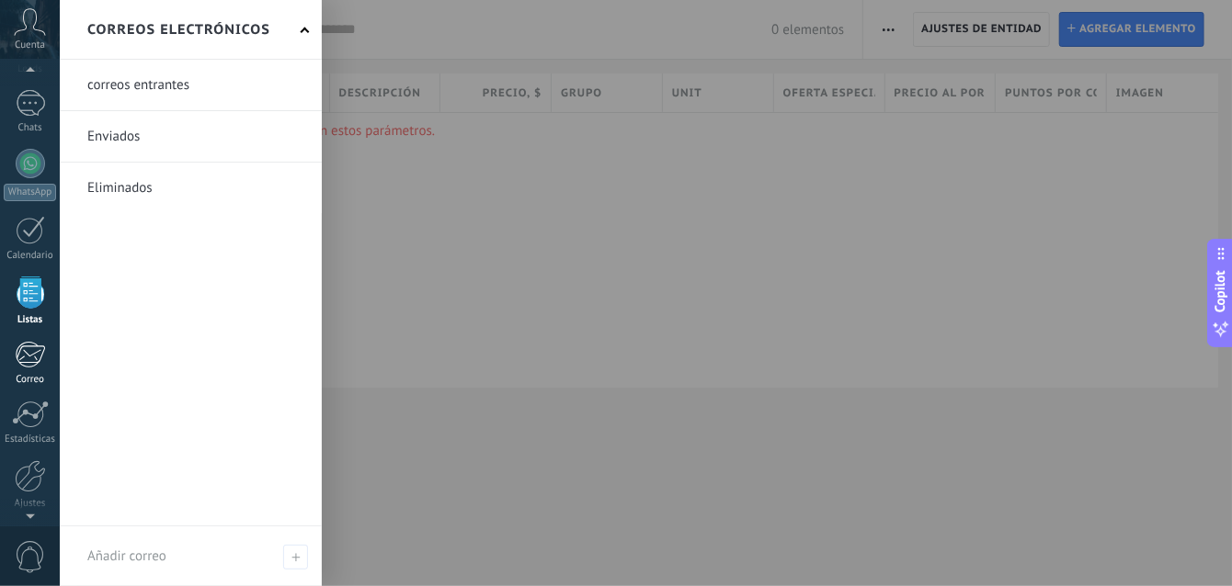
click at [18, 358] on div at bounding box center [30, 355] width 30 height 28
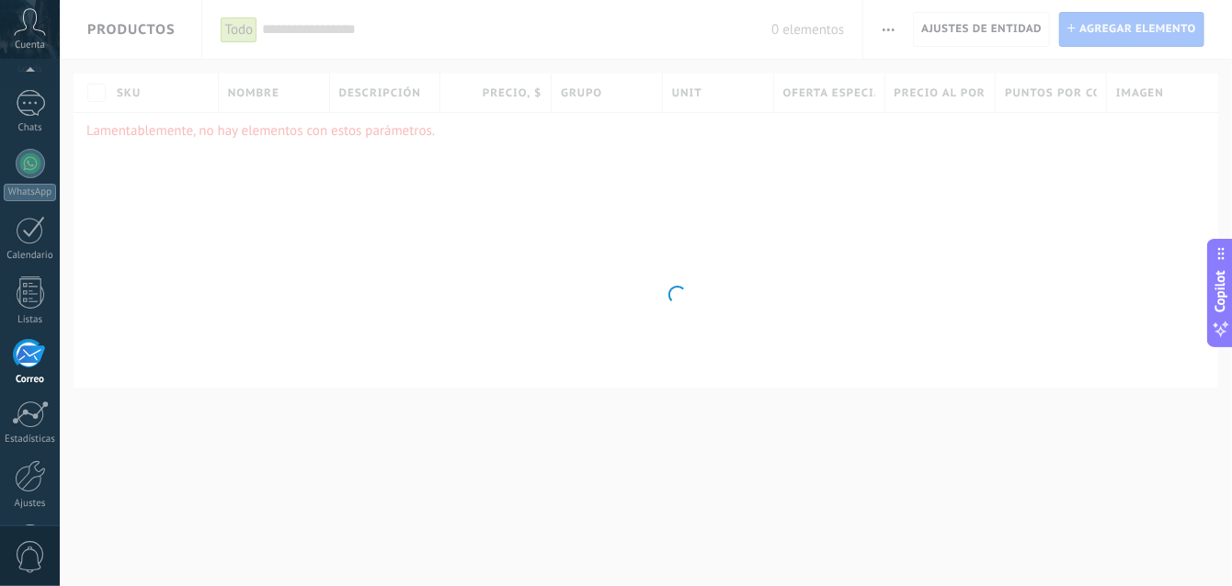
scroll to position [176, 0]
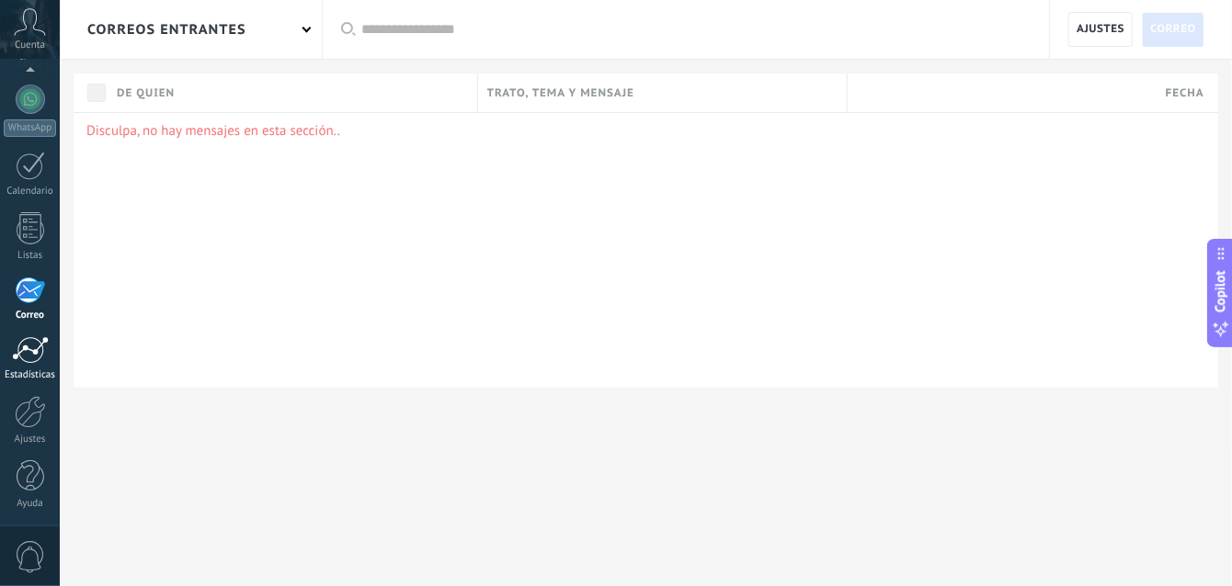
click at [31, 348] on div at bounding box center [30, 350] width 37 height 28
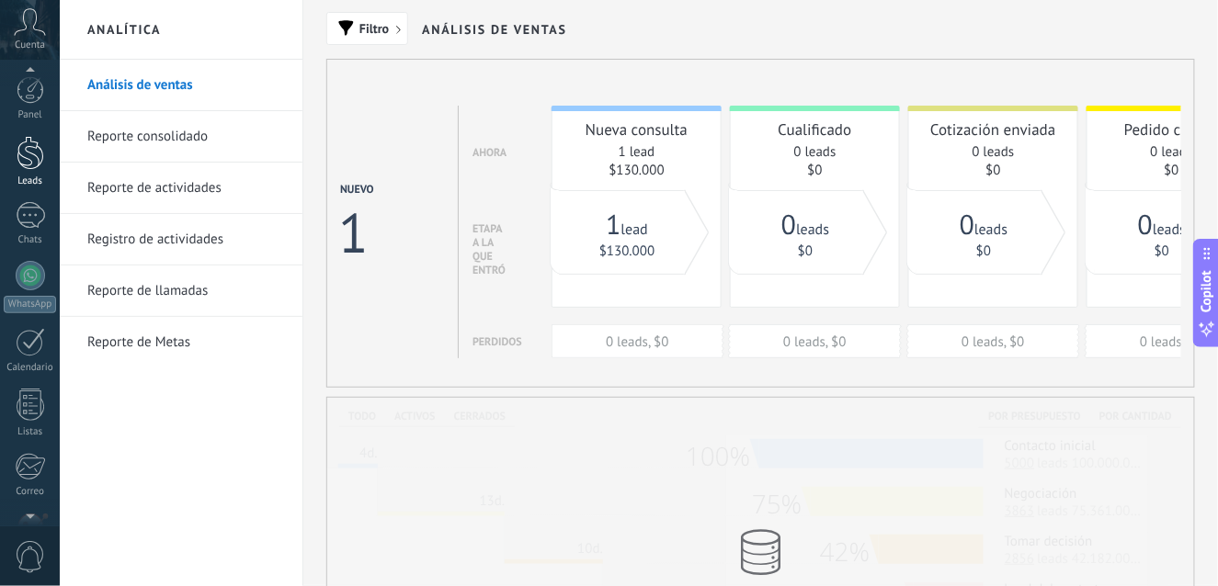
click at [33, 163] on div at bounding box center [31, 153] width 28 height 34
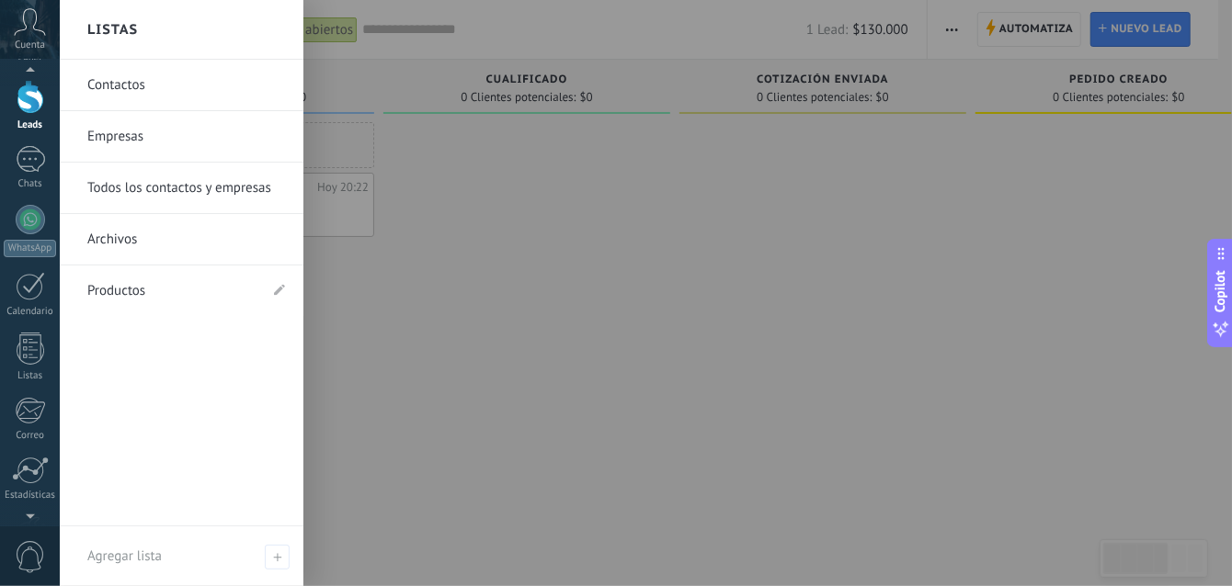
scroll to position [72, 0]
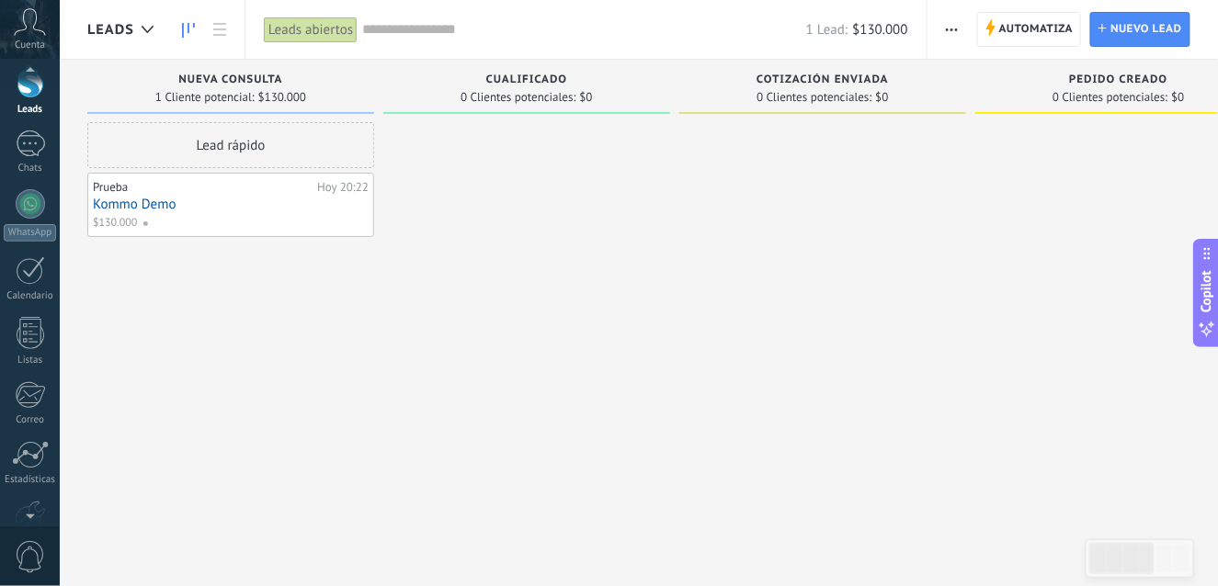
click at [30, 552] on span "0" at bounding box center [30, 557] width 31 height 32
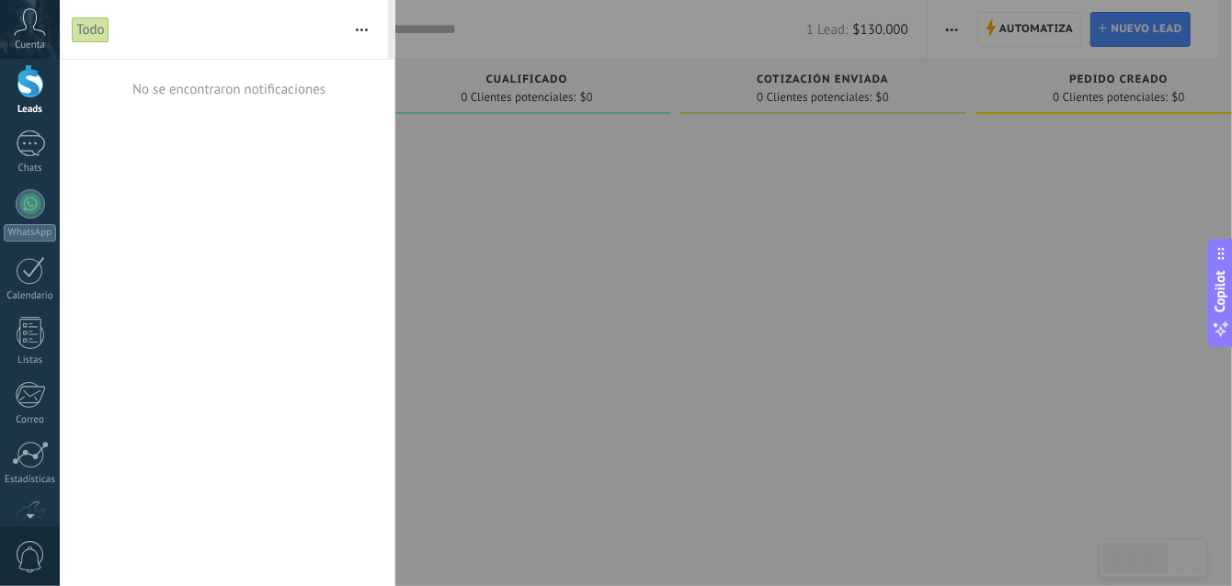
scroll to position [0, 0]
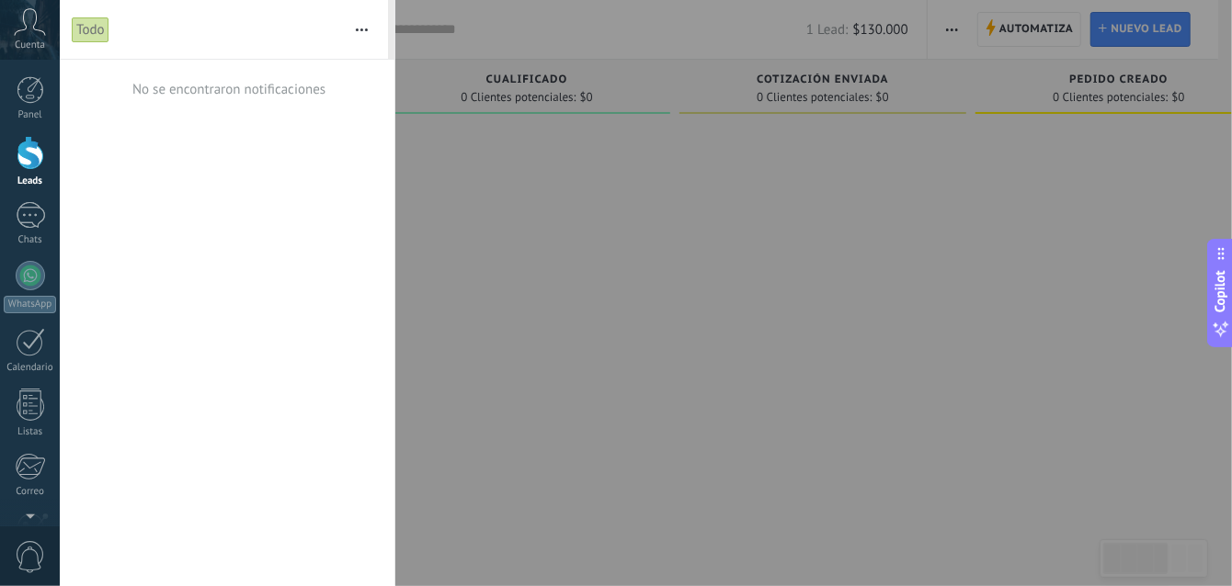
click at [37, 24] on icon at bounding box center [30, 22] width 32 height 28
